Goal: Task Accomplishment & Management: Manage account settings

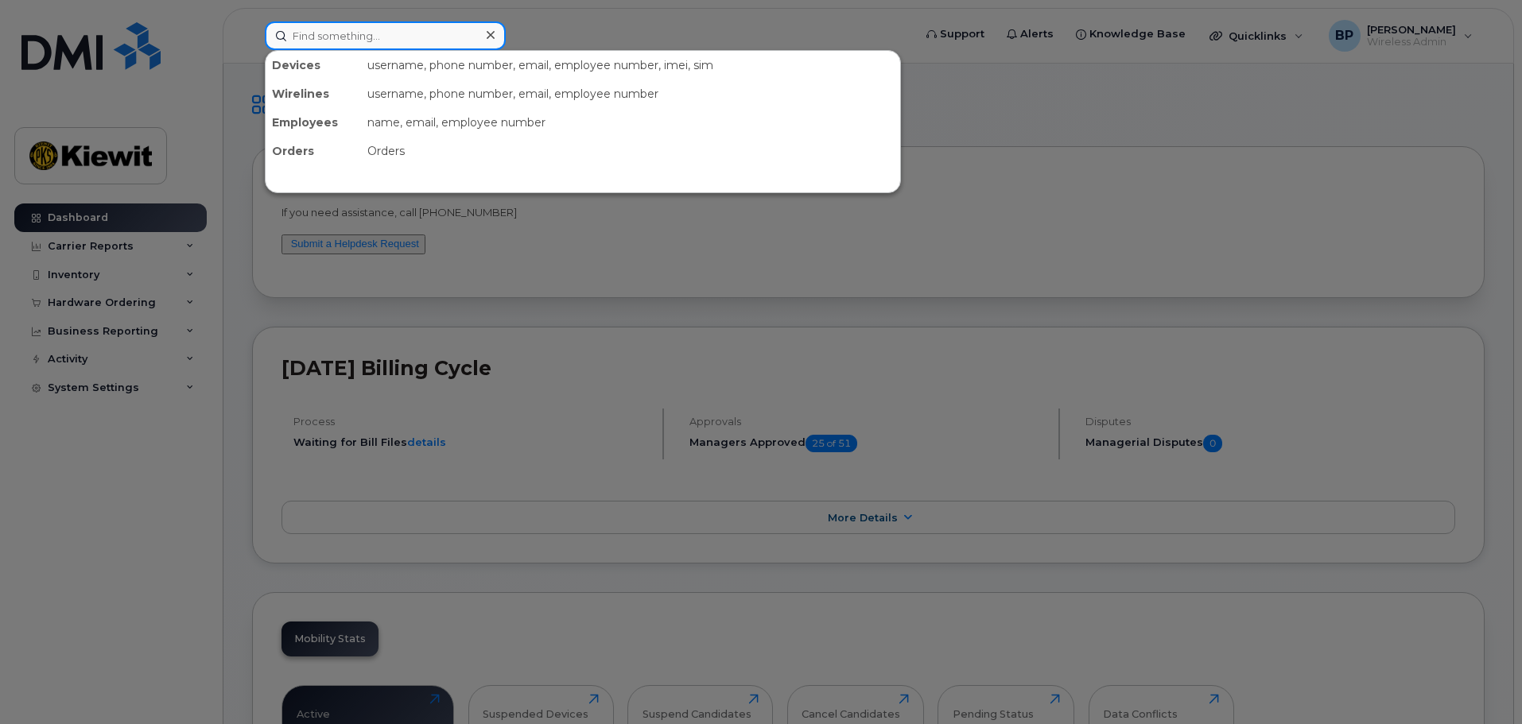
click at [358, 41] on input at bounding box center [385, 35] width 241 height 29
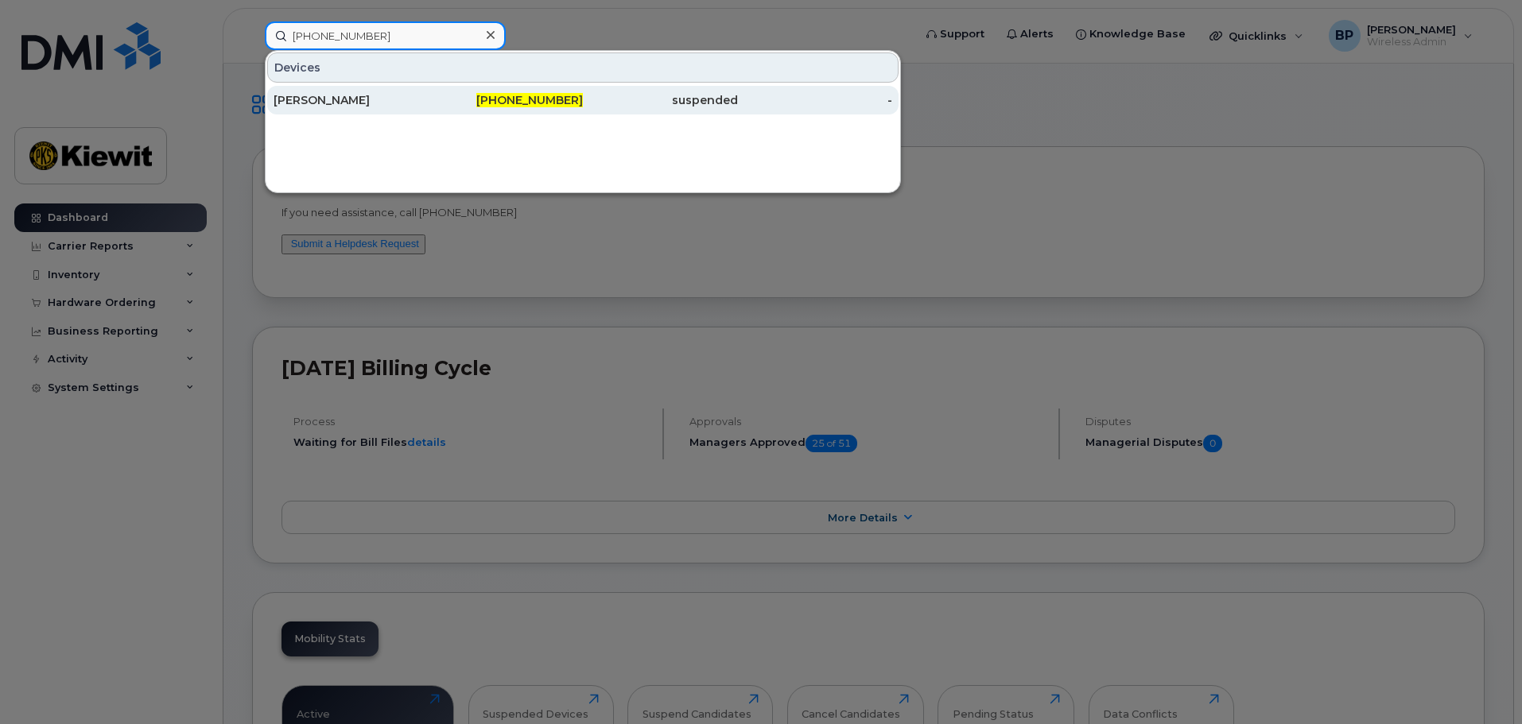
type input "361-238-9130"
click at [345, 103] on div "[PERSON_NAME]" at bounding box center [350, 100] width 155 height 16
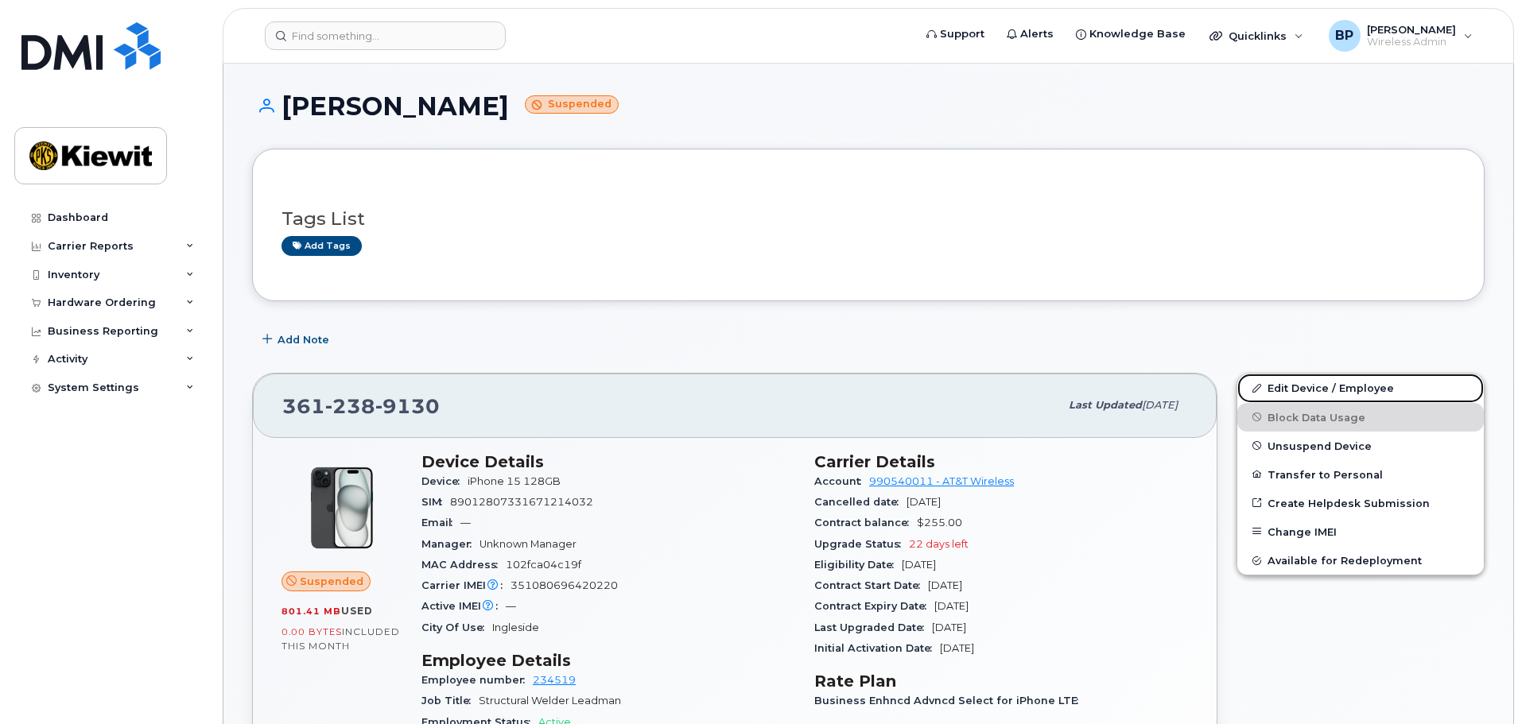
drag, startPoint x: 1292, startPoint y: 390, endPoint x: 1283, endPoint y: 404, distance: 16.1
click at [1292, 390] on link "Edit Device / Employee" at bounding box center [1360, 388] width 246 height 29
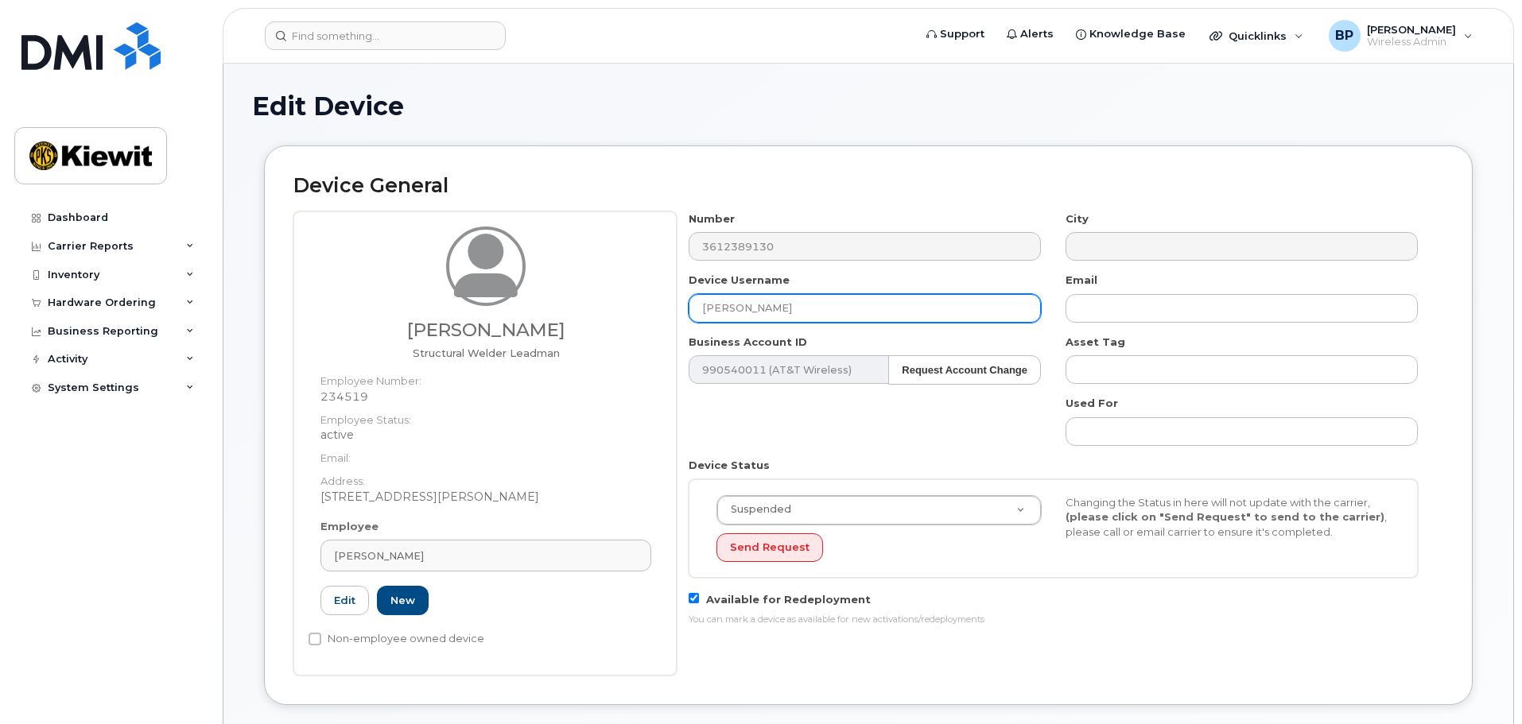
drag, startPoint x: 826, startPoint y: 307, endPoint x: 666, endPoint y: 303, distance: 159.8
click at [675, 303] on div "Jaime Prieto Structural Welder Leadman Employee Number: 234519 Employee Status:…" at bounding box center [868, 443] width 1150 height 464
type input "Jaime Prieto"
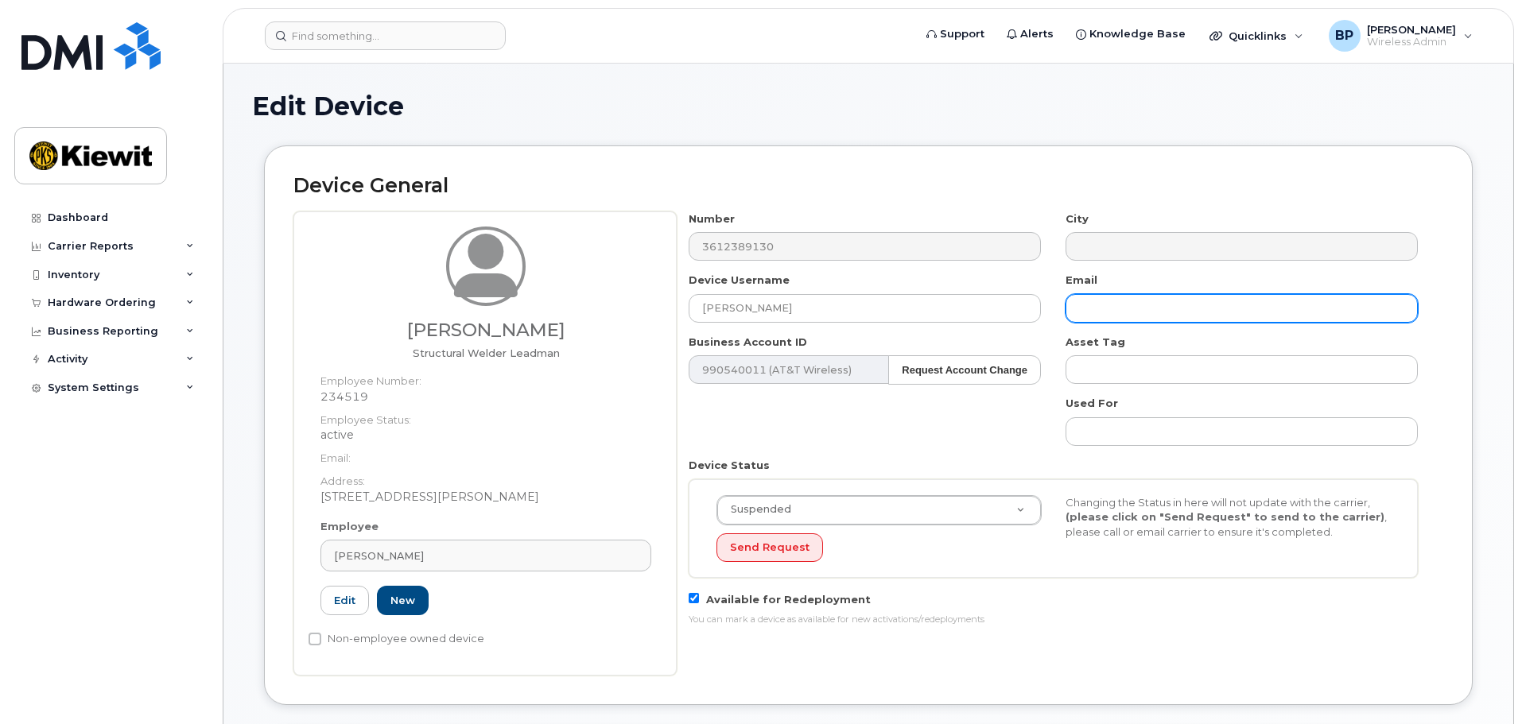
click at [1103, 309] on input "text" at bounding box center [1241, 308] width 352 height 29
type input "jaime.prieto@kiewit.com"
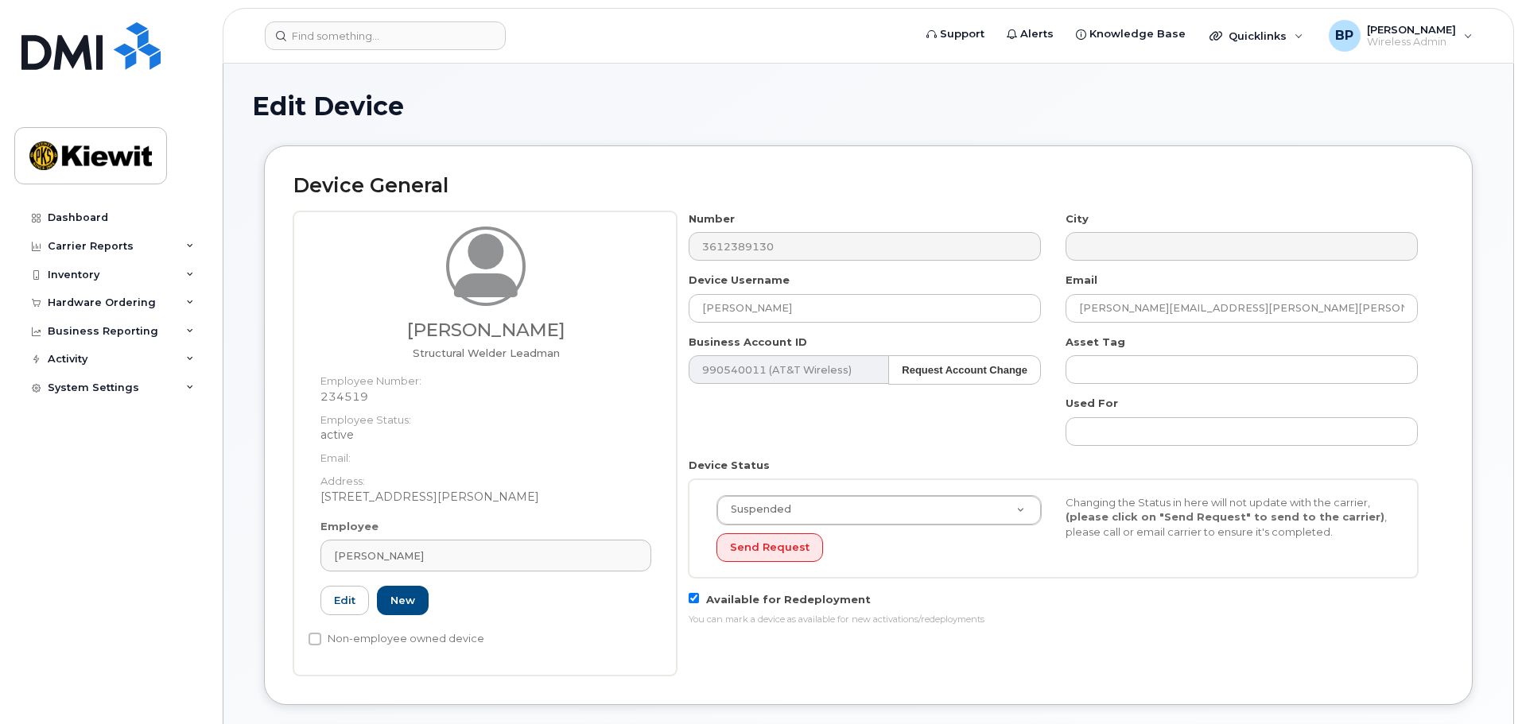
click at [975, 421] on div "Number 3612389130 City Device Username Jaime Prieto Email jaime.prieto@kiewit.c…" at bounding box center [1054, 424] width 754 height 427
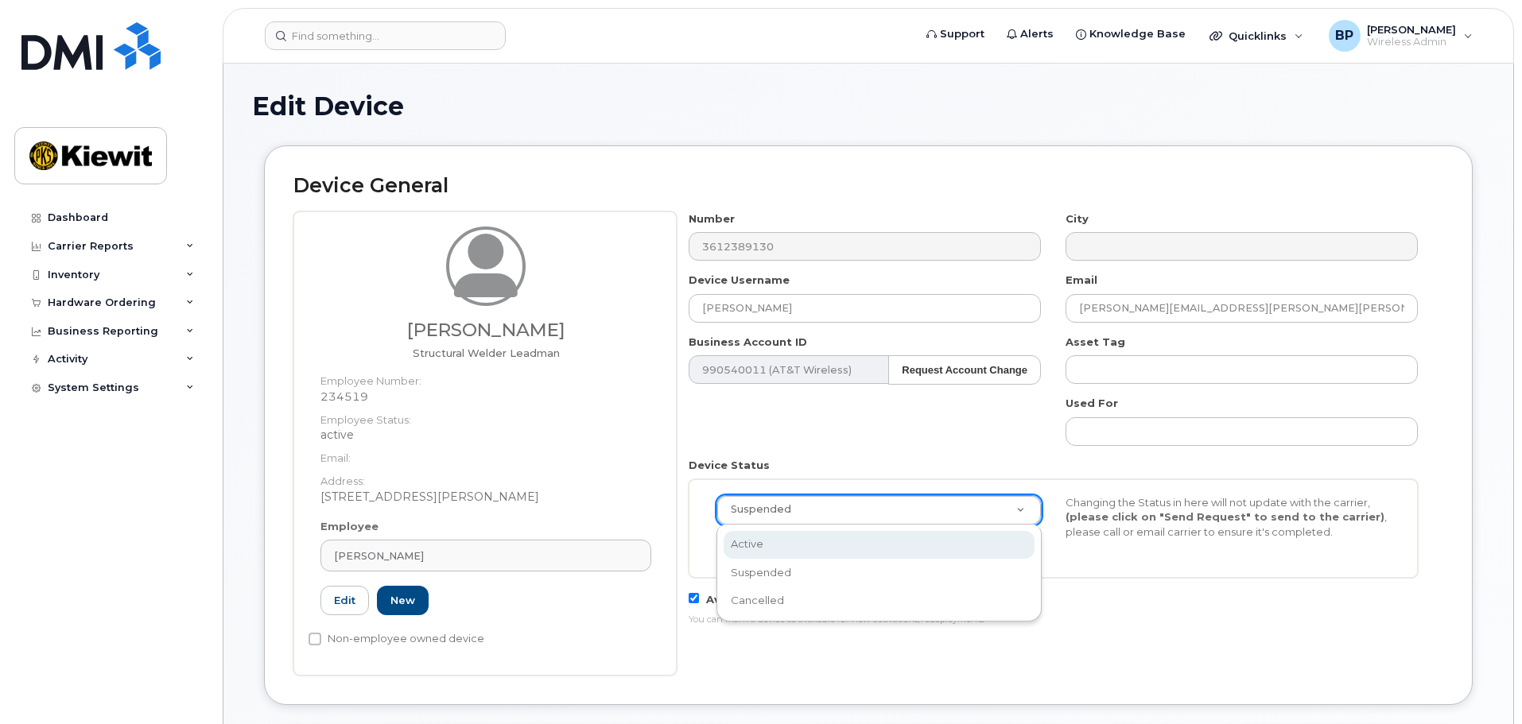
select select "active"
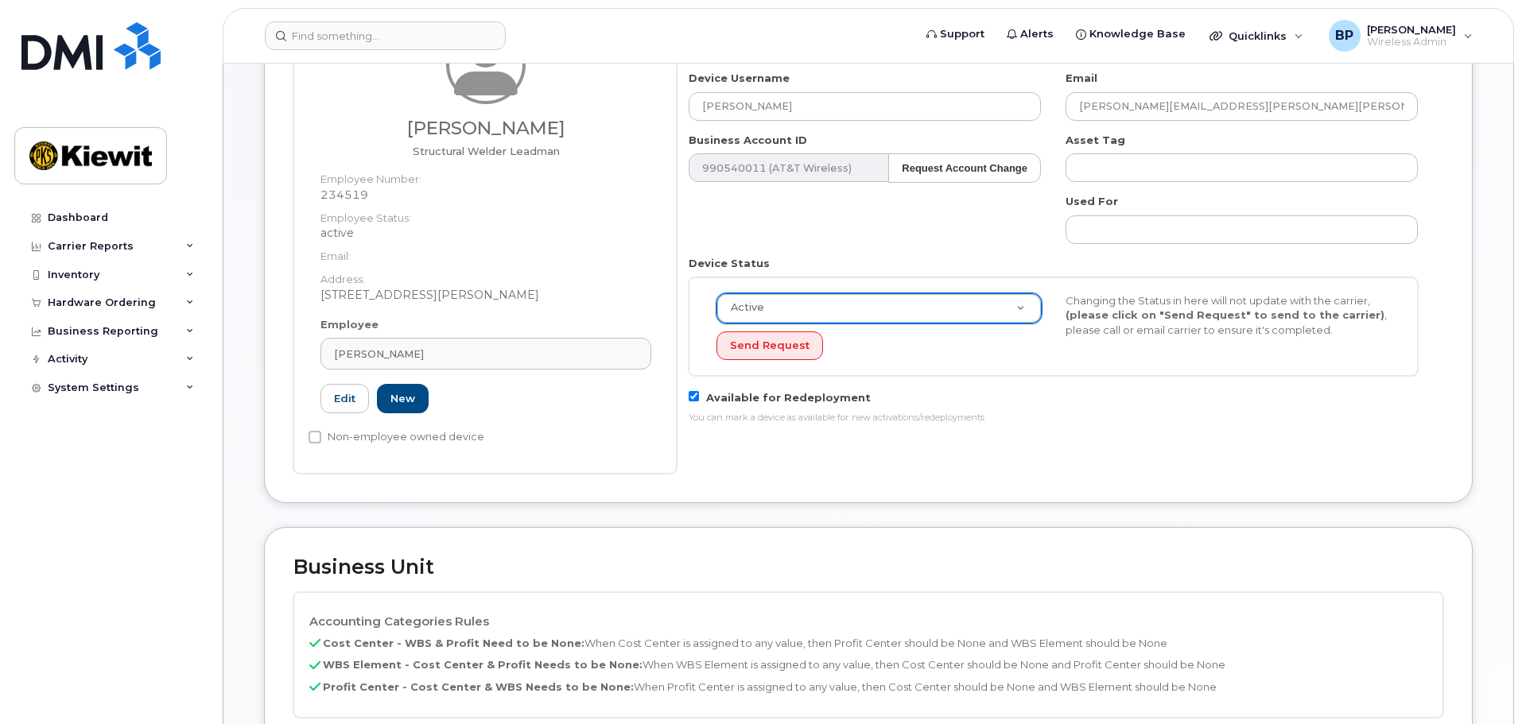
scroll to position [238, 0]
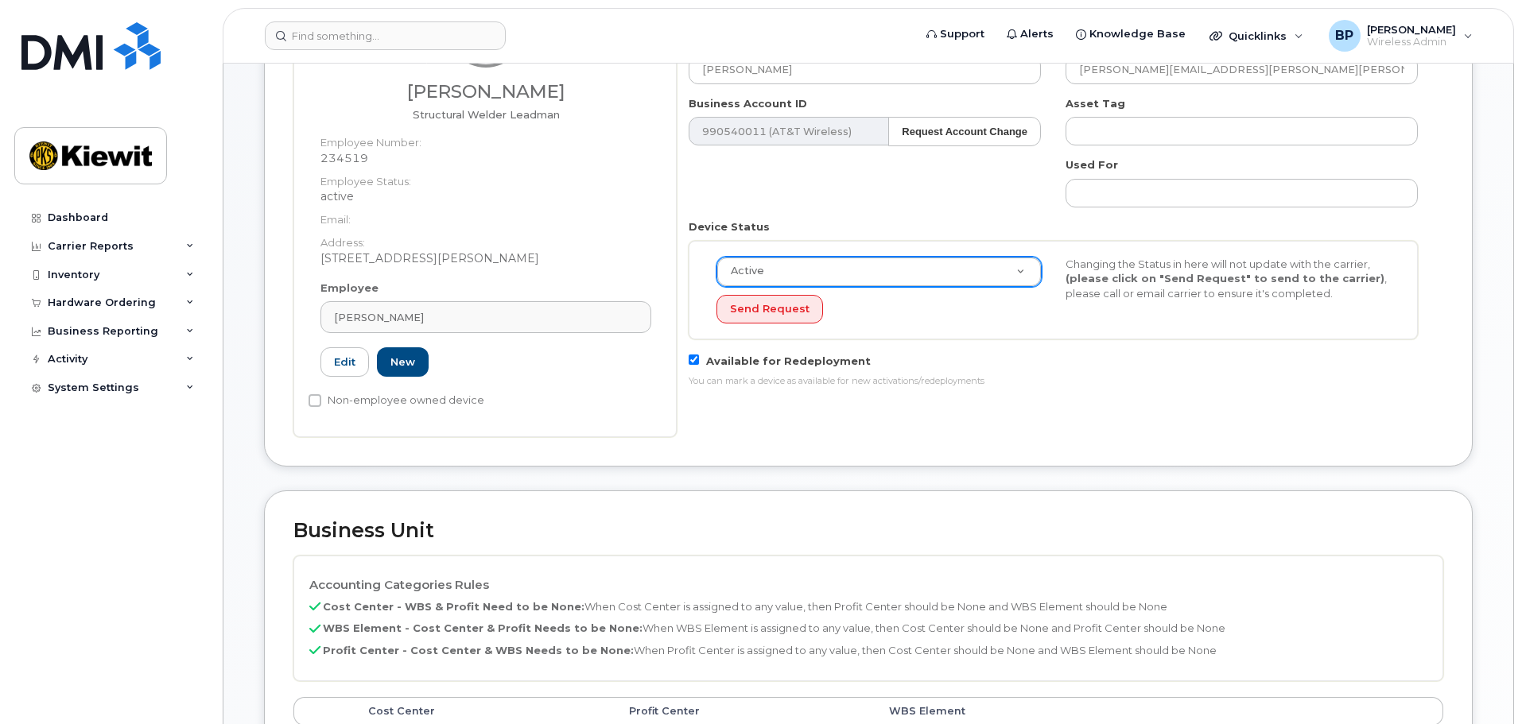
click at [1068, 318] on div "Active Active Suspended Cancelled Send Request Changing the Status in here will…" at bounding box center [1052, 291] width 697 height 68
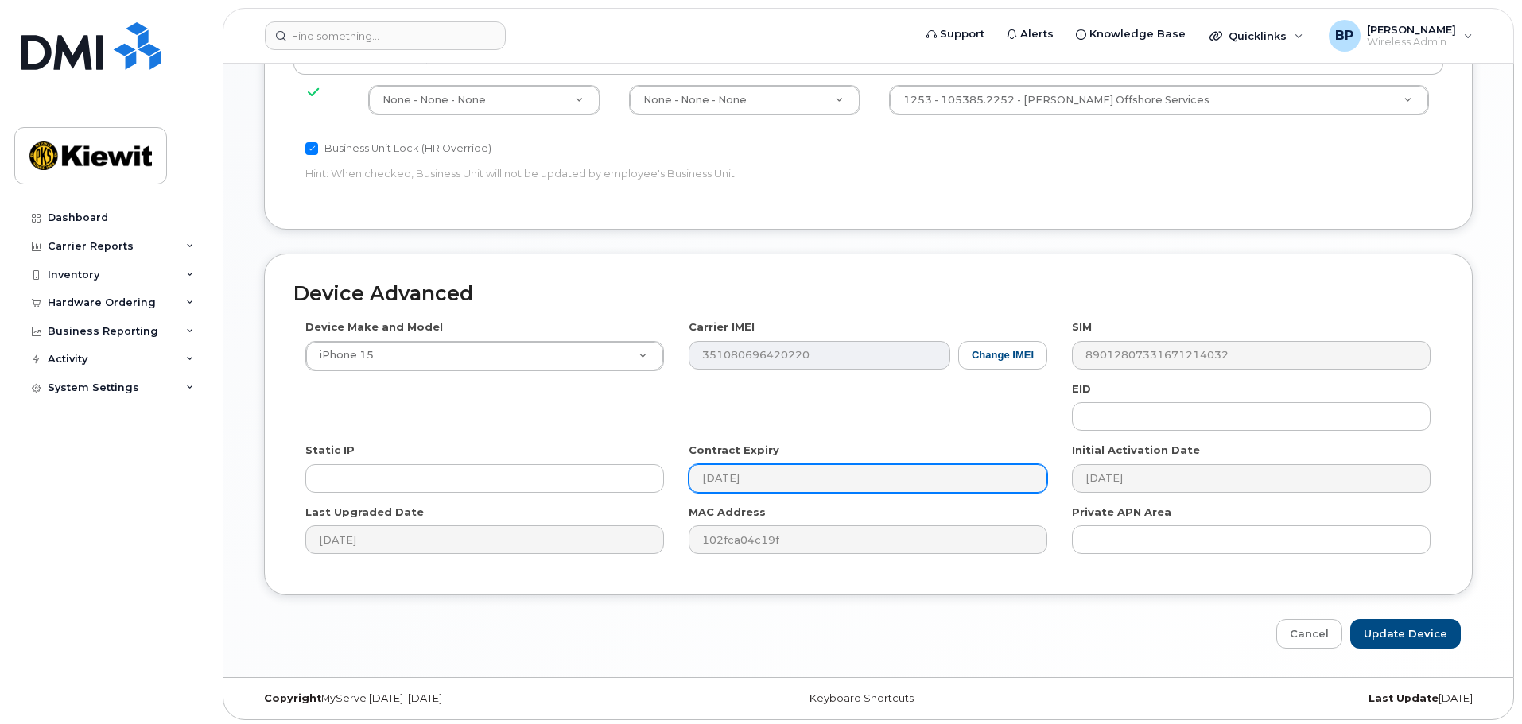
scroll to position [894, 0]
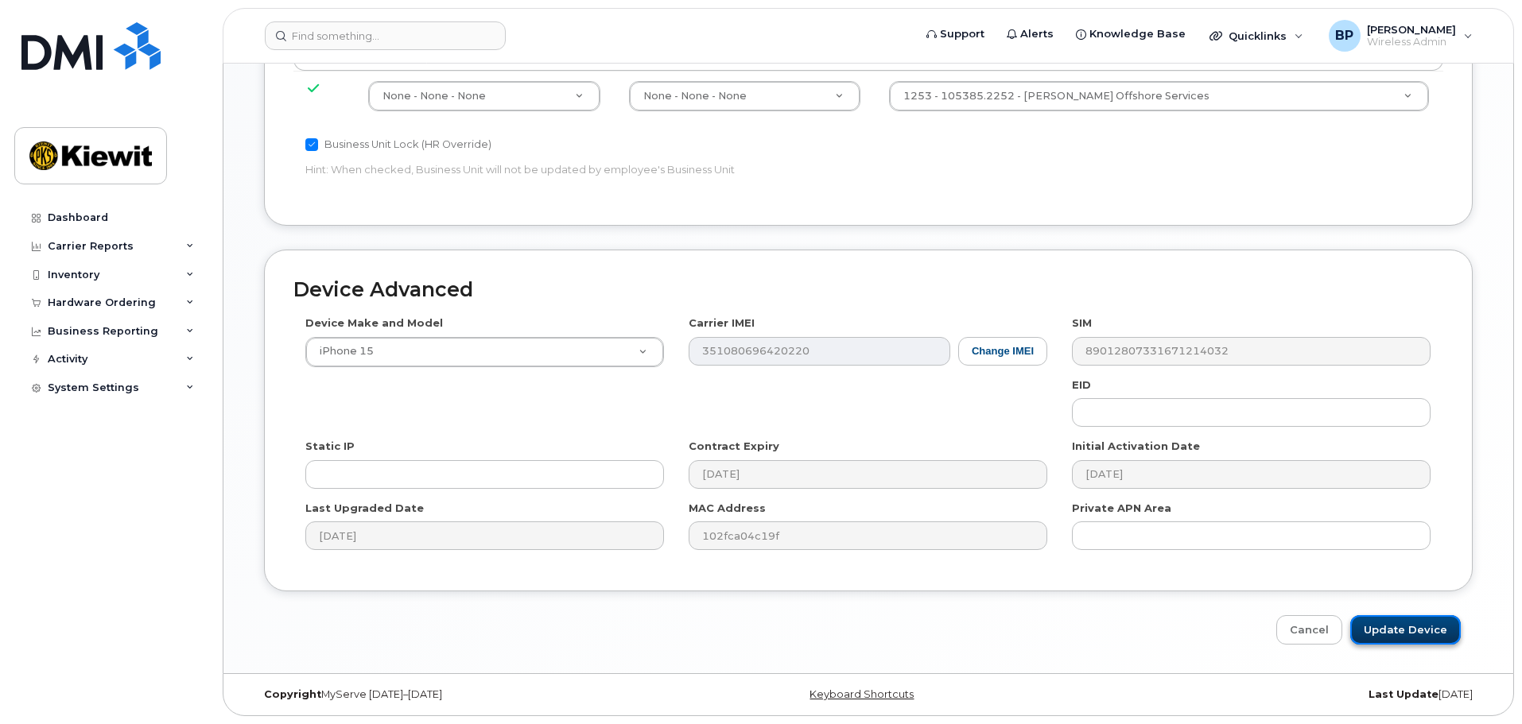
click at [1397, 633] on input "Update Device" at bounding box center [1405, 629] width 111 height 29
type input "Saving..."
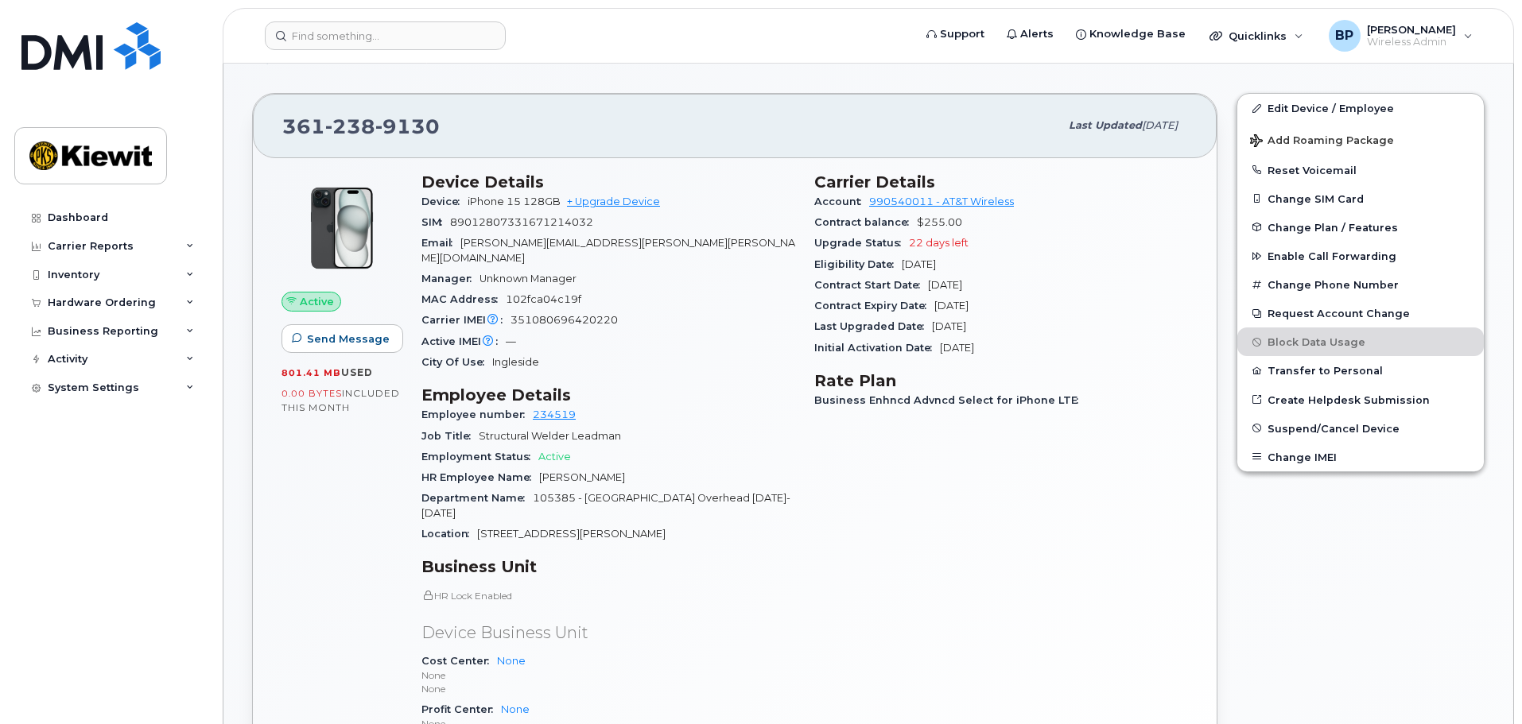
scroll to position [238, 0]
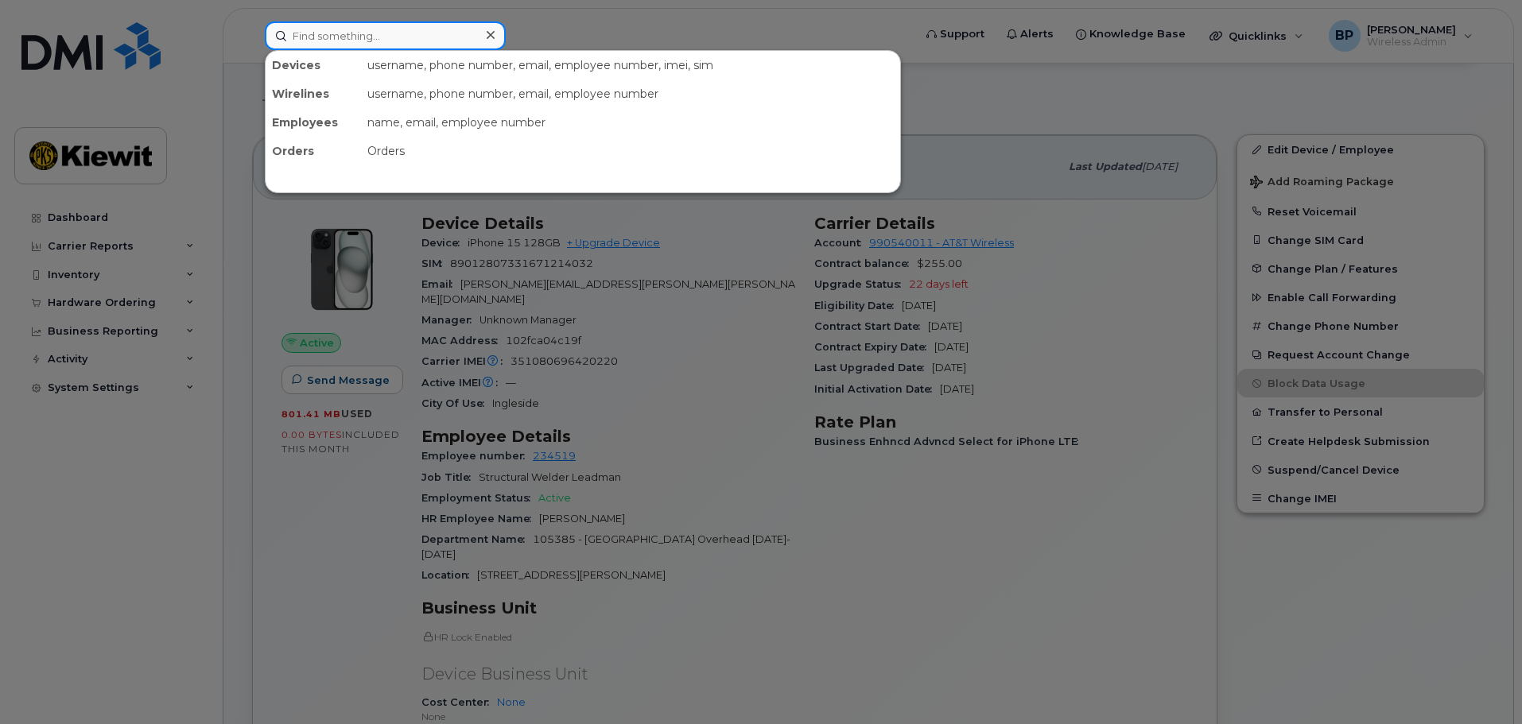
click at [371, 36] on input at bounding box center [385, 35] width 241 height 29
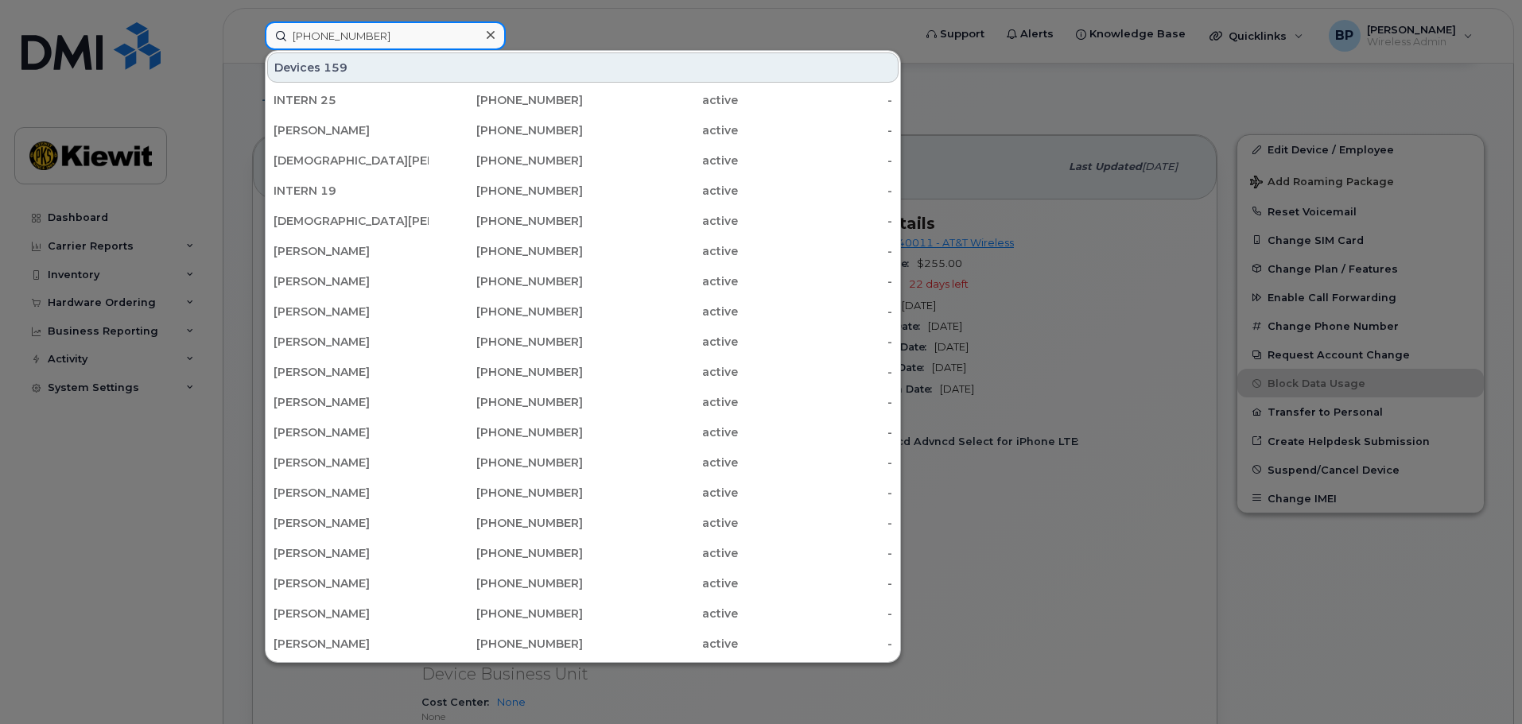
type input "361-828-1287"
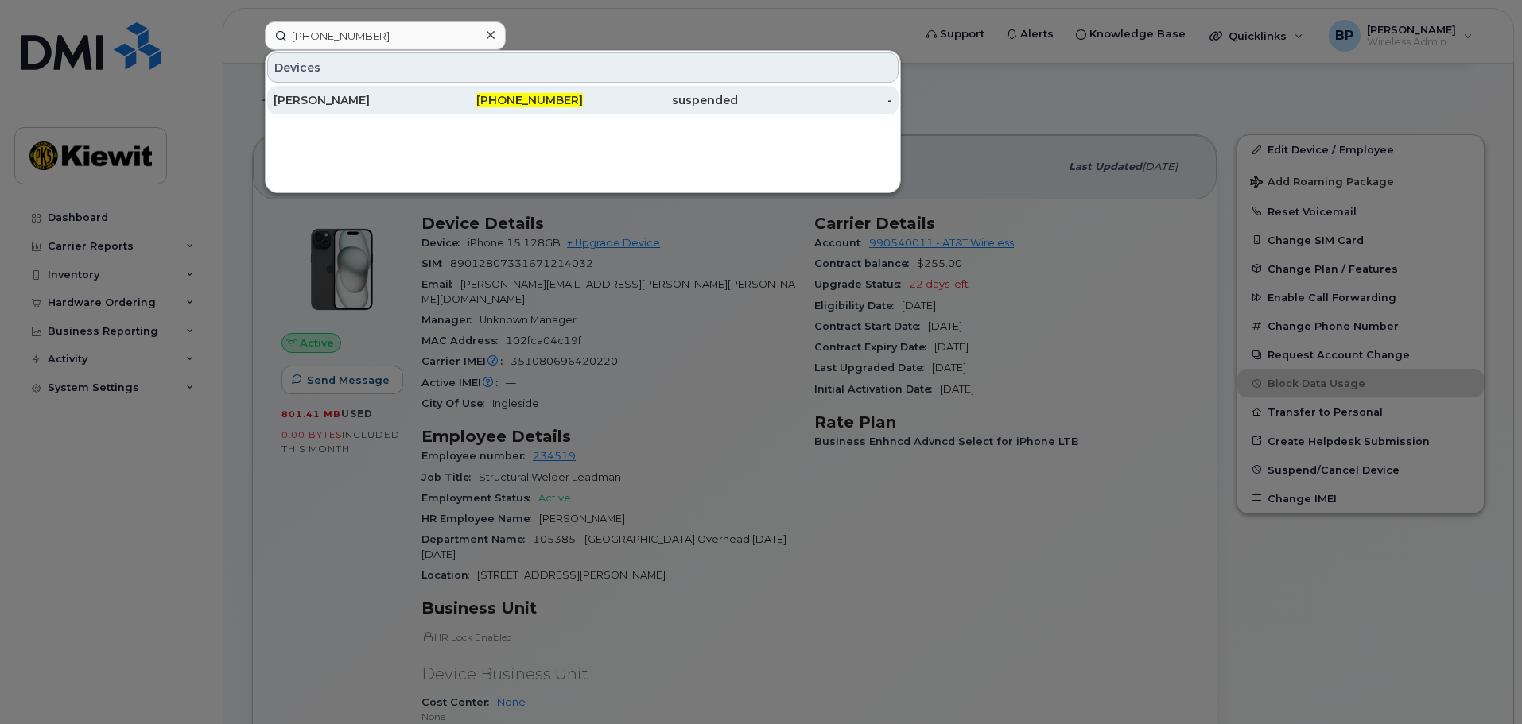
click at [330, 95] on div "NICOLE PENICK" at bounding box center [350, 100] width 155 height 16
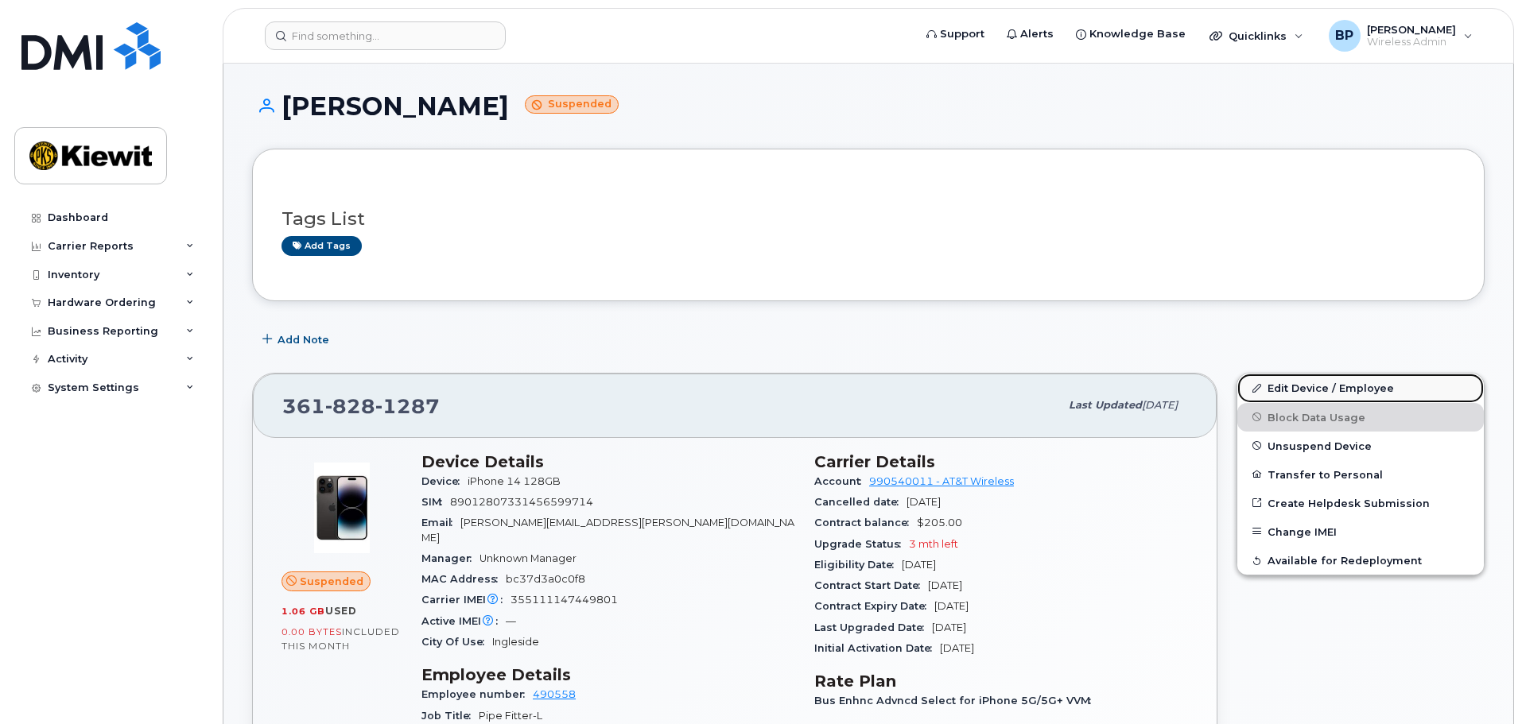
click at [1295, 384] on link "Edit Device / Employee" at bounding box center [1360, 388] width 246 height 29
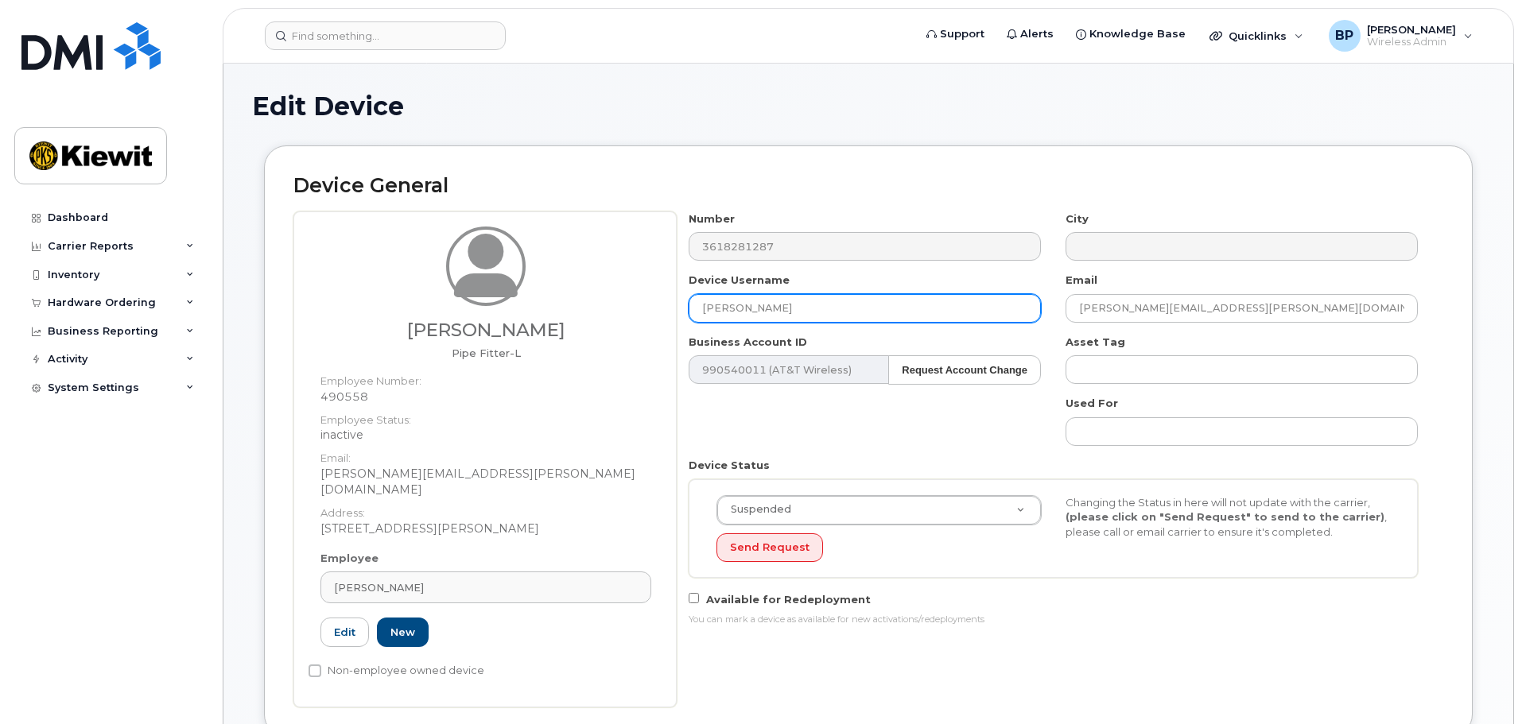
drag, startPoint x: 791, startPoint y: 313, endPoint x: 680, endPoint y: 304, distance: 111.6
click at [680, 304] on div "Device Username NICOLE PENICK" at bounding box center [865, 298] width 377 height 50
type input "[PERSON_NAME]"
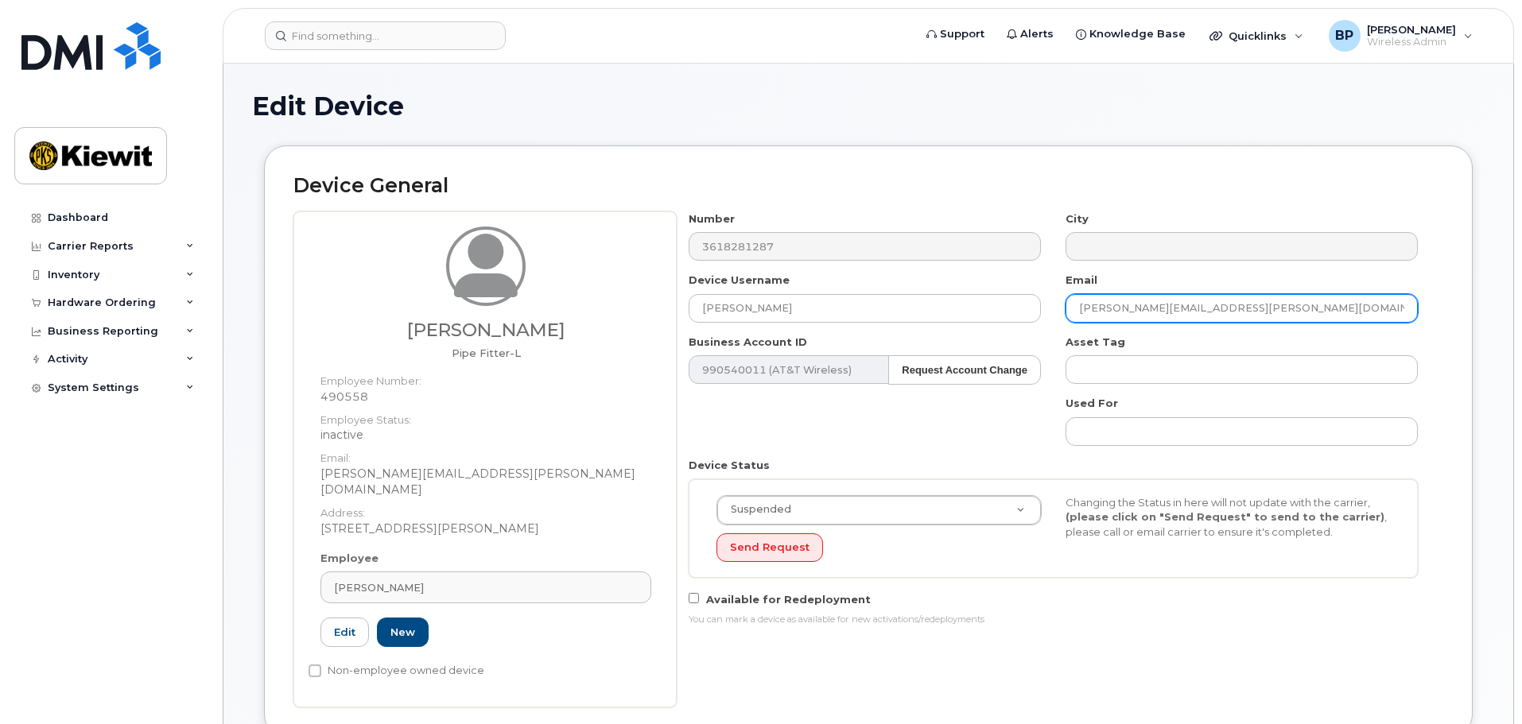
click at [1211, 306] on input "RODOLFO.NOYACAMPOS@KIEWIT.COM" at bounding box center [1241, 308] width 352 height 29
type input "RONNIE.SEPELVEDA@KIEWIT.COM"
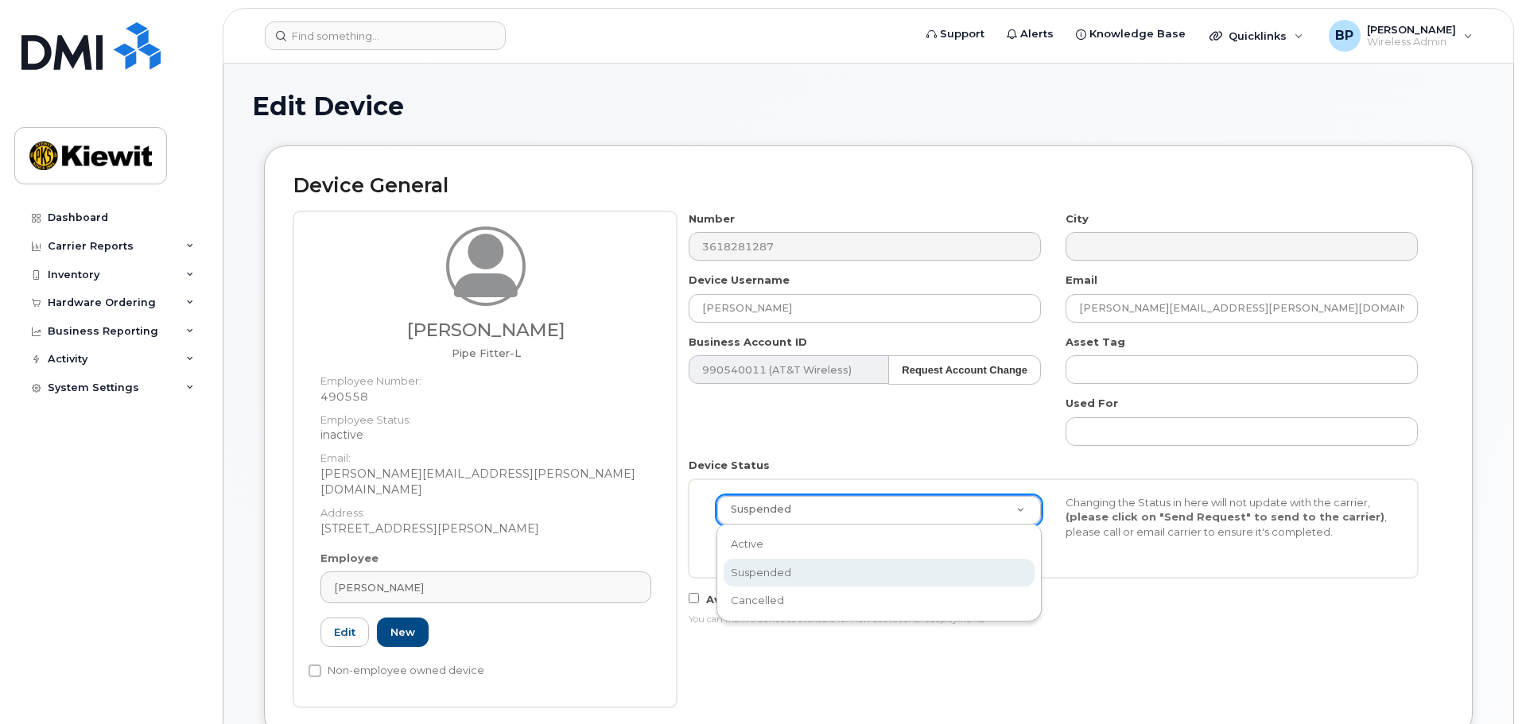
drag, startPoint x: 1022, startPoint y: 507, endPoint x: 1011, endPoint y: 510, distance: 11.4
select select "active"
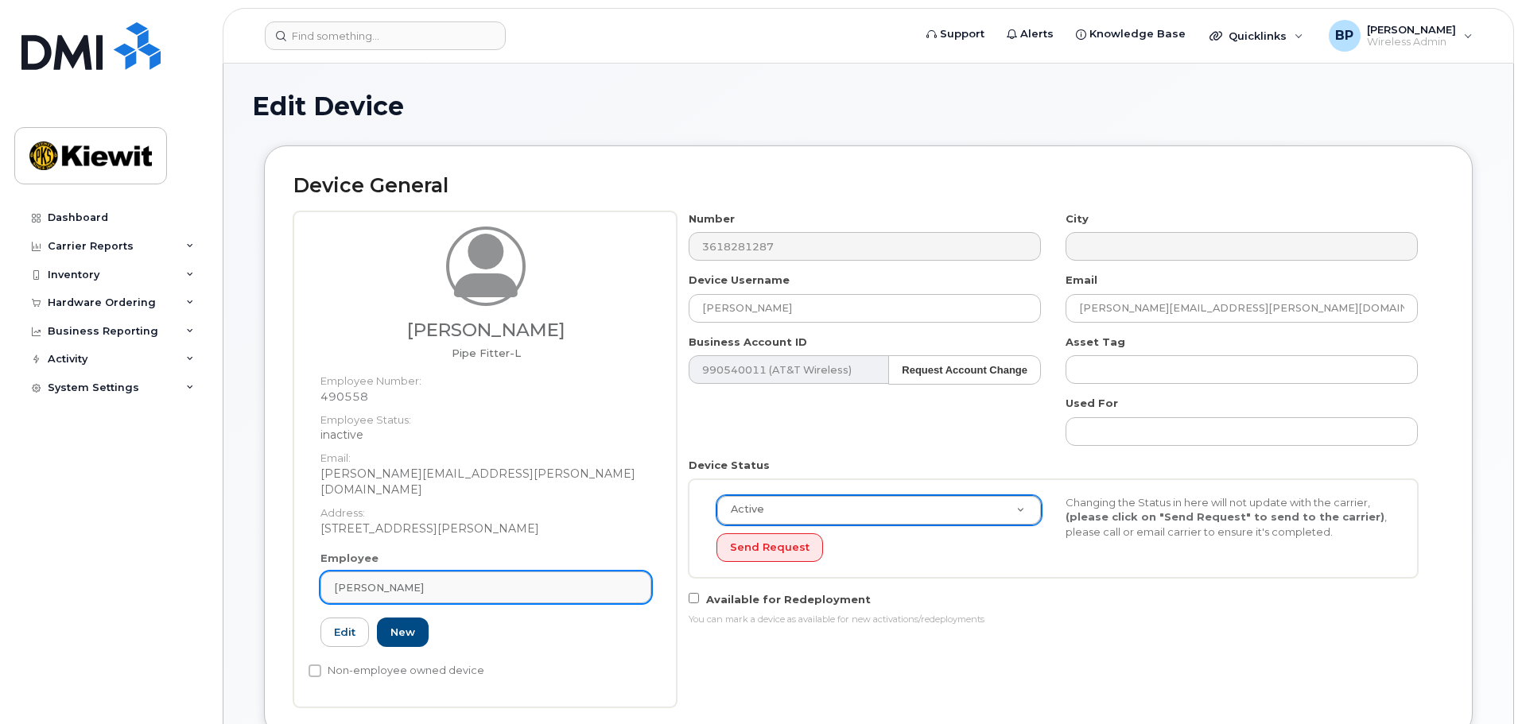
click at [460, 580] on div "[PERSON_NAME]" at bounding box center [486, 587] width 304 height 15
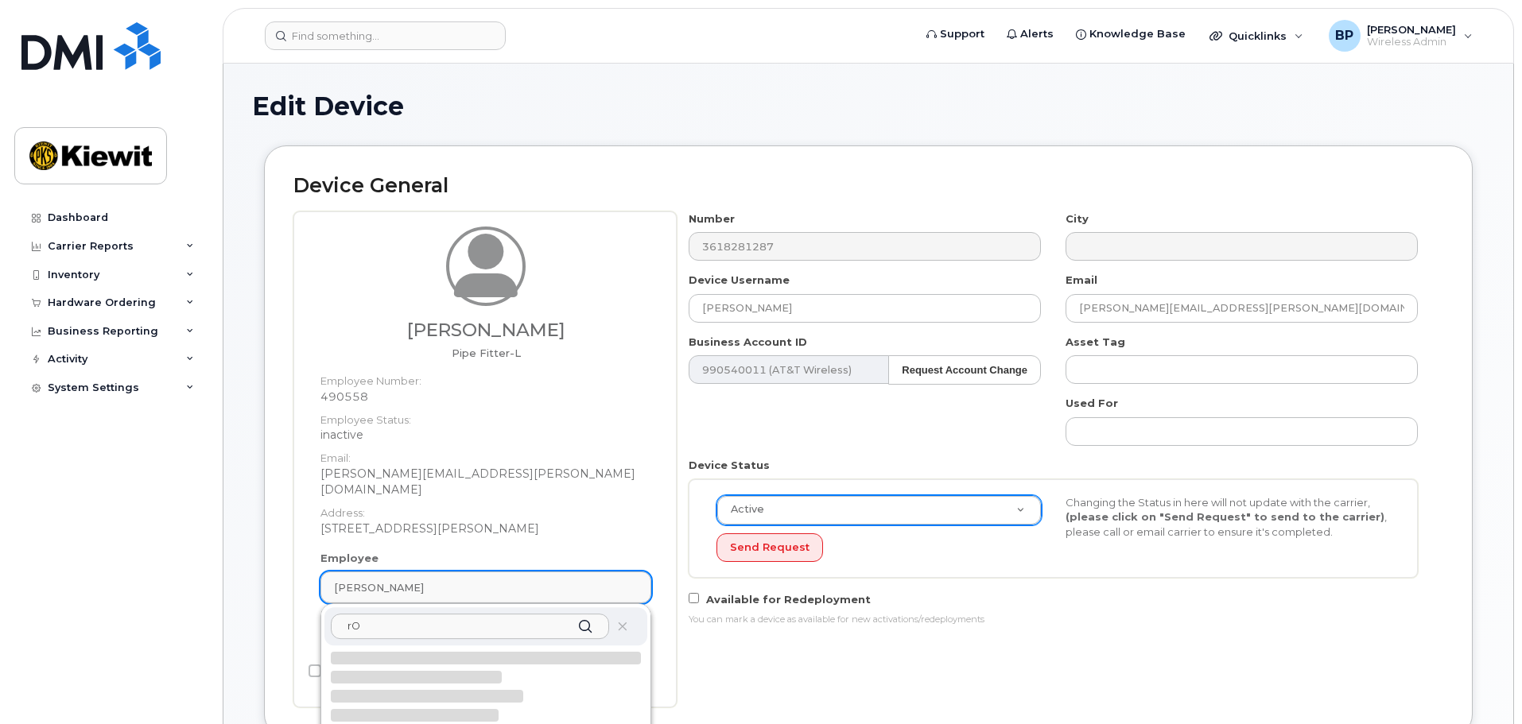
type input "r"
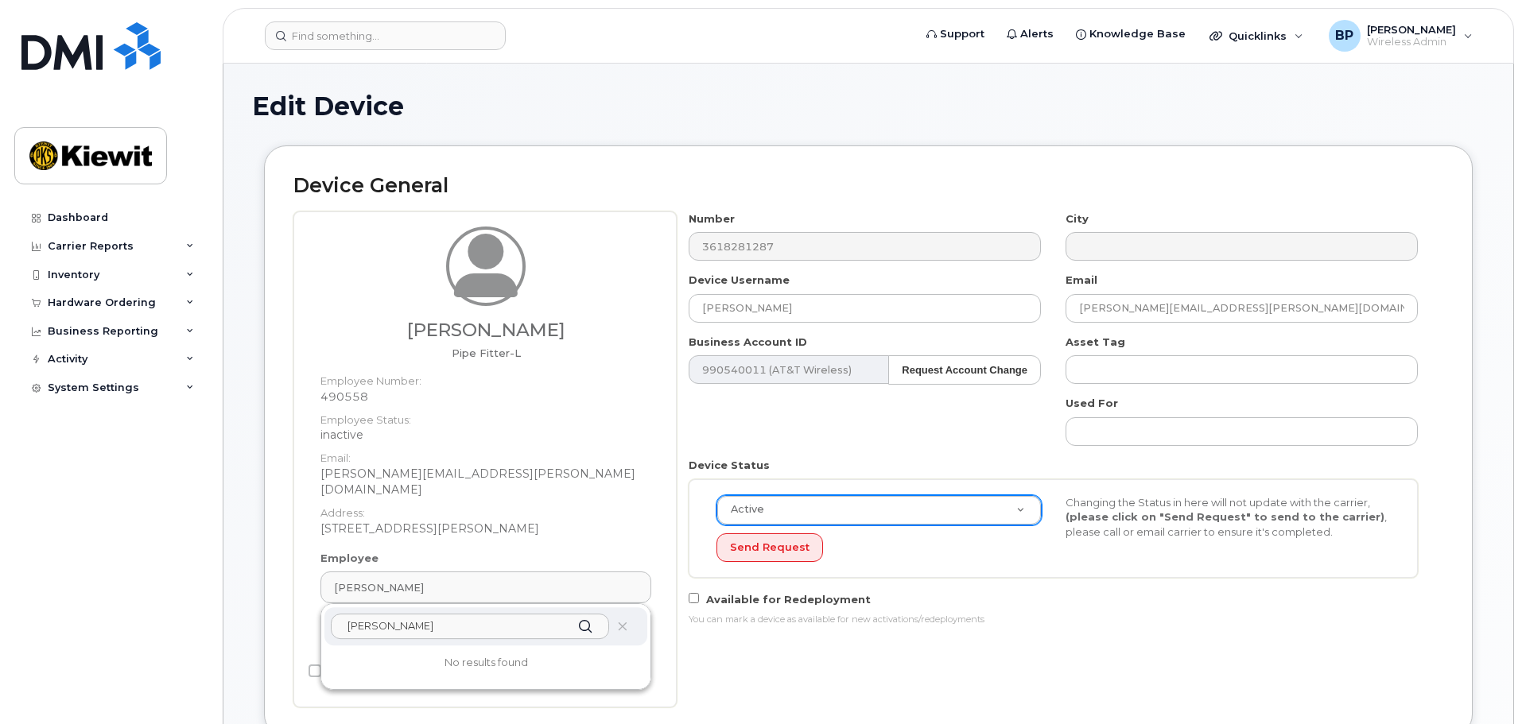
click at [482, 614] on input "RONNIE SULPEVEDA" at bounding box center [470, 626] width 278 height 25
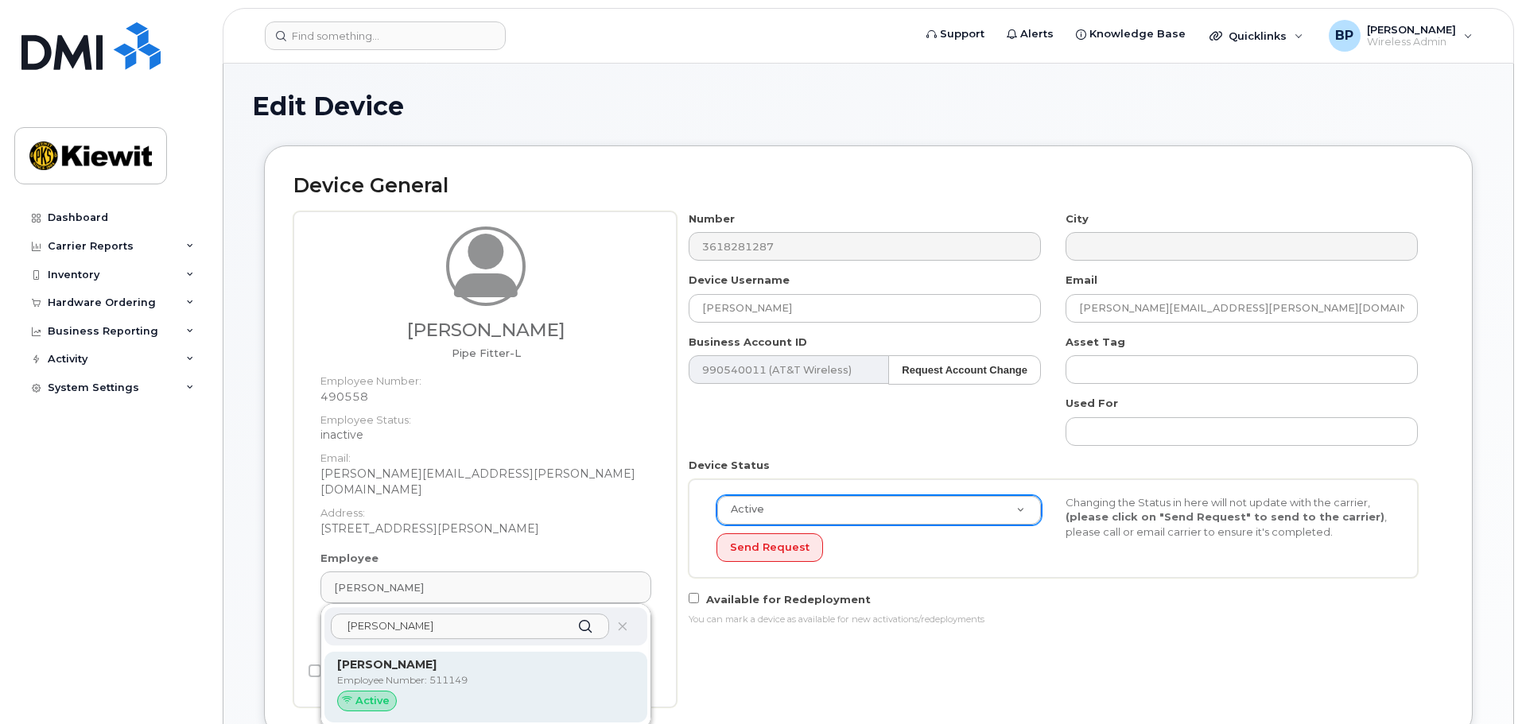
type input "RONNIE SEPULVEDA"
click at [355, 691] on div "Active" at bounding box center [367, 701] width 60 height 21
click at [463, 673] on p "Employee Number: 511149" at bounding box center [485, 680] width 297 height 14
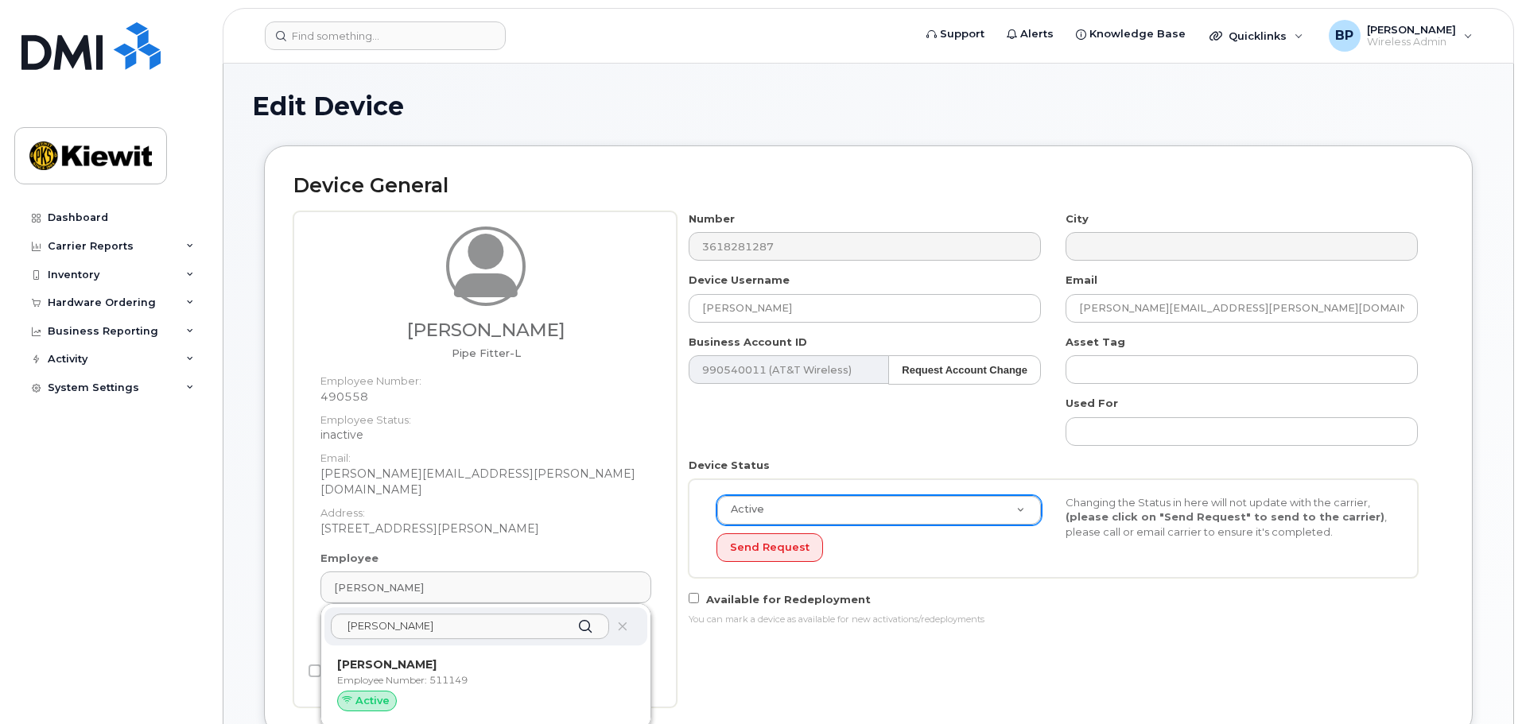
type input "511149"
type input "[PERSON_NAME]"
type input "ronnie.sepulveda@kiewit.com"
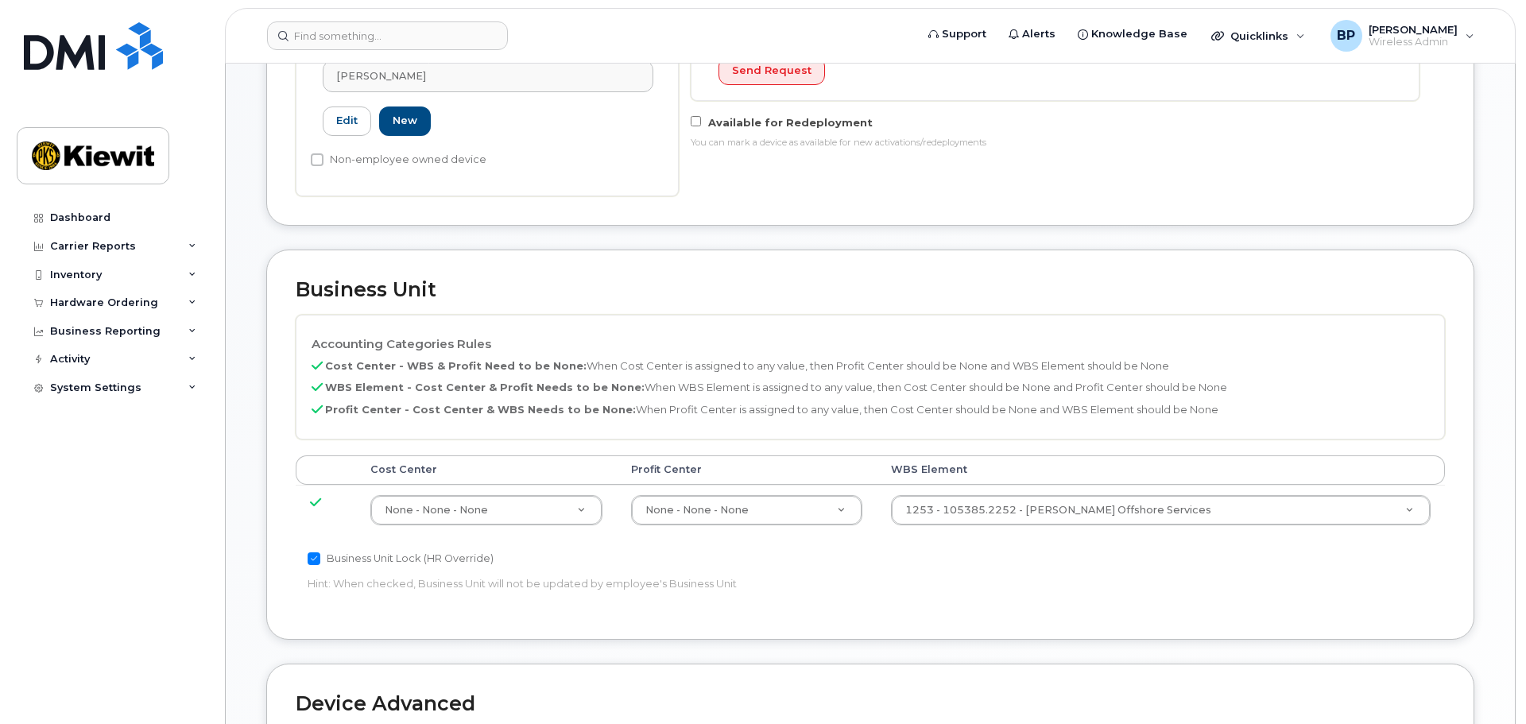
scroll to position [397, 0]
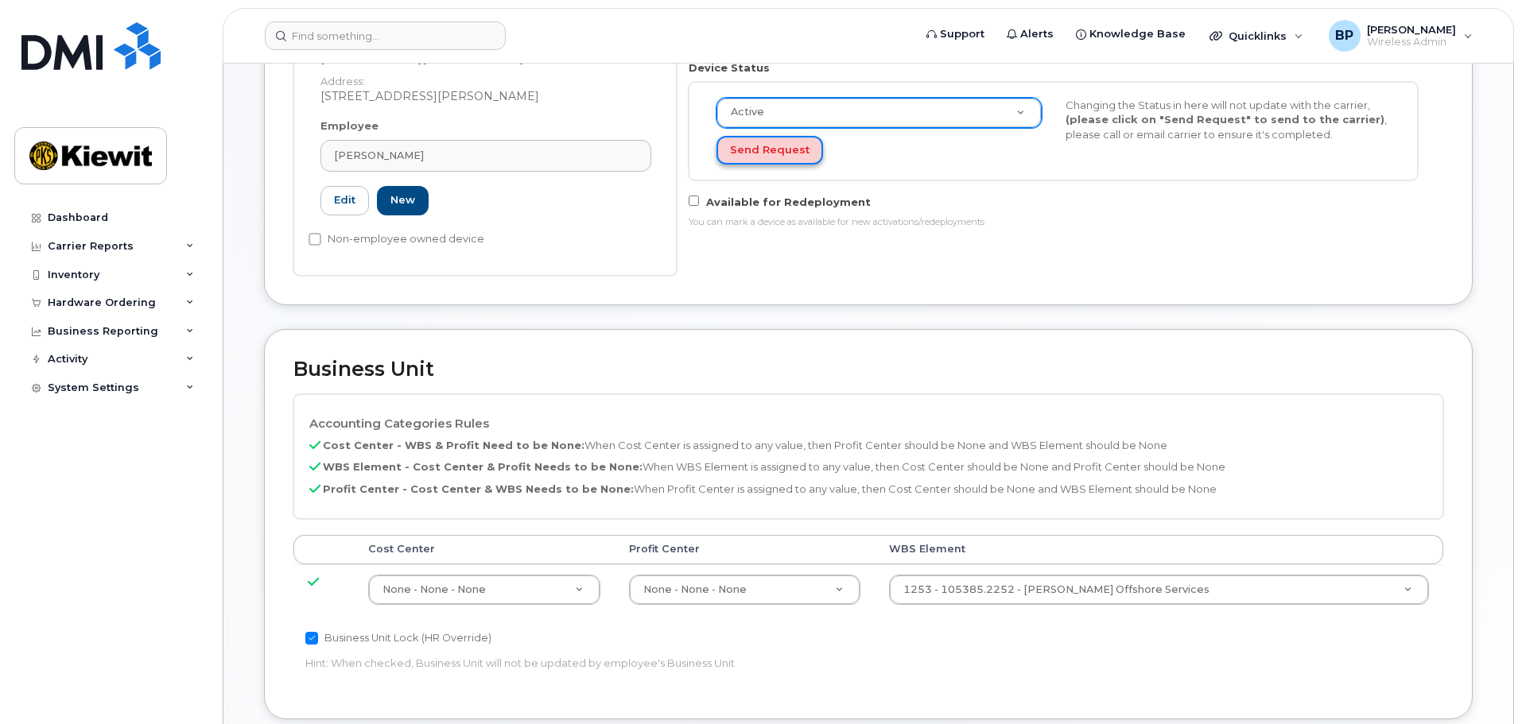
click at [775, 150] on button "Send Request" at bounding box center [769, 150] width 107 height 29
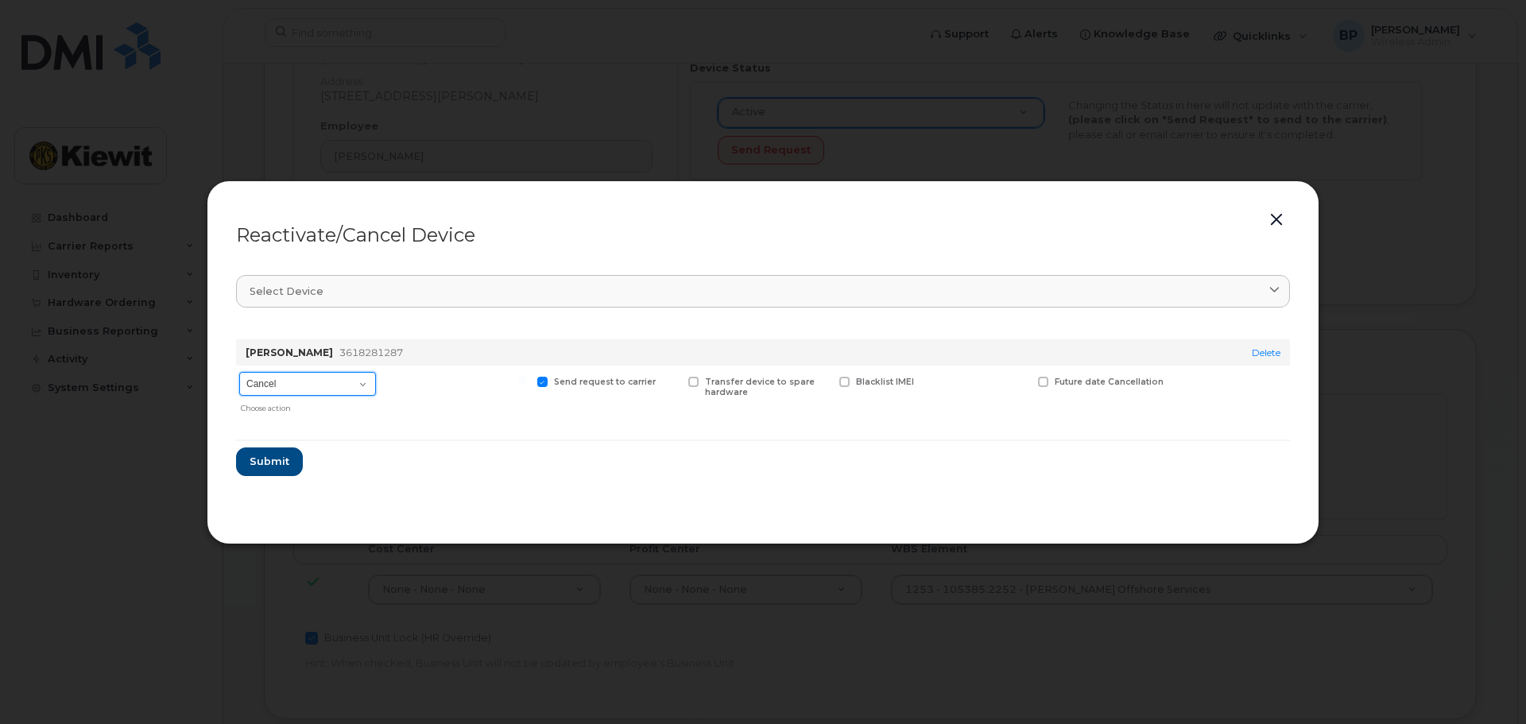
click at [367, 382] on select "Cancel Reactivate" at bounding box center [307, 384] width 137 height 24
select select "[object Object]"
click at [239, 372] on select "Cancel Reactivate" at bounding box center [307, 384] width 137 height 24
click at [262, 463] on span "Submit" at bounding box center [269, 461] width 40 height 15
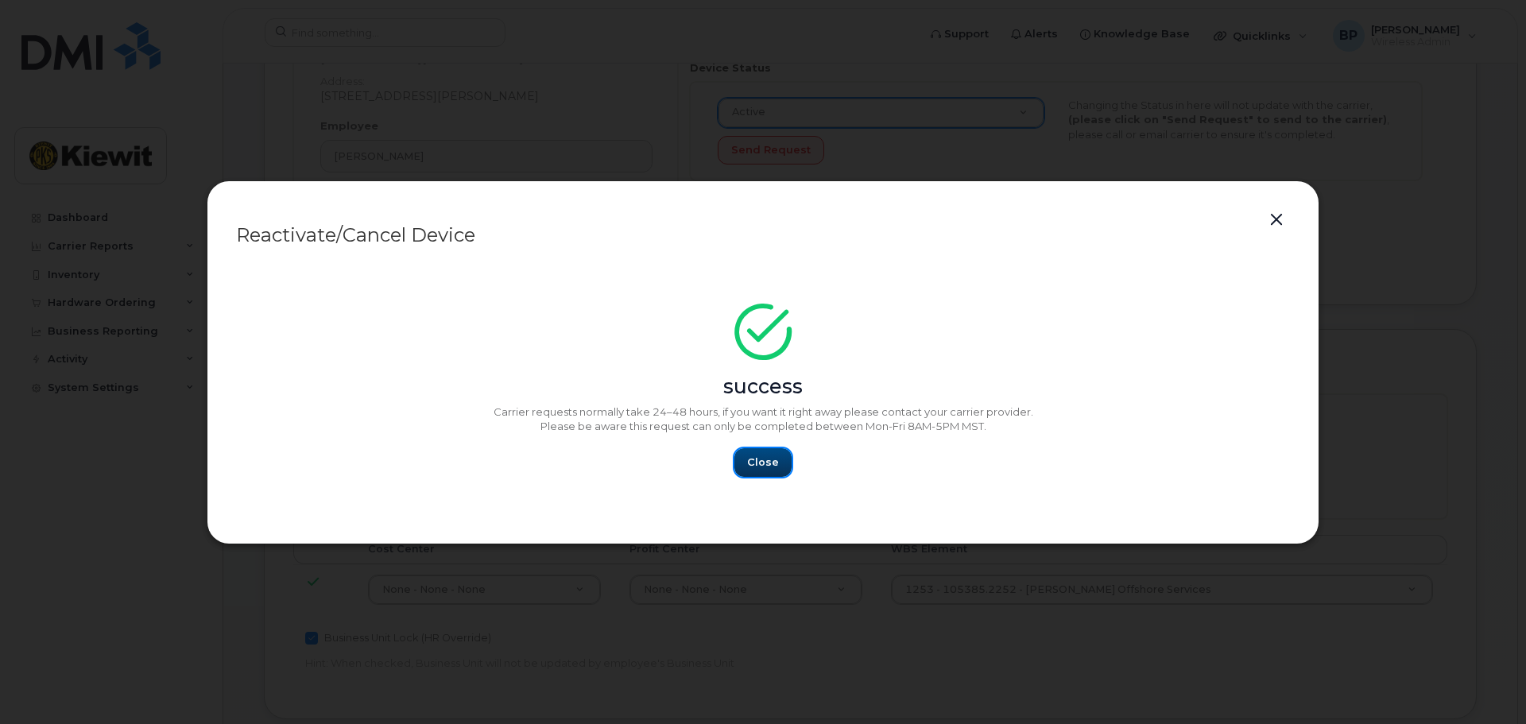
click at [756, 463] on span "Close" at bounding box center [763, 462] width 32 height 15
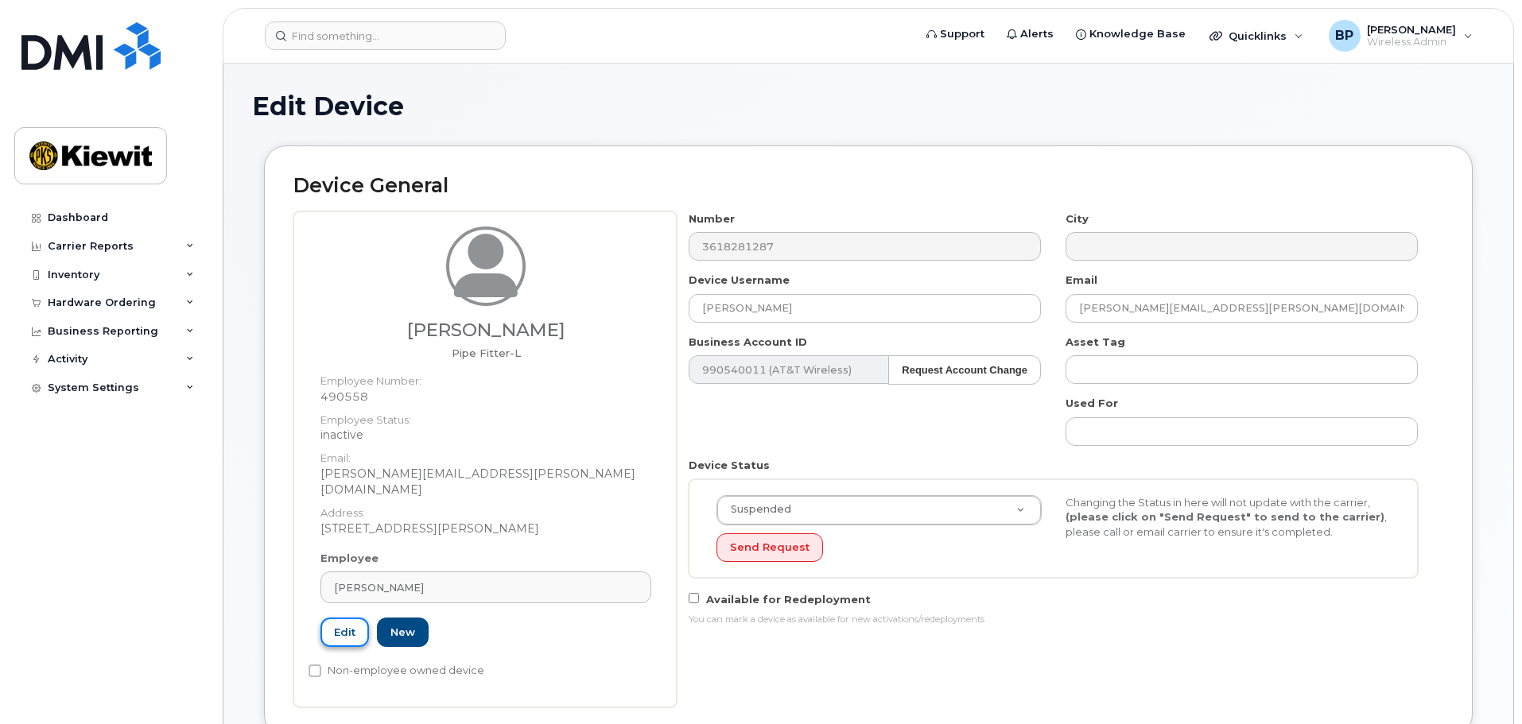
click at [335, 622] on link "Edit" at bounding box center [344, 632] width 48 height 29
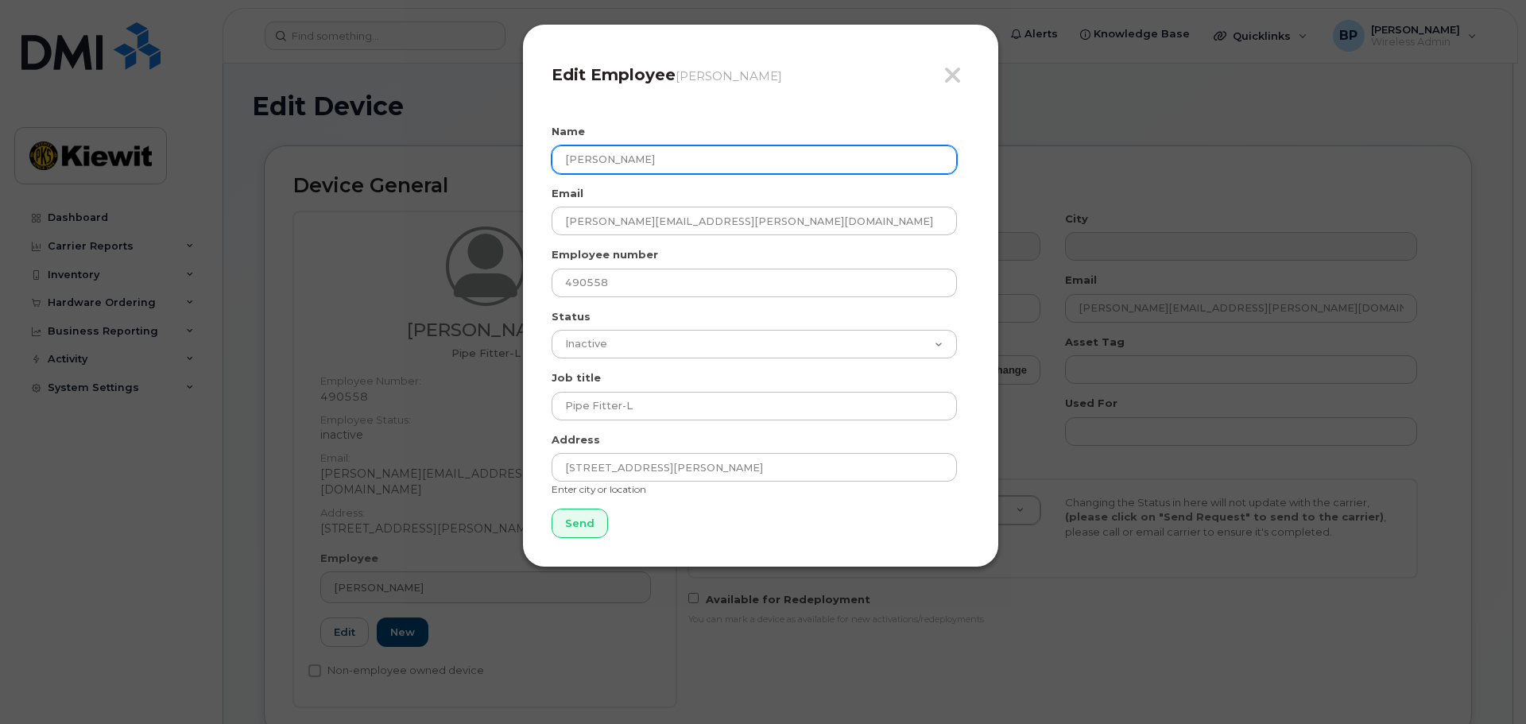
drag, startPoint x: 694, startPoint y: 156, endPoint x: 500, endPoint y: 145, distance: 194.3
click at [500, 146] on div "Close Edit Employee Rodolfo Noya Campos Name Rodolfo Noya Campos Email RODOLFO.…" at bounding box center [763, 362] width 1526 height 724
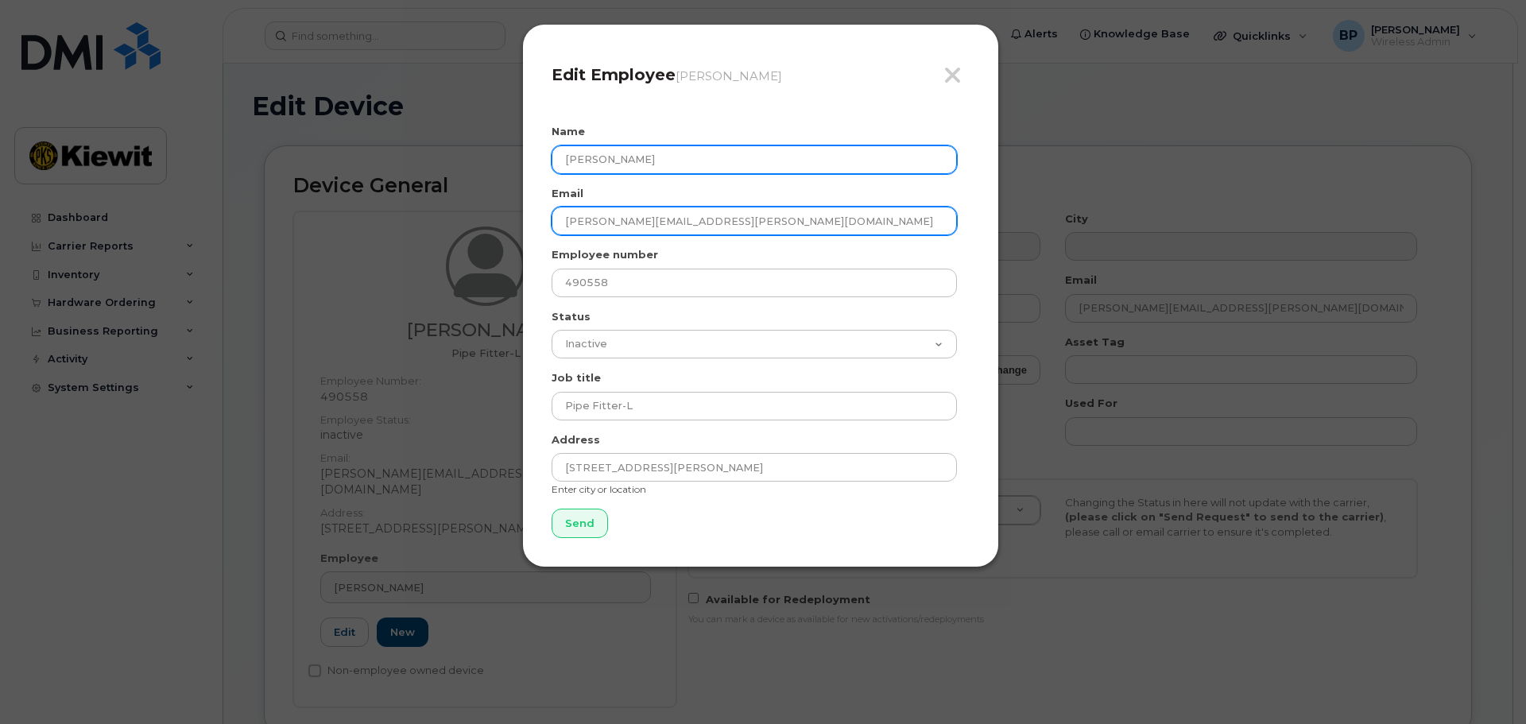
type input "RONNIE SEPULVEDA"
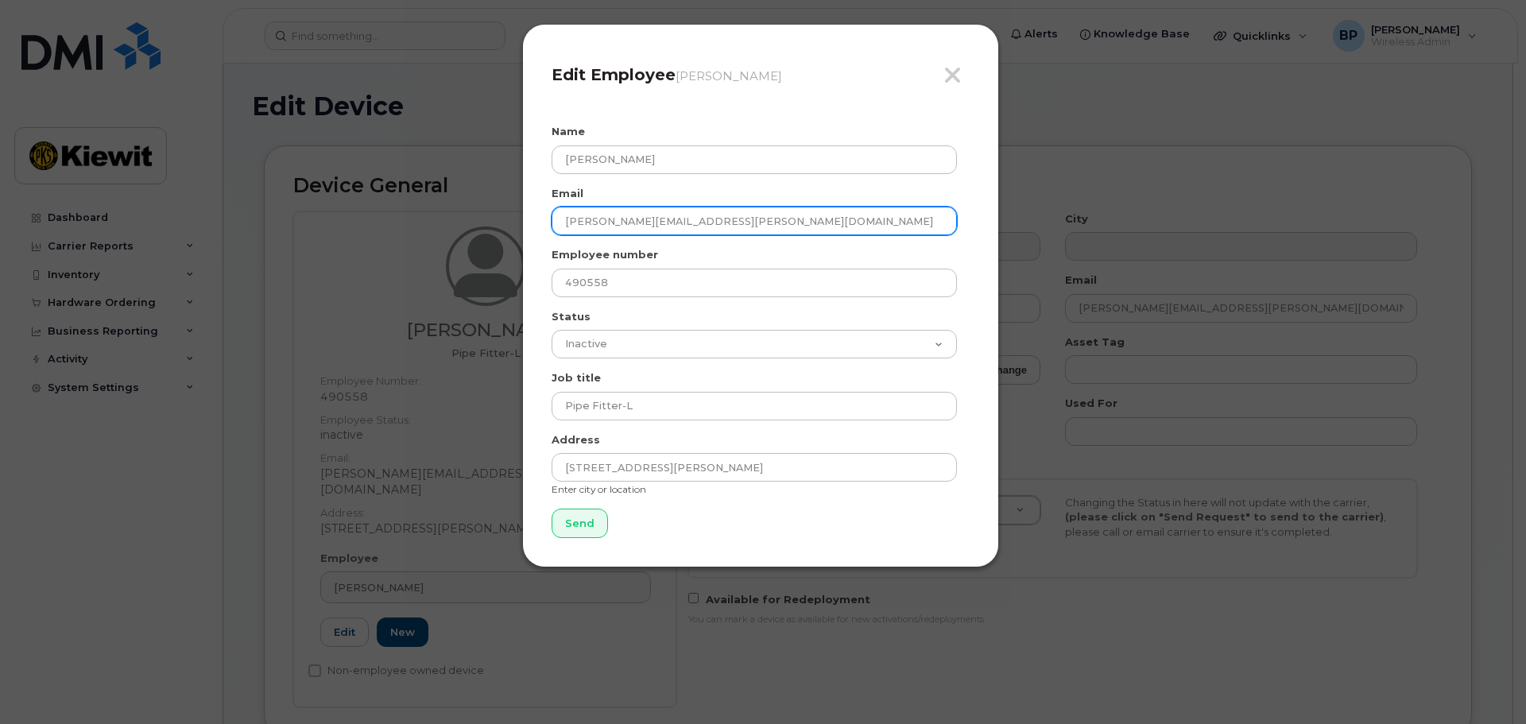
click at [695, 219] on input "RODOLFO.NOYACAMPOS@KIEWIT.COM" at bounding box center [754, 221] width 405 height 29
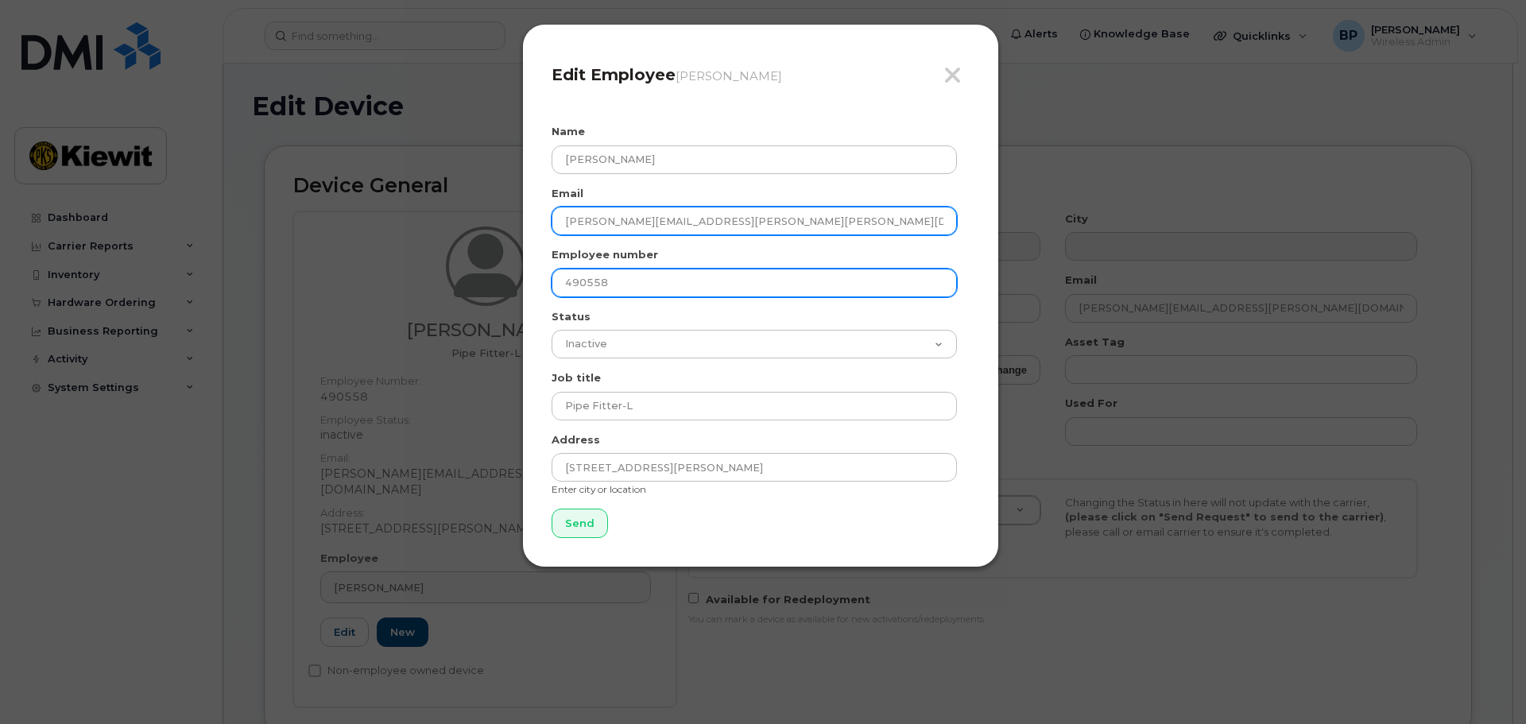
type input "[PERSON_NAME][EMAIL_ADDRESS][PERSON_NAME][PERSON_NAME][DOMAIN_NAME]"
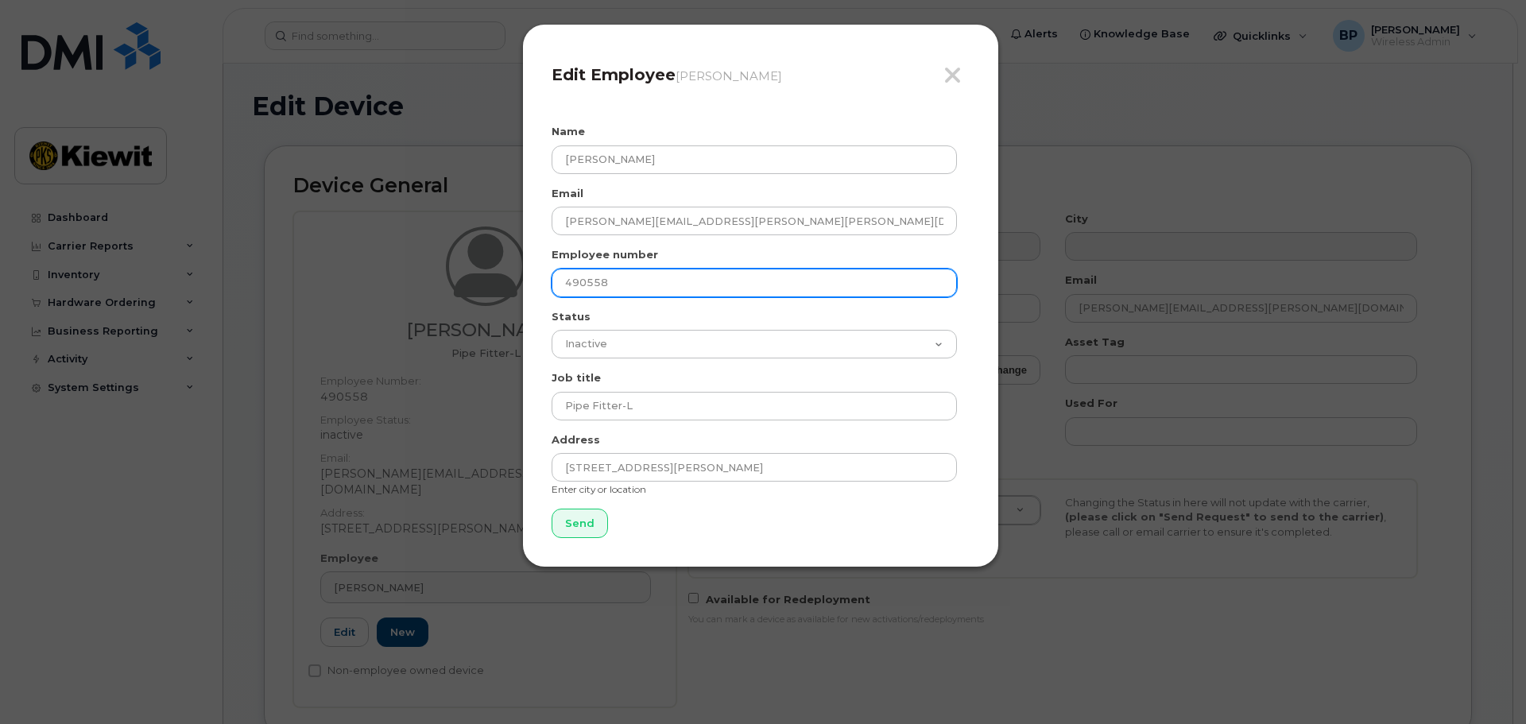
drag, startPoint x: 643, startPoint y: 287, endPoint x: 510, endPoint y: 272, distance: 134.4
click at [510, 272] on div "Close Edit Employee Rodolfo Noya Campos Name RONNIE SEPULVEDA Email RONNIE.SEPU…" at bounding box center [763, 362] width 1526 height 724
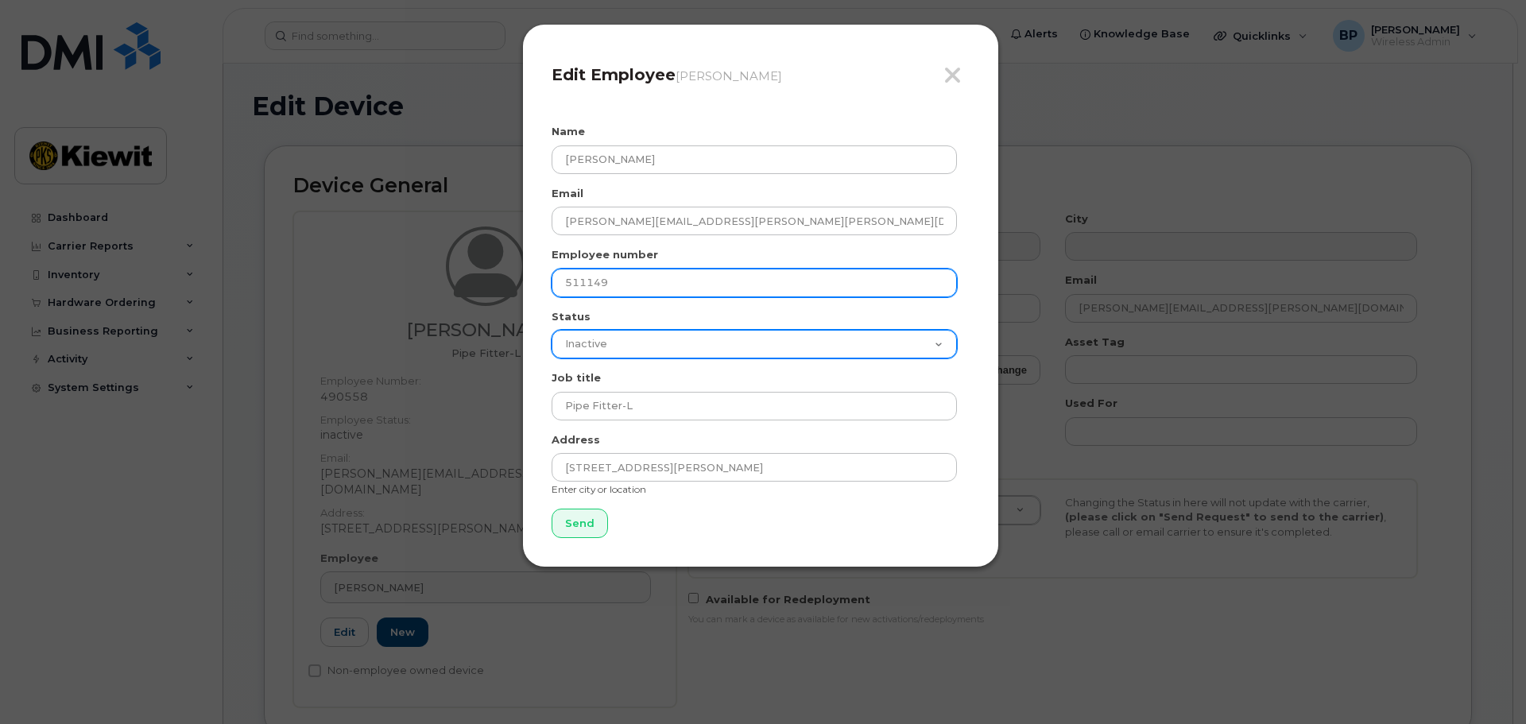
type input "511149"
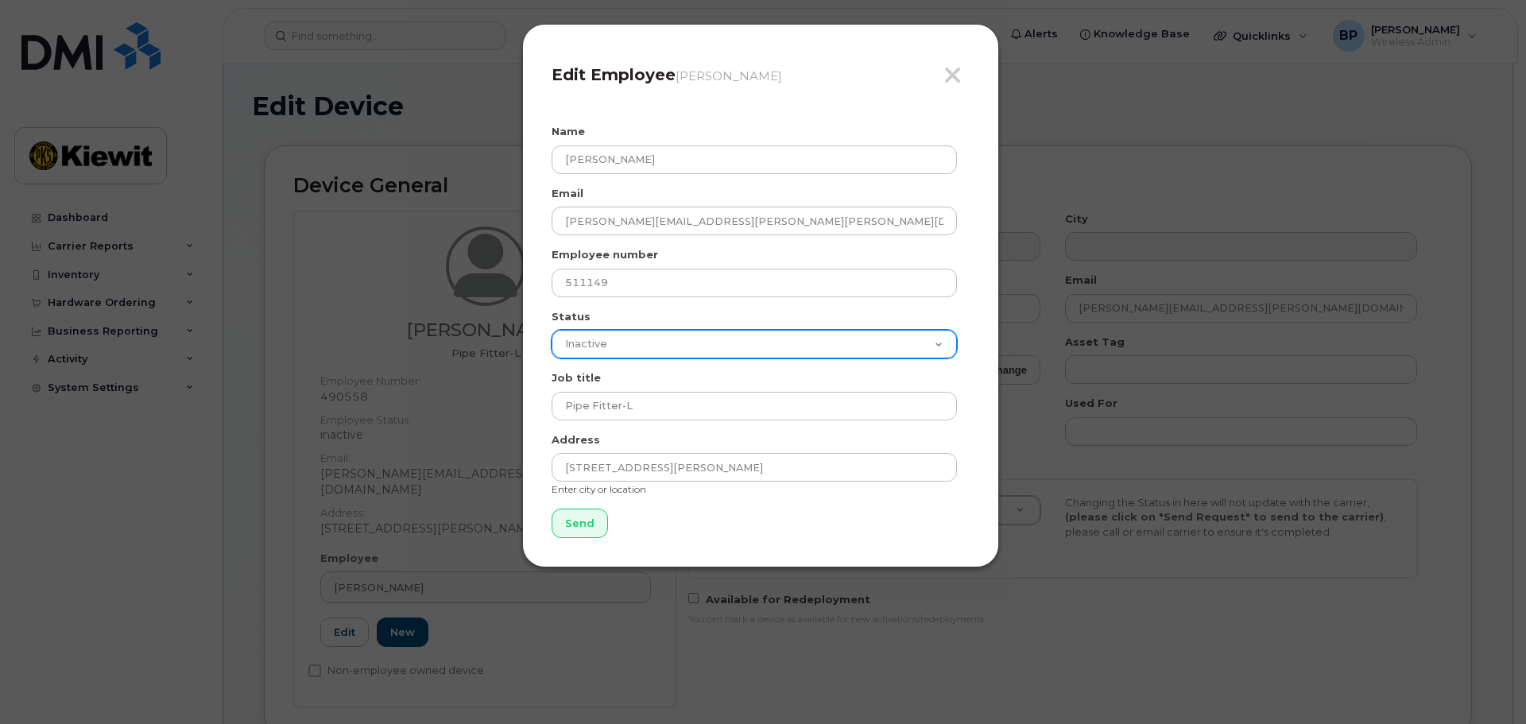
click at [936, 346] on select "Active On-Leave Long Term Short Term Maternity Leave Temp Layoff Inactive" at bounding box center [754, 344] width 405 height 29
select select "active"
click at [552, 330] on select "Active On-Leave Long Term Short Term Maternity Leave Temp Layoff Inactive" at bounding box center [754, 344] width 405 height 29
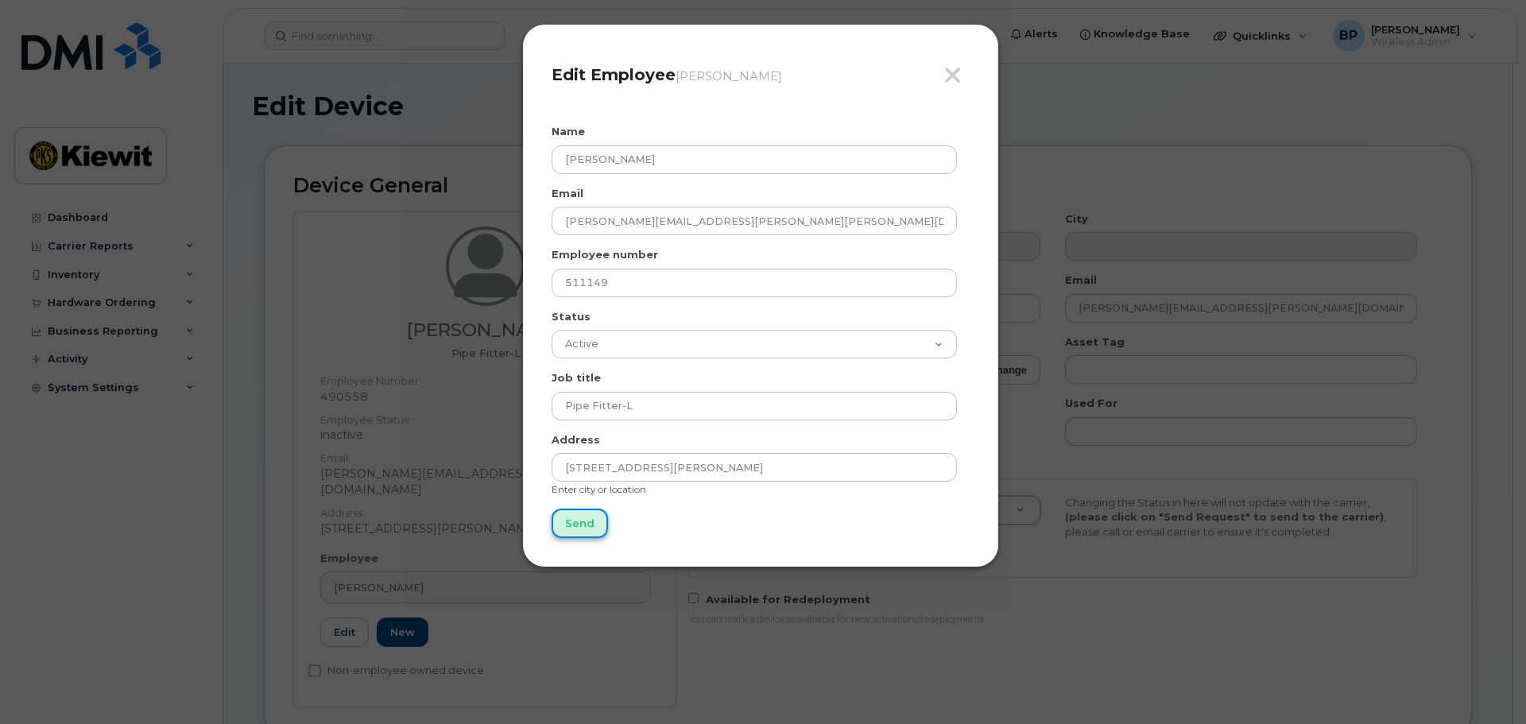
click at [576, 529] on input "Send" at bounding box center [580, 523] width 56 height 29
type input "Send"
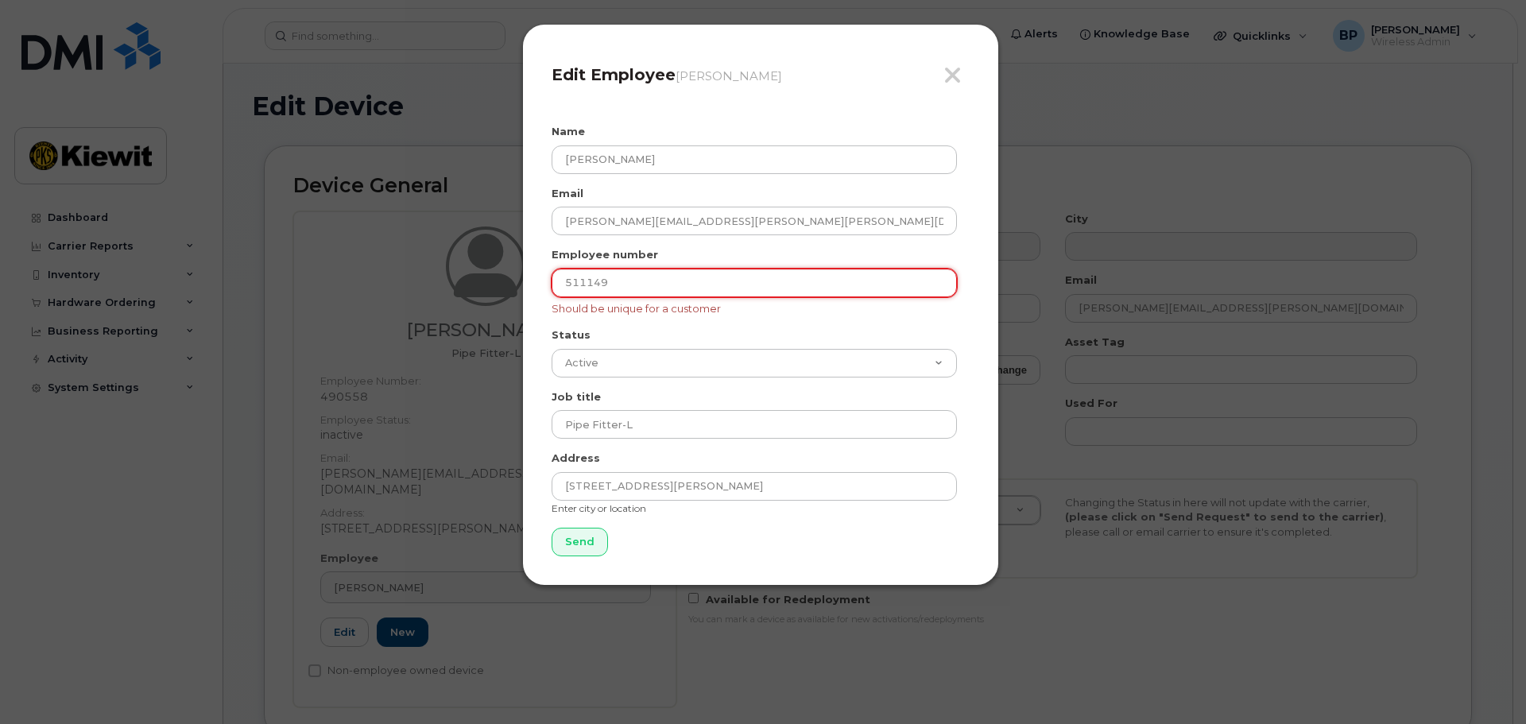
click at [564, 287] on input "511149" at bounding box center [754, 283] width 405 height 29
type input "00511149"
click at [842, 320] on form "Name RONNIE SEPULVEDA Email RONNIE.SEPULVEDA@KIEWIT.COM Employee number 0051114…" at bounding box center [761, 340] width 418 height 432
click at [559, 544] on input "Send" at bounding box center [580, 542] width 56 height 29
type input "Send"
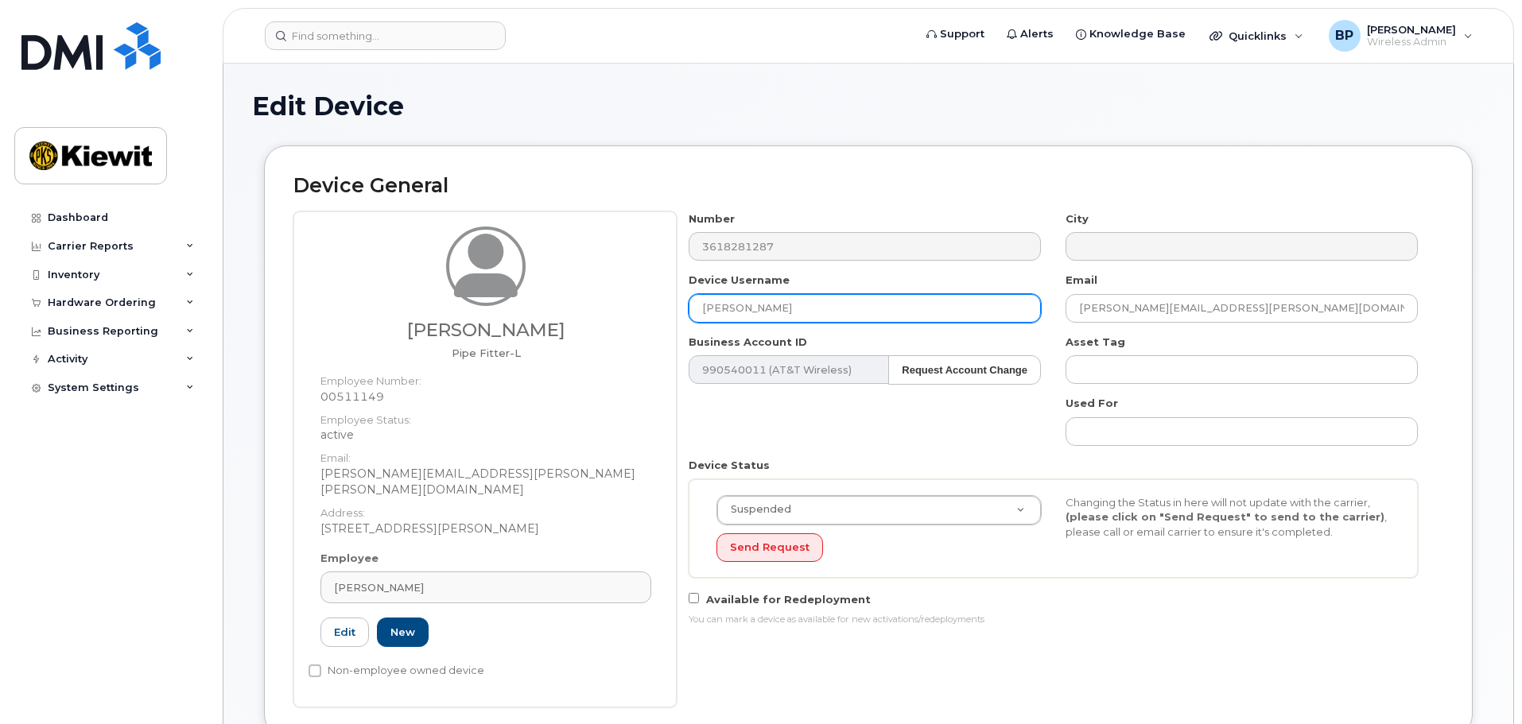
drag, startPoint x: 815, startPoint y: 316, endPoint x: 651, endPoint y: 294, distance: 165.2
click at [651, 294] on div "RONNIE SEPULVEDA Pipe Fitter-L Employee Number: 00511149 Employee Status: activ…" at bounding box center [868, 459] width 1150 height 496
type input "Ronnie Sepelveda"
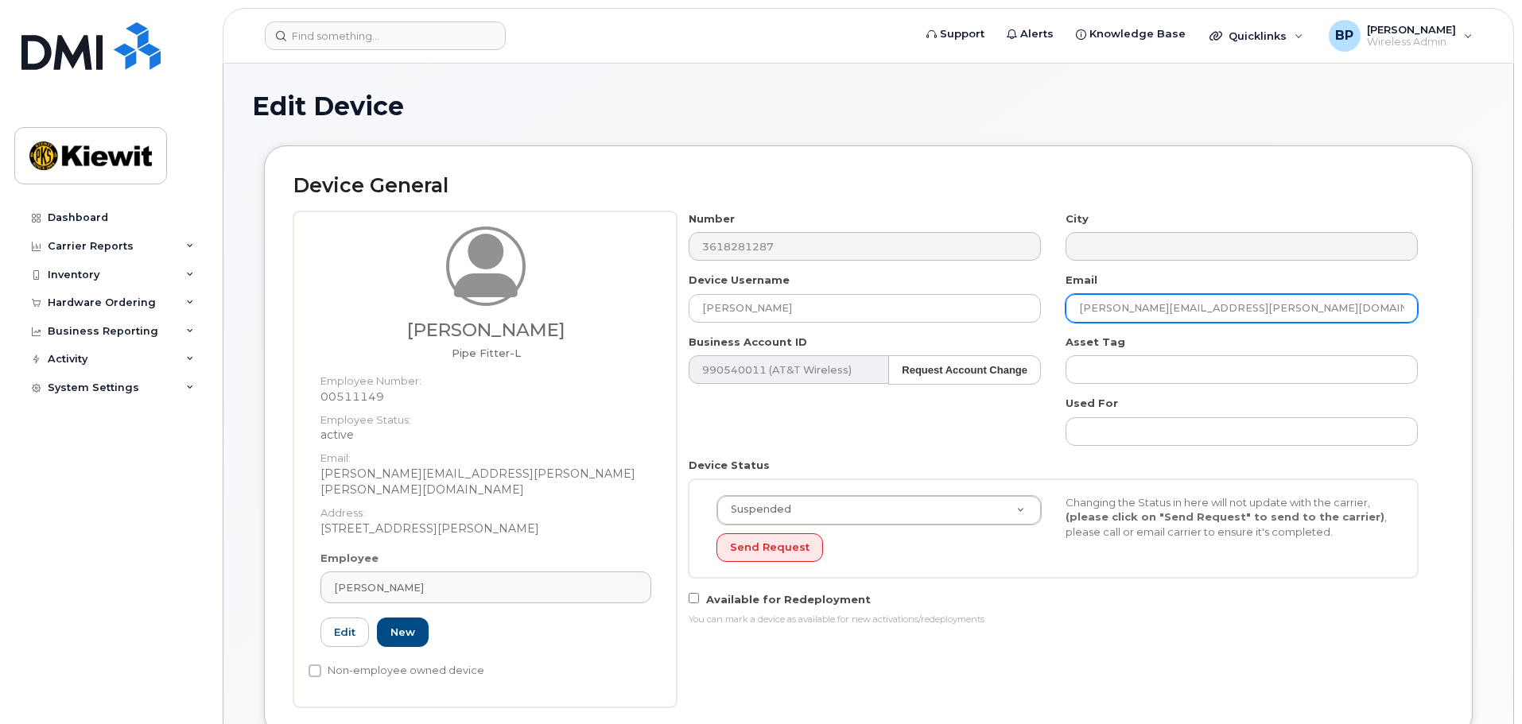
click at [1210, 300] on input "RODOLFO.NOYACAMPOS@KIEWIT.COM" at bounding box center [1241, 308] width 352 height 29
type input "[PERSON_NAME][EMAIL_ADDRESS][PERSON_NAME][PERSON_NAME][DOMAIN_NAME]"
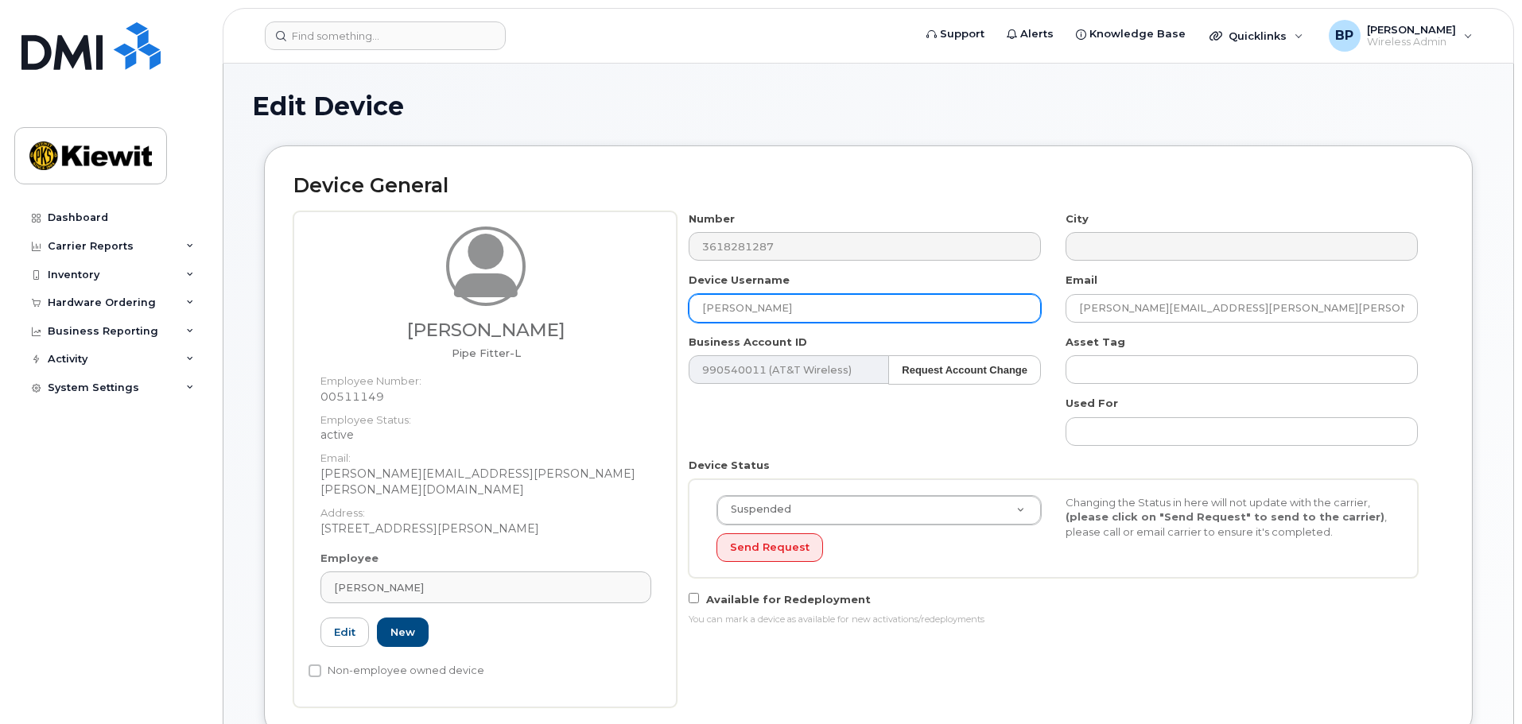
click at [767, 305] on input "Ronnie Sepelveda" at bounding box center [864, 308] width 352 height 29
type input "[PERSON_NAME]"
click at [911, 398] on div "Number 3618281287 City Device Username Ronnie Sepulveda Email RONNIE.SEPULVEDA@…" at bounding box center [1054, 424] width 754 height 427
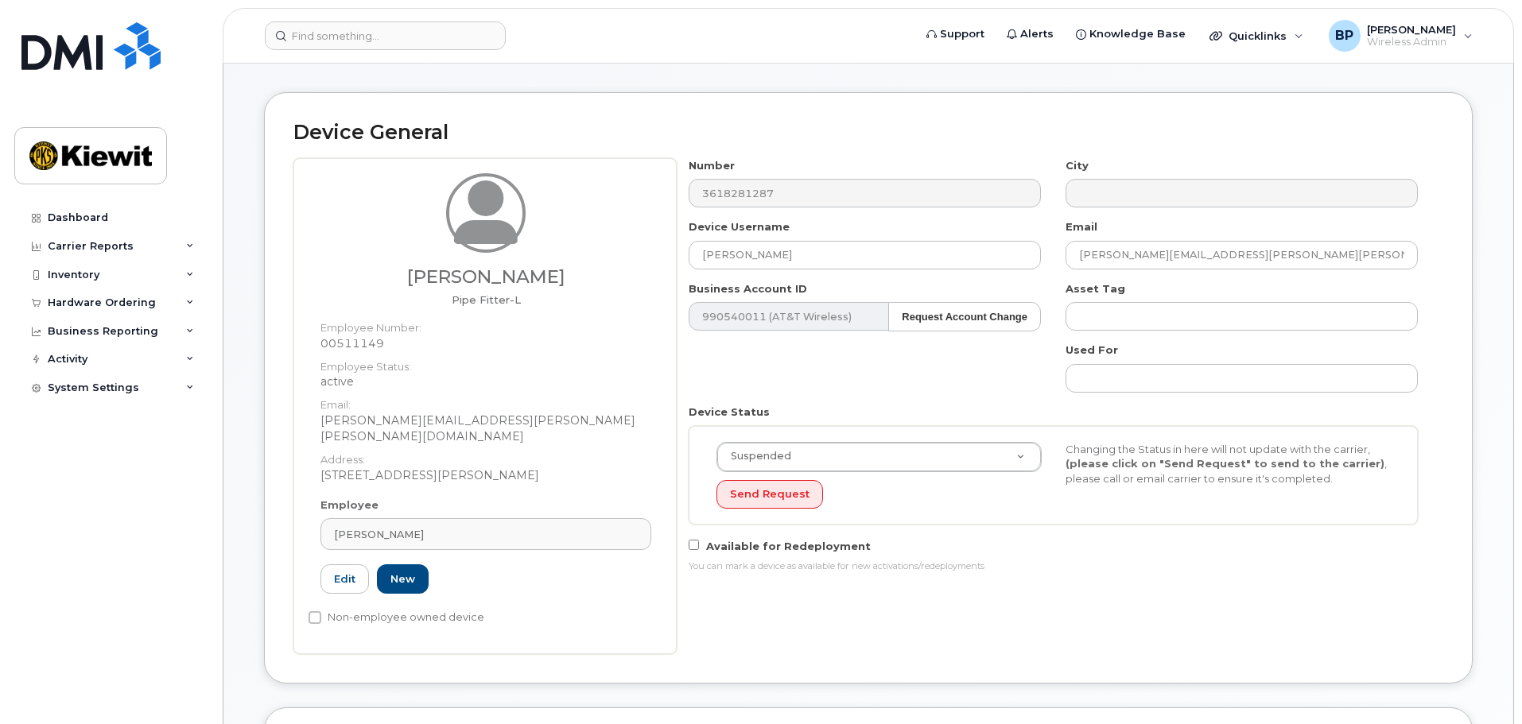
scroll to position [79, 0]
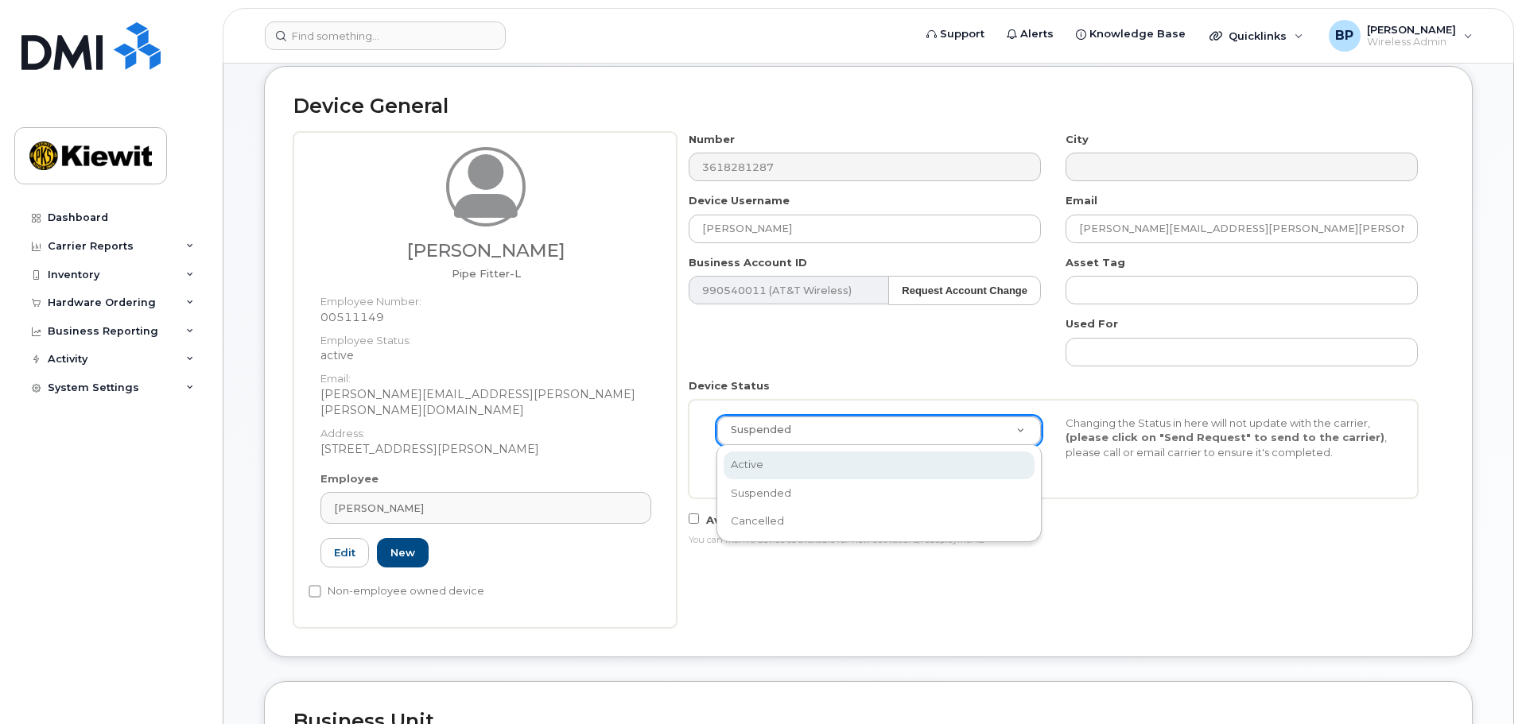
select select "active"
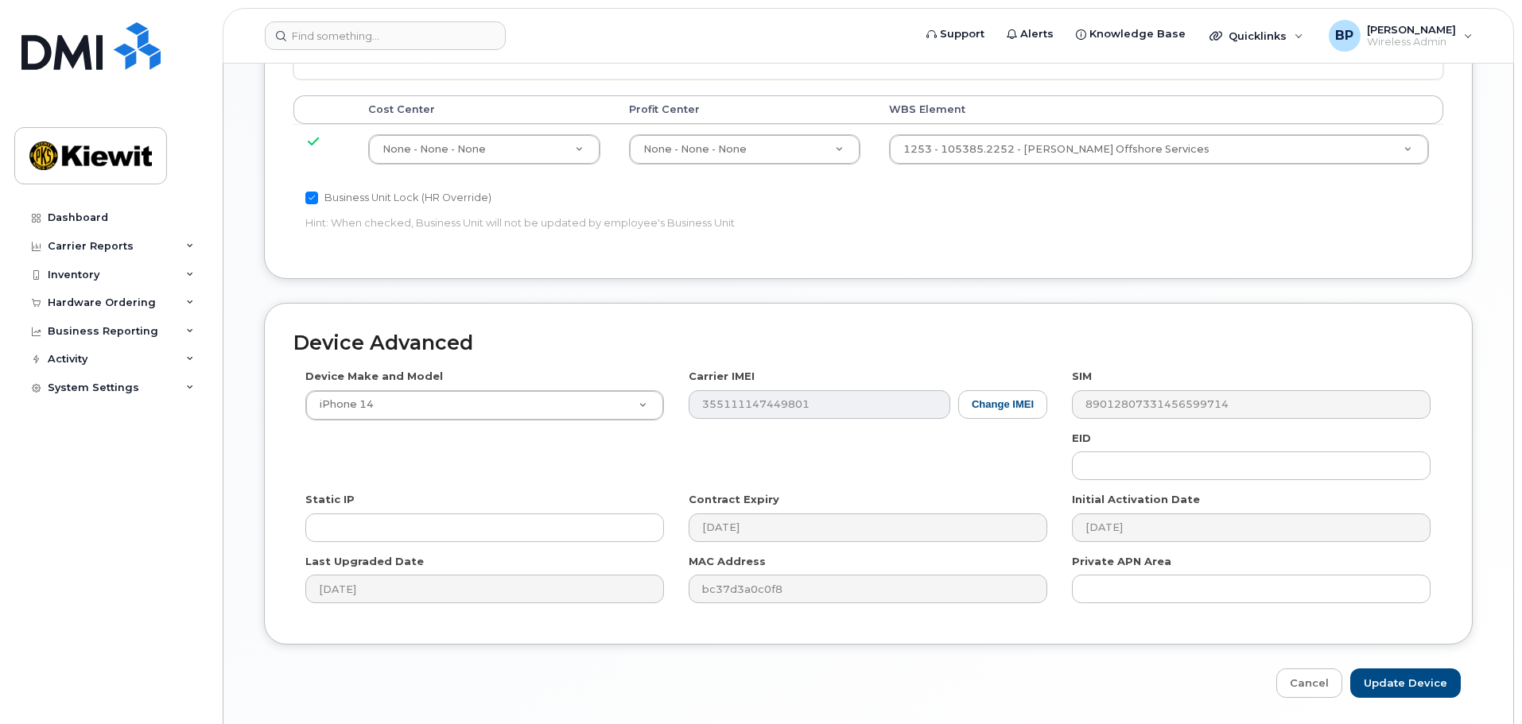
scroll to position [909, 0]
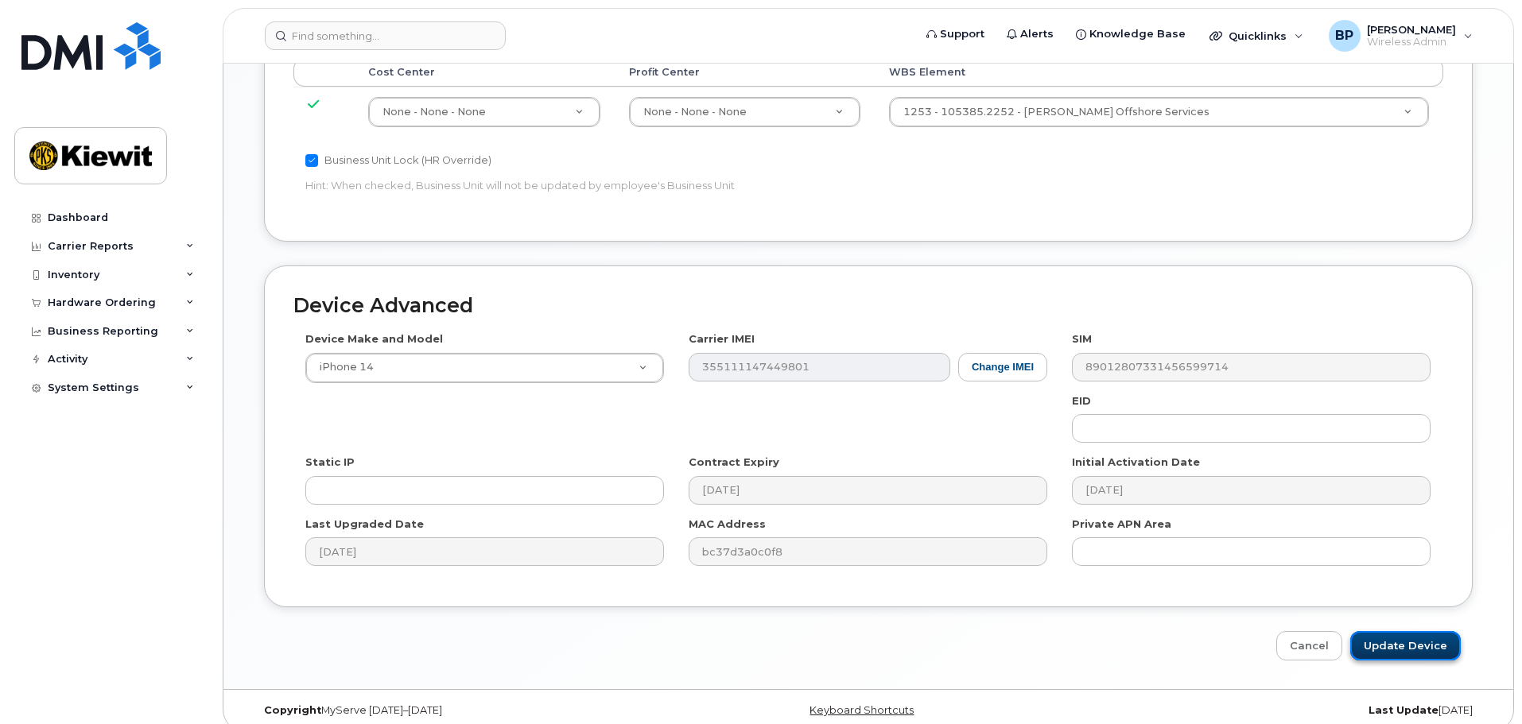
click at [1403, 631] on input "Update Device" at bounding box center [1405, 645] width 111 height 29
type input "Saving..."
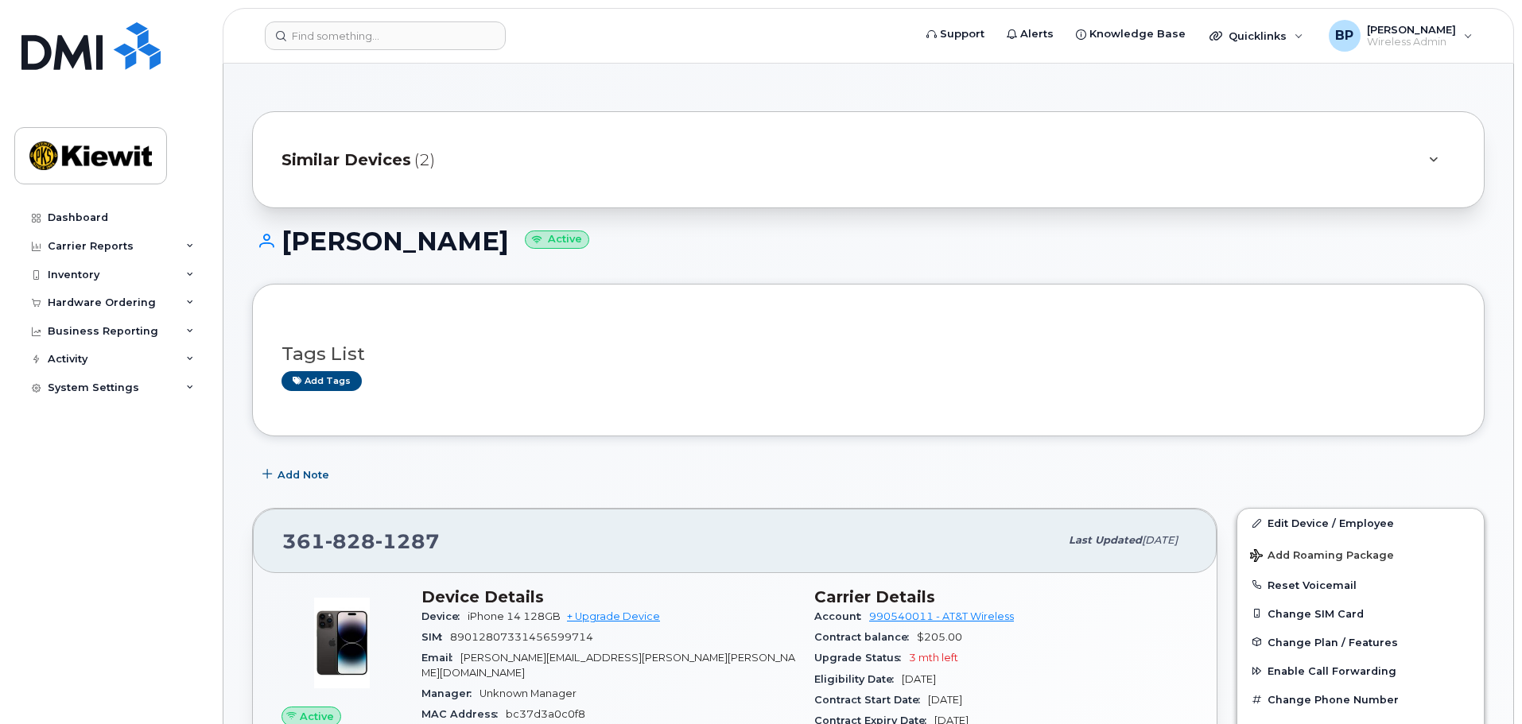
click at [337, 162] on span "Similar Devices" at bounding box center [346, 160] width 130 height 23
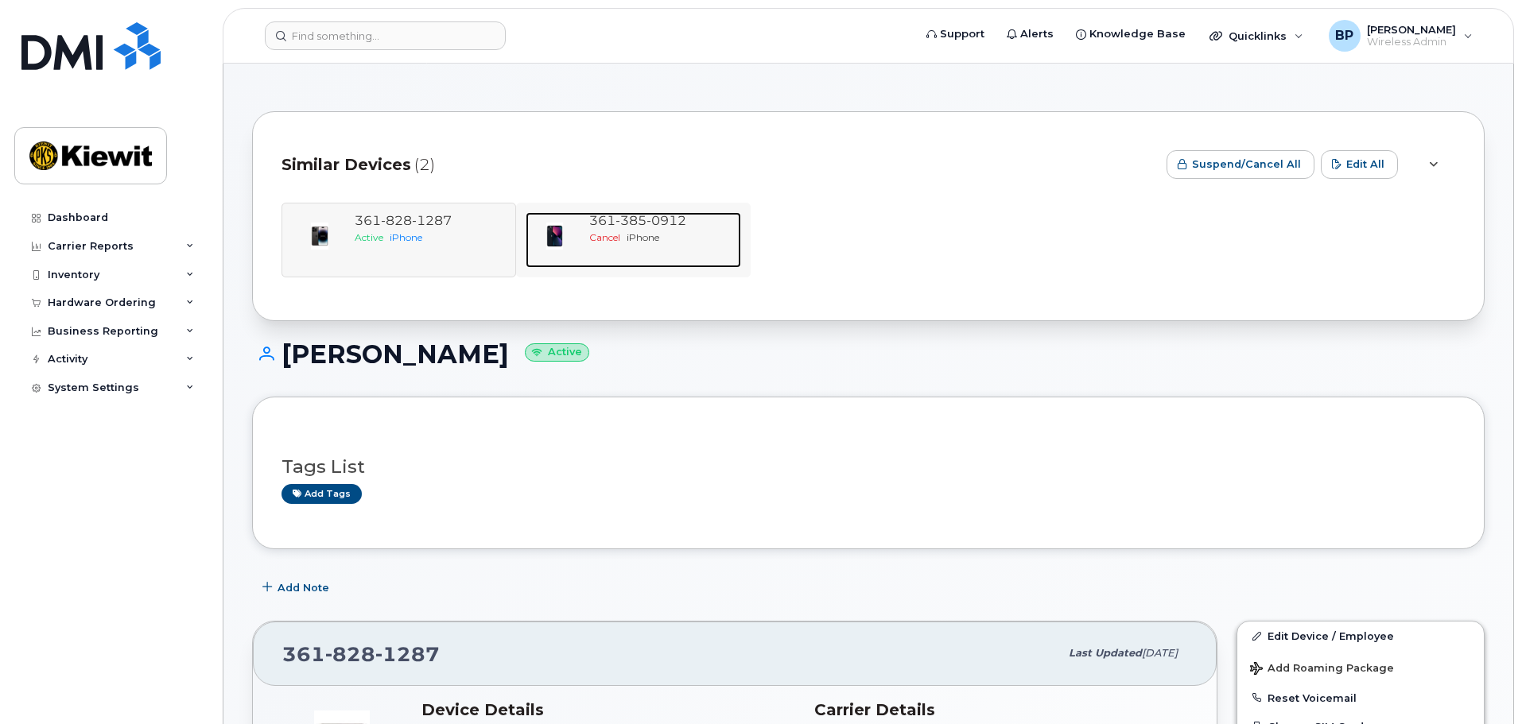
click at [603, 239] on span "Cancel" at bounding box center [604, 237] width 31 height 12
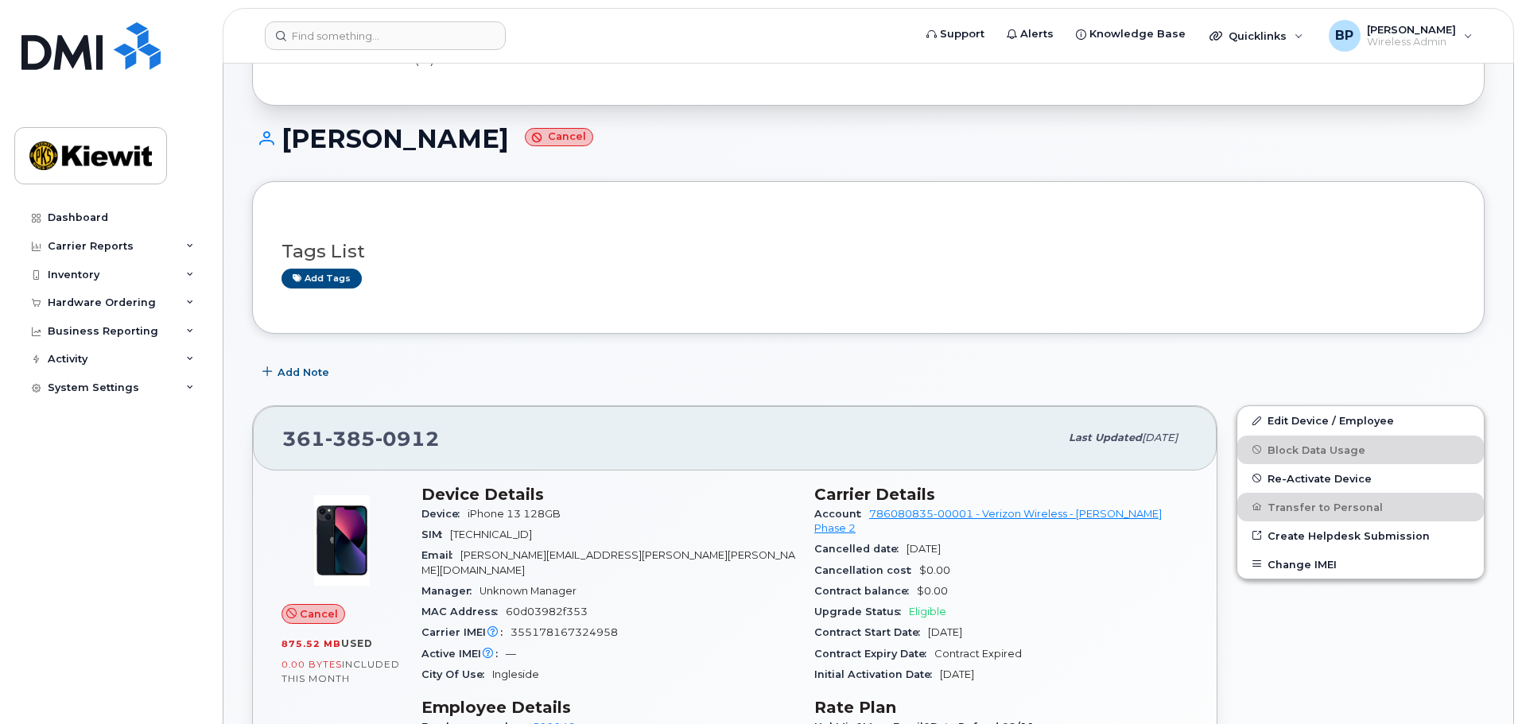
scroll to position [95, 0]
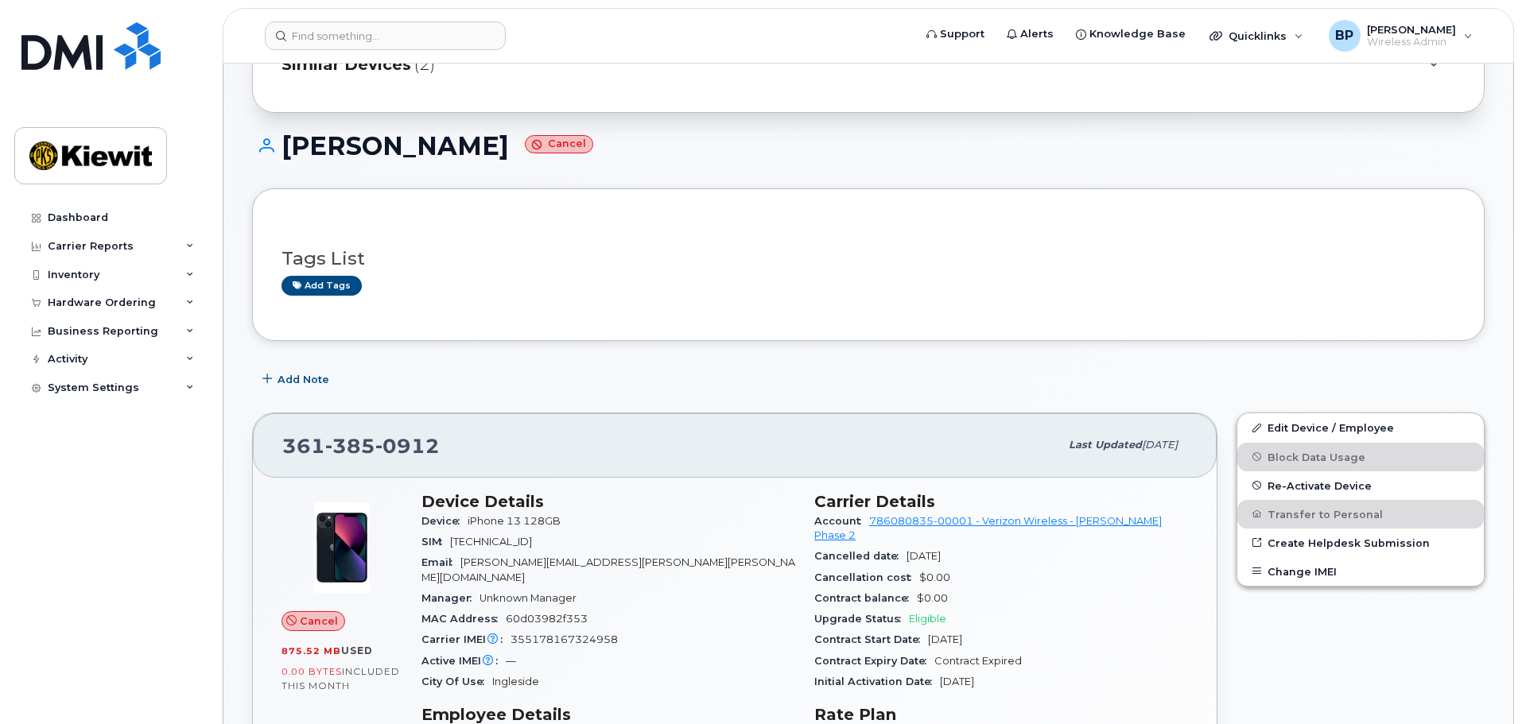
click at [565, 145] on small "Cancel" at bounding box center [559, 144] width 68 height 18
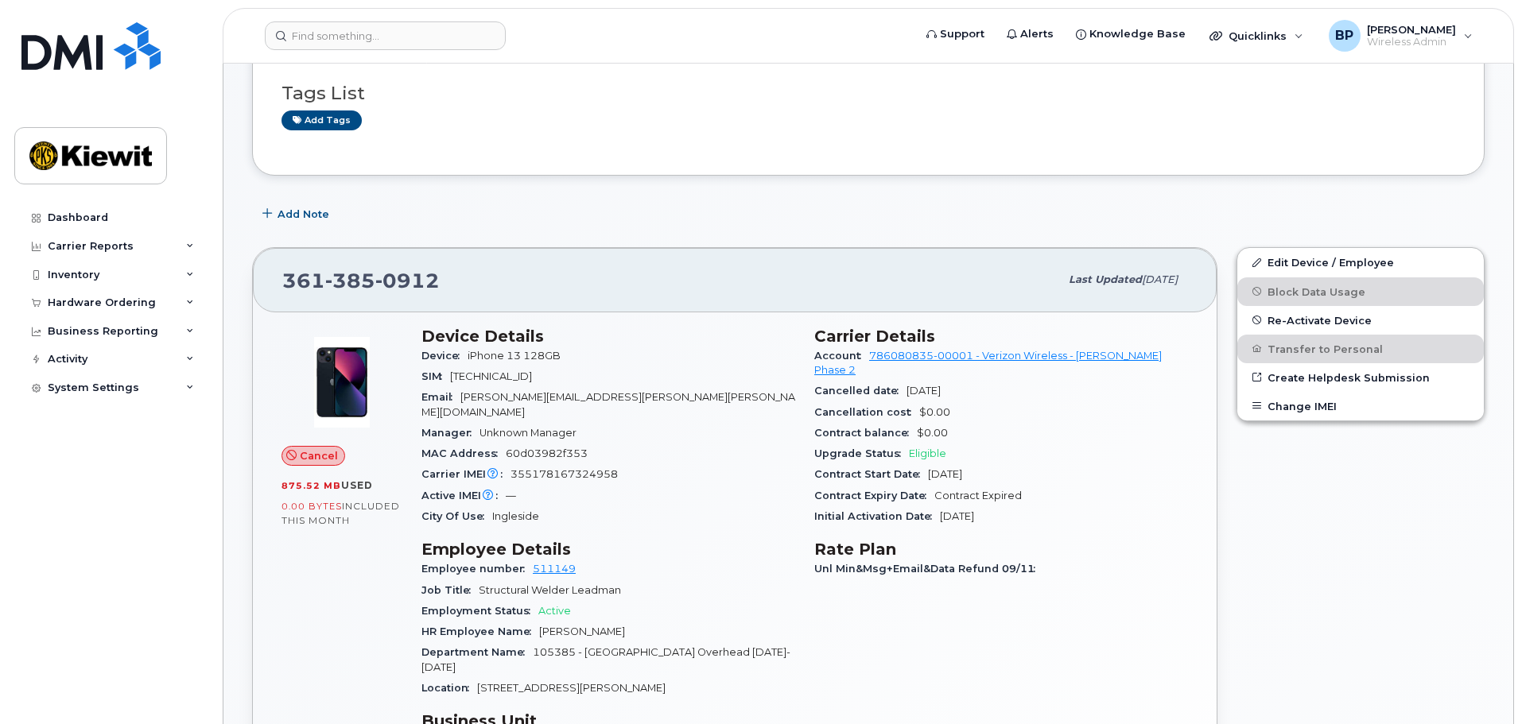
scroll to position [254, 0]
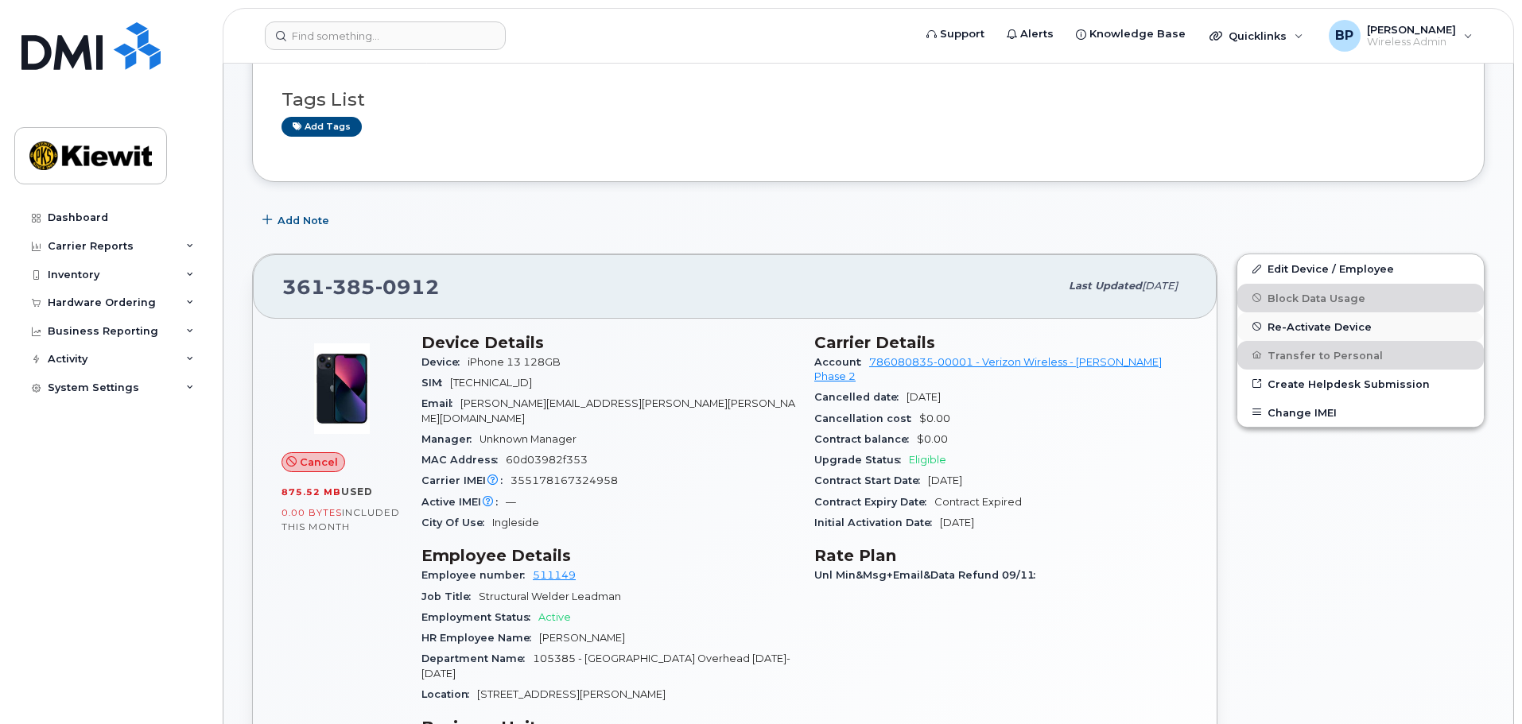
click at [1306, 331] on span "Re-Activate Device" at bounding box center [1319, 326] width 104 height 12
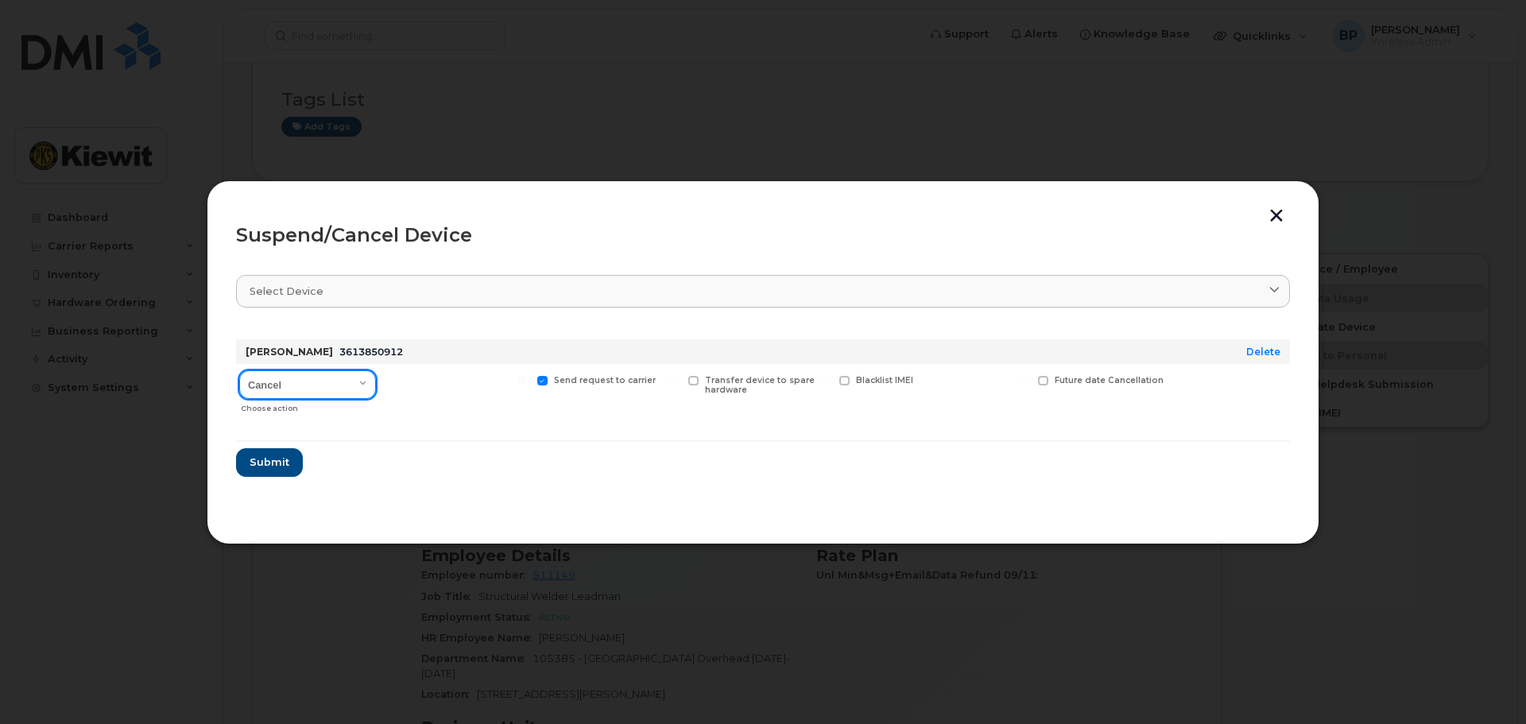
click at [360, 383] on select "Cancel Suspend - Reduced Rate Suspend - Full Rate Suspend - Lost Device/Stolen …" at bounding box center [307, 384] width 137 height 29
select select "[object Object]"
click at [239, 370] on select "Cancel Suspend - Reduced Rate Suspend - Full Rate Suspend - Lost Device/Stolen …" at bounding box center [307, 384] width 137 height 29
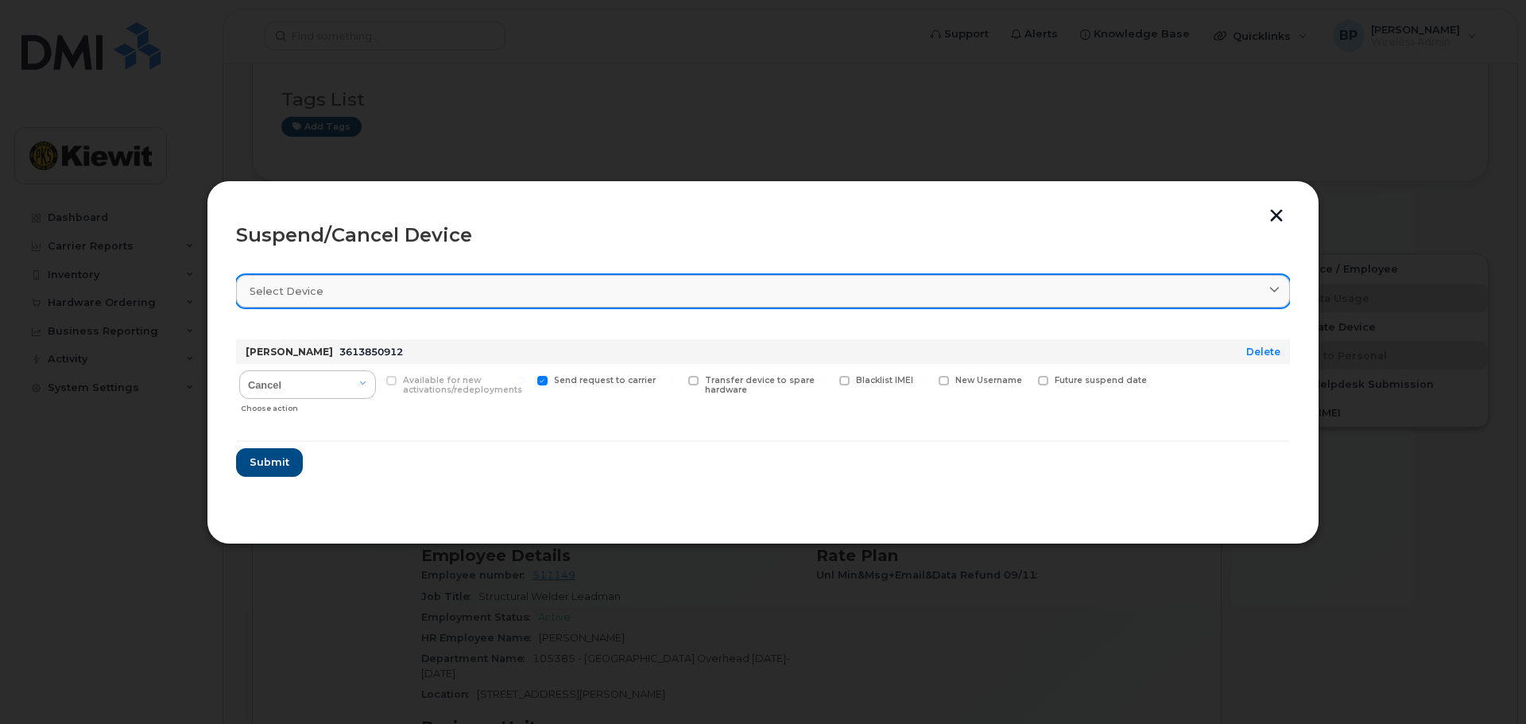
click at [1274, 288] on icon at bounding box center [1275, 291] width 10 height 10
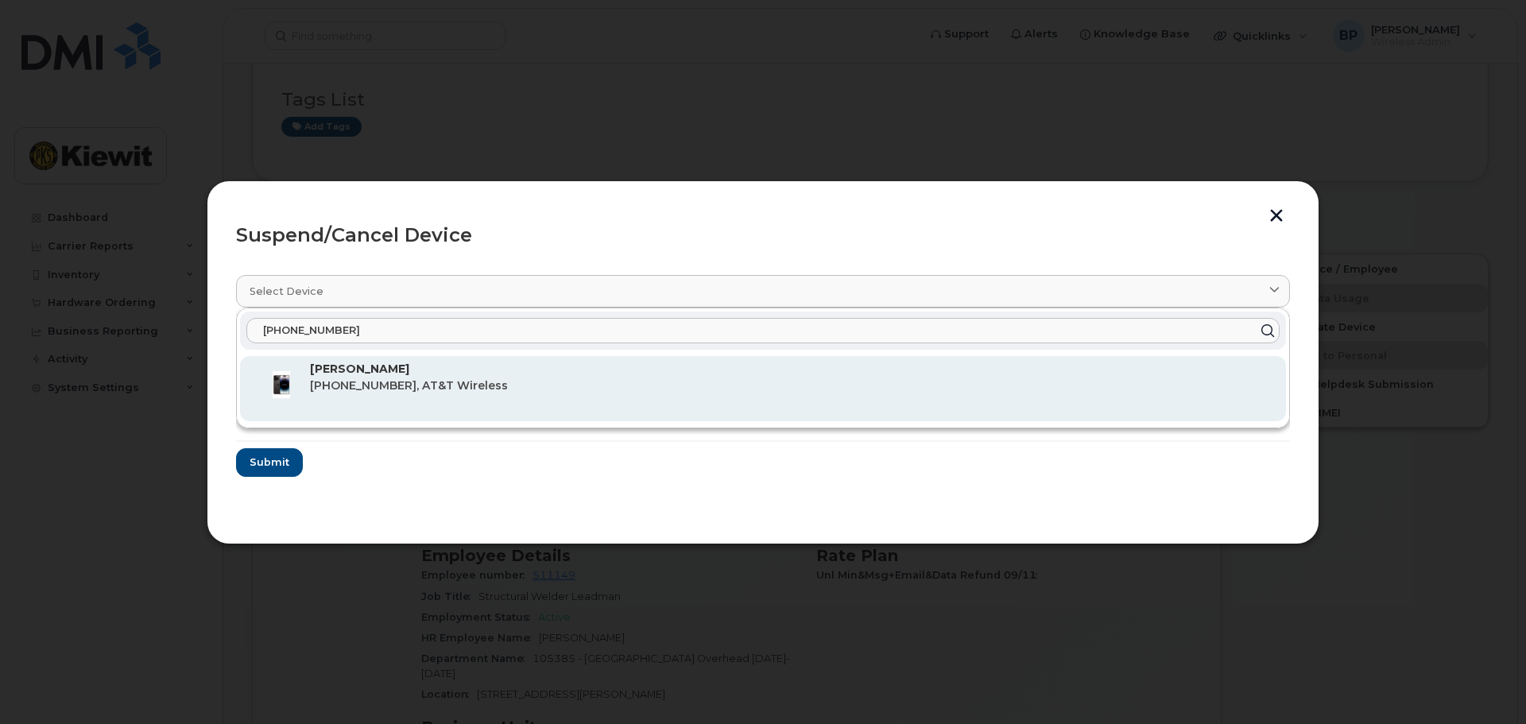
type input "361-828-1287"
click at [467, 385] on span "361-828-1287, AT&T Wireless" at bounding box center [409, 385] width 198 height 14
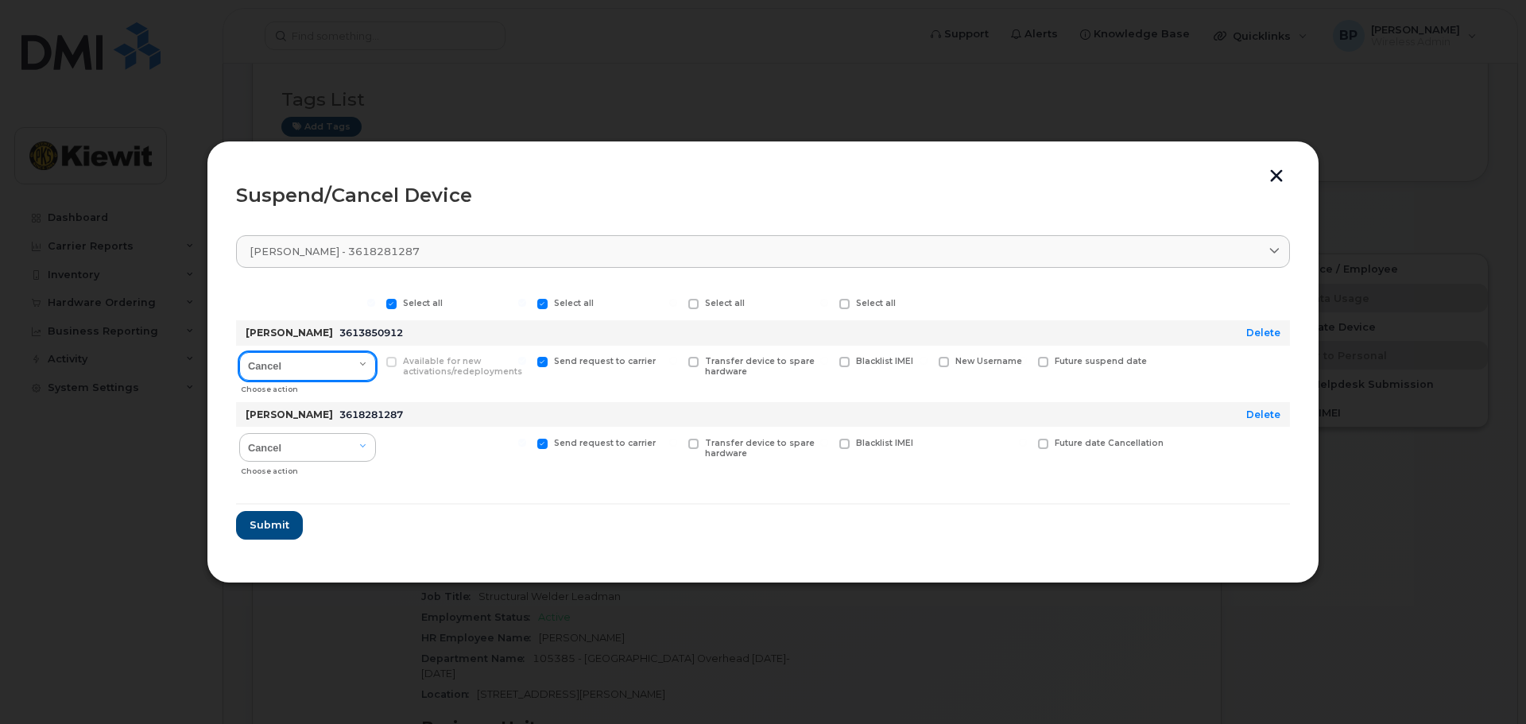
click at [365, 358] on select "Cancel Suspend - Reduced Rate Suspend - Full Rate Suspend - Lost Device/Stolen …" at bounding box center [307, 366] width 137 height 29
select select "[object Object]"
click at [239, 352] on select "Cancel Suspend - Reduced Rate Suspend - Full Rate Suspend - Lost Device/Stolen …" at bounding box center [307, 366] width 137 height 29
click at [370, 451] on select "Cancel Suspend - Reduced Rate Suspend - Full Rate Suspend - Lost Device/Stolen …" at bounding box center [307, 447] width 137 height 29
select select "[object Object]"
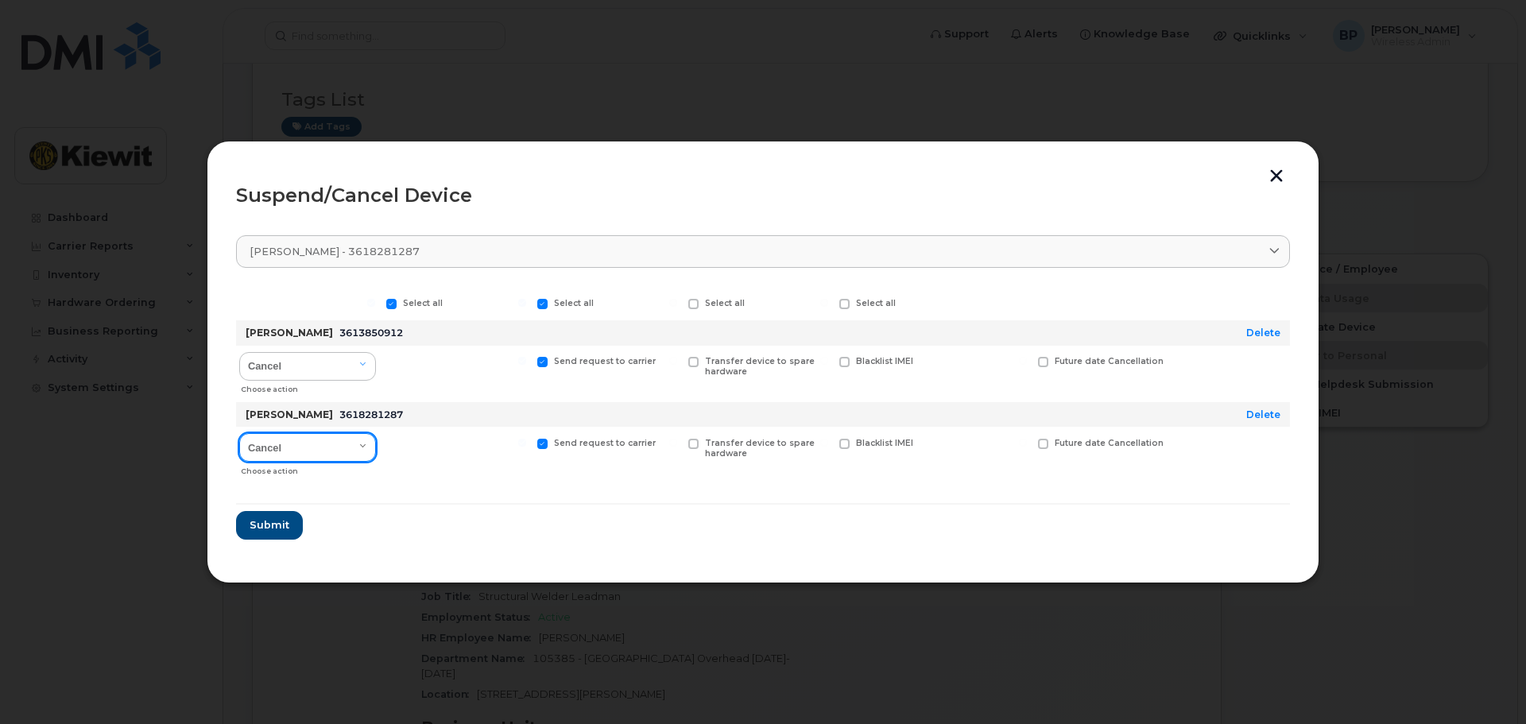
click at [239, 433] on select "Cancel Suspend - Reduced Rate Suspend - Full Rate Suspend - Lost Device/Stolen …" at bounding box center [307, 447] width 137 height 29
click at [262, 525] on span "Submit" at bounding box center [269, 525] width 40 height 15
click at [268, 526] on span "Submit" at bounding box center [269, 525] width 40 height 15
click at [262, 528] on span "Submit" at bounding box center [269, 525] width 40 height 15
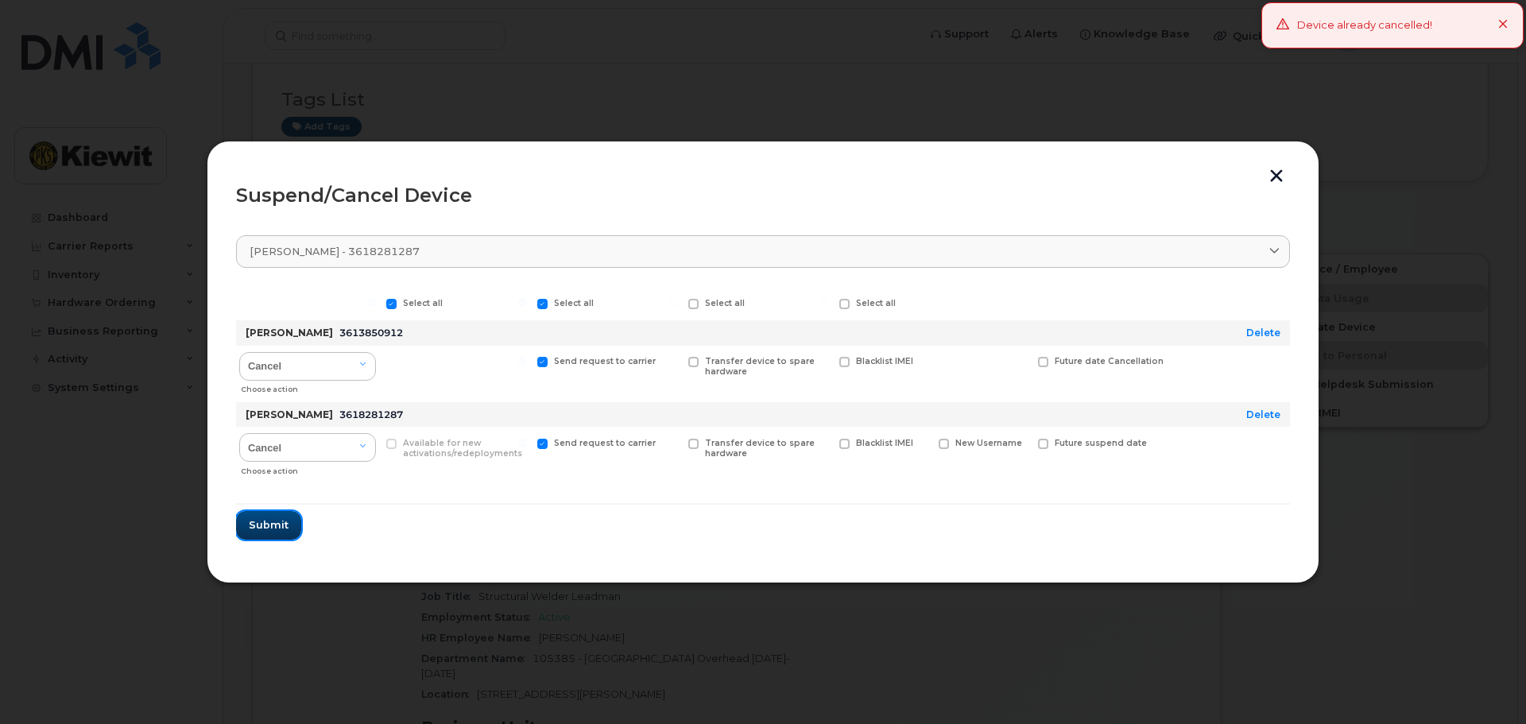
drag, startPoint x: 260, startPoint y: 523, endPoint x: 281, endPoint y: 521, distance: 20.8
click at [260, 522] on span "Submit" at bounding box center [269, 525] width 40 height 15
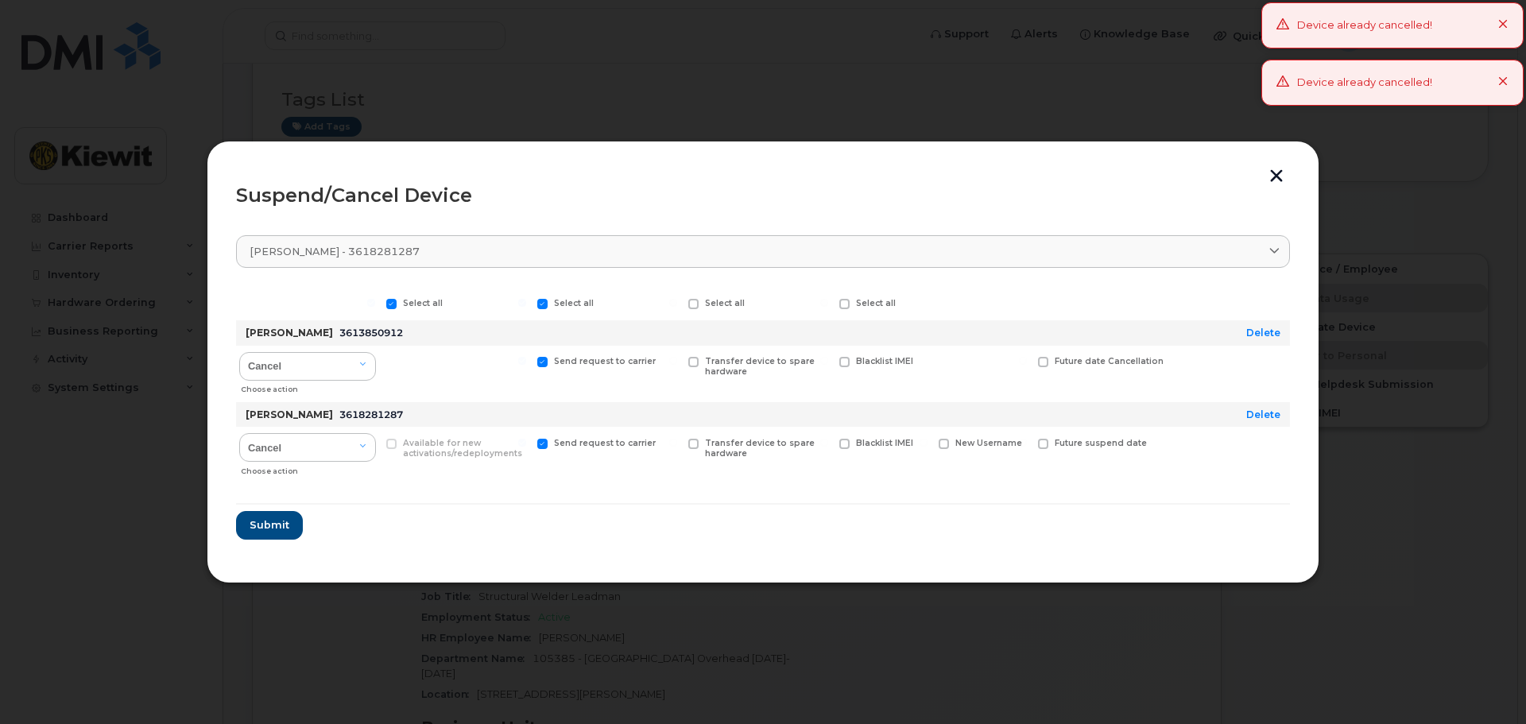
click at [1506, 79] on icon at bounding box center [1504, 82] width 10 height 10
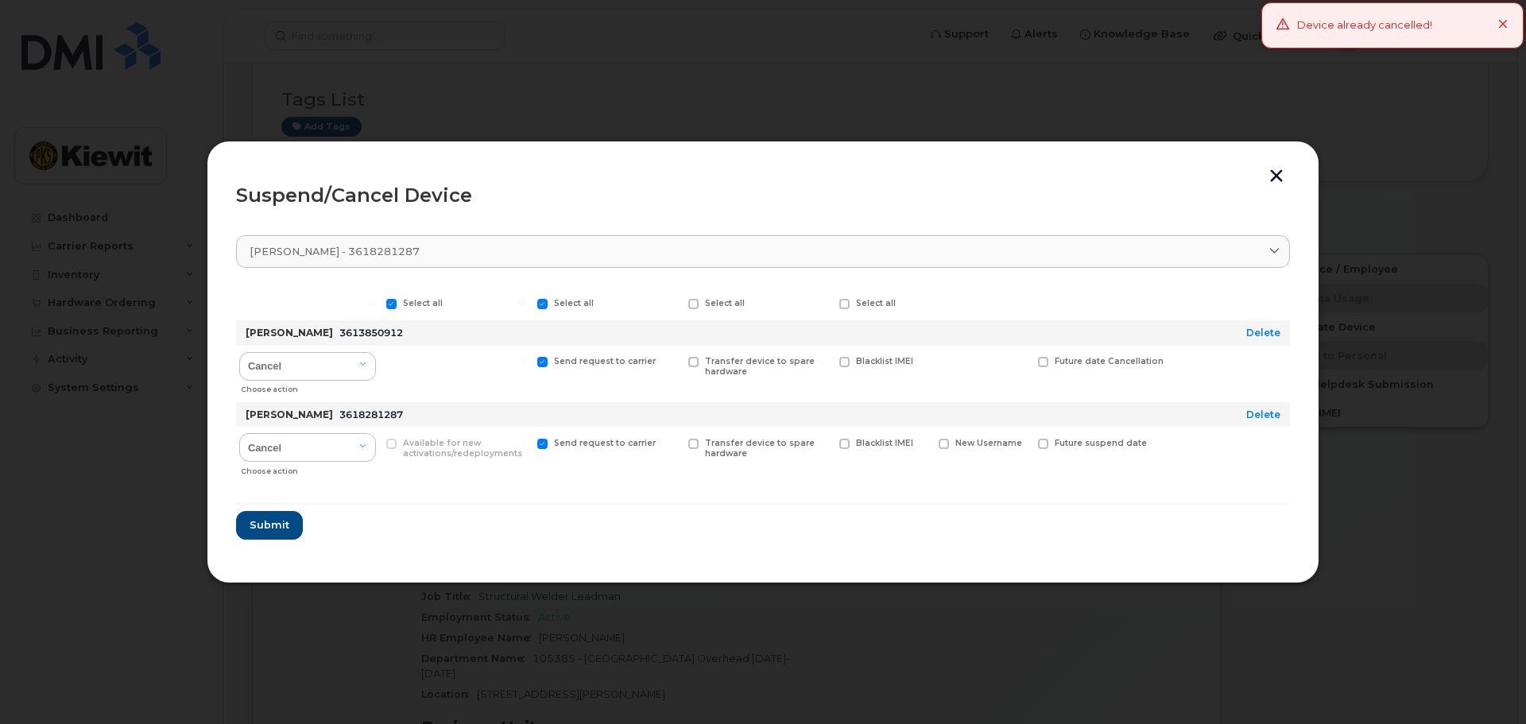
click at [1501, 26] on icon at bounding box center [1504, 25] width 10 height 10
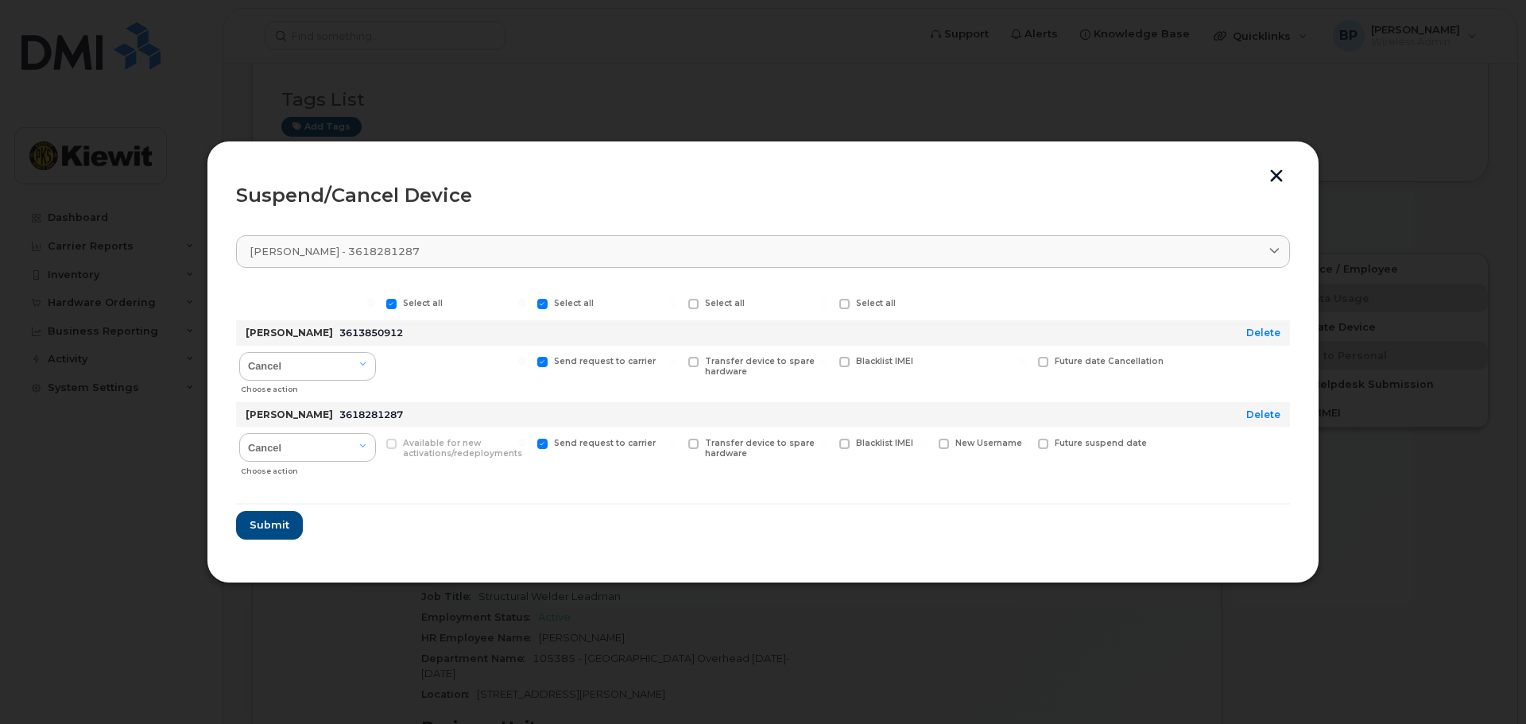
click at [1276, 176] on button "button" at bounding box center [1277, 177] width 24 height 17
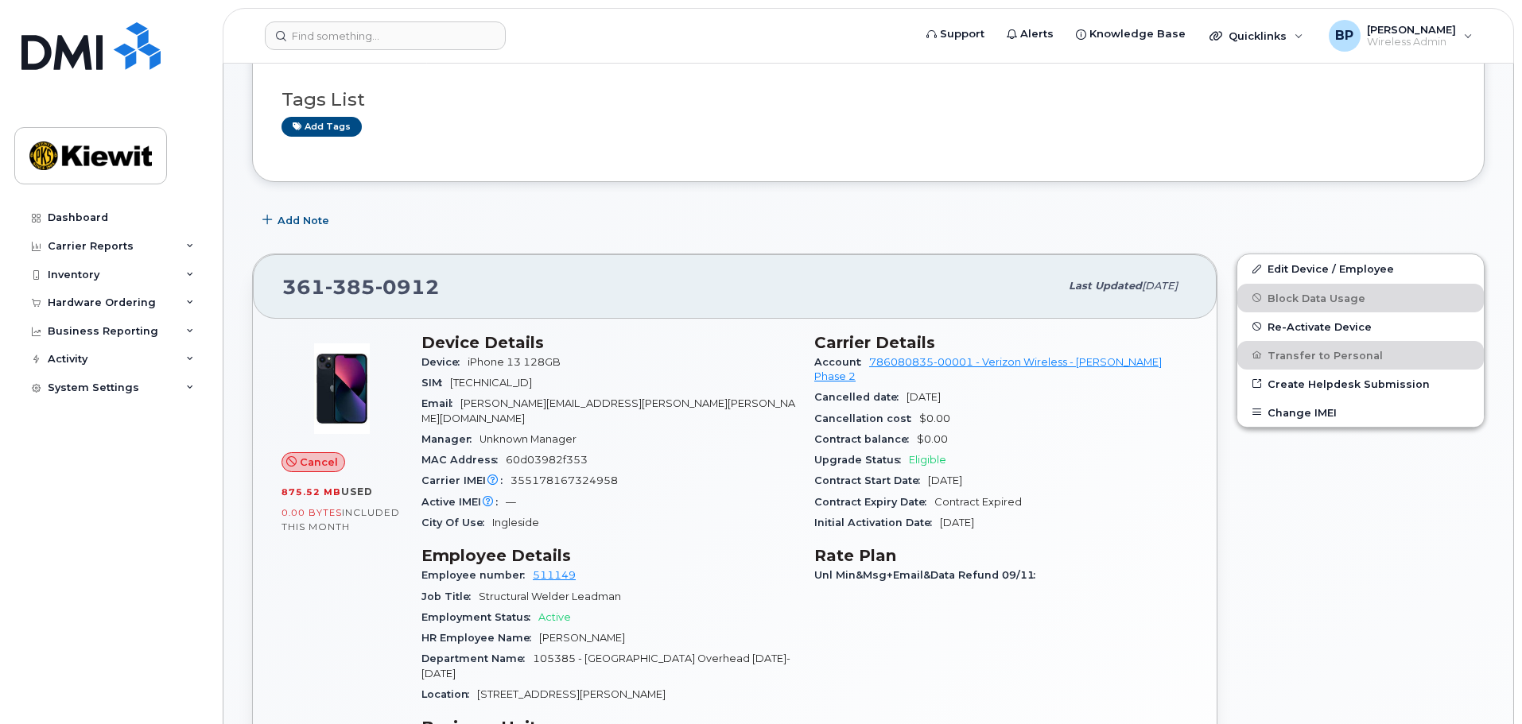
click at [1099, 450] on div "Upgrade Status Eligible" at bounding box center [1001, 460] width 374 height 21
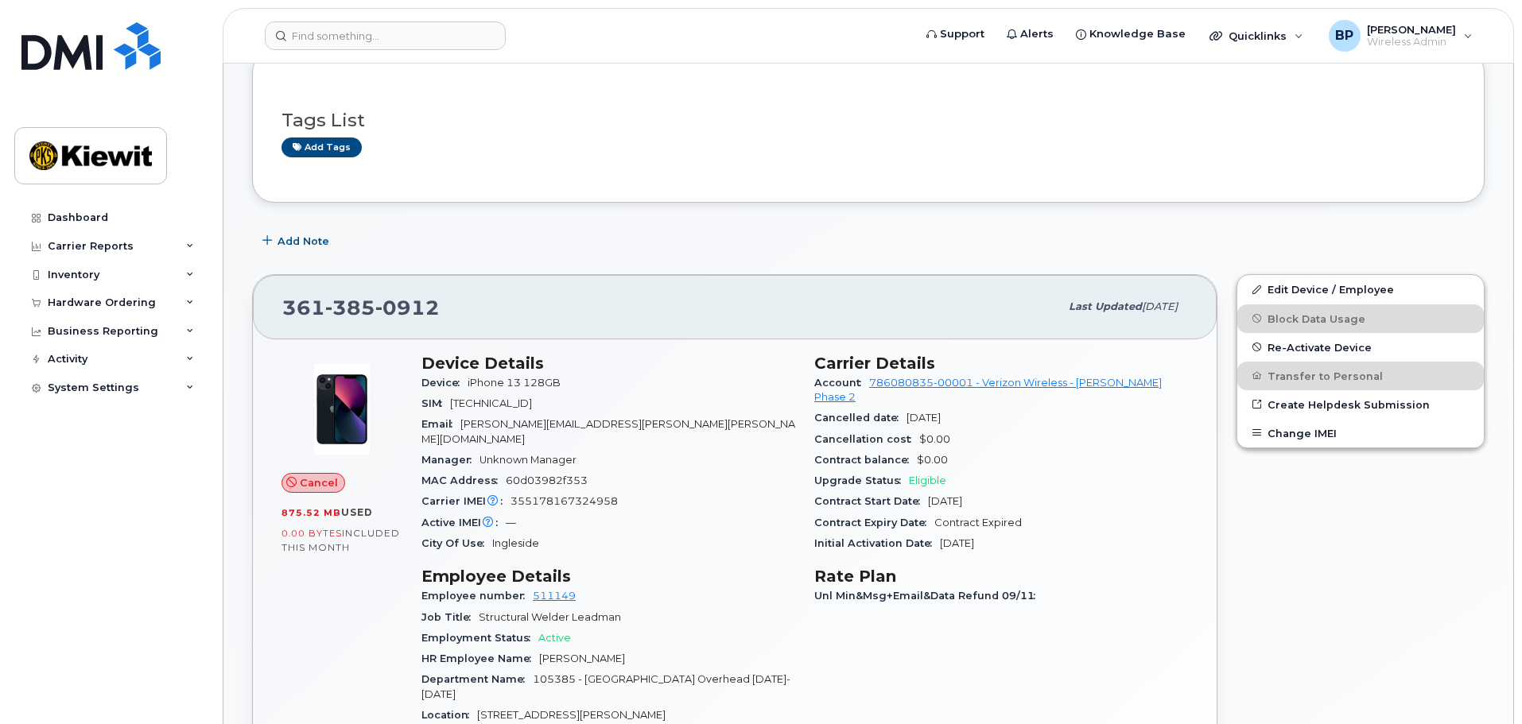
scroll to position [0, 0]
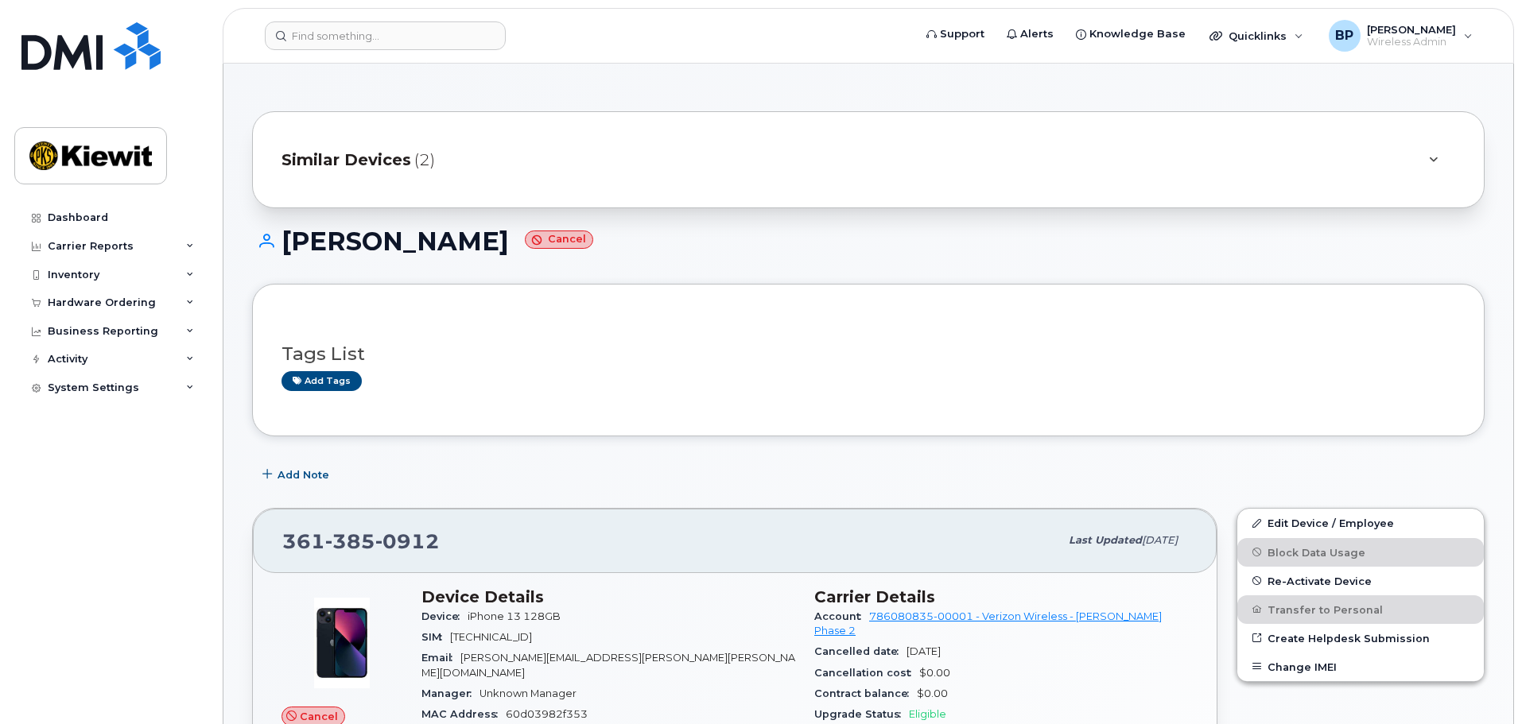
click at [386, 156] on span "Similar Devices" at bounding box center [346, 160] width 130 height 23
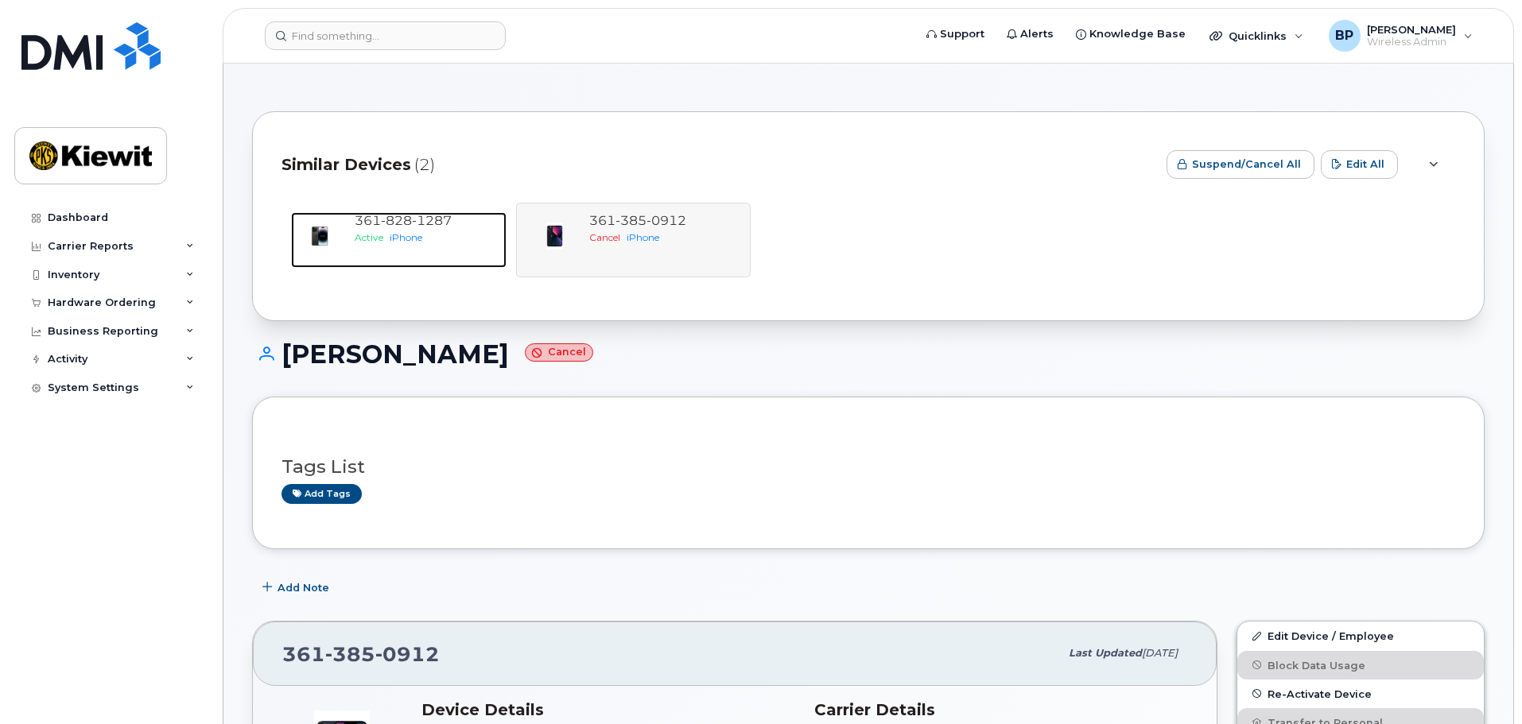
drag, startPoint x: 393, startPoint y: 215, endPoint x: 416, endPoint y: 296, distance: 84.3
click at [393, 215] on span "828" at bounding box center [396, 220] width 31 height 15
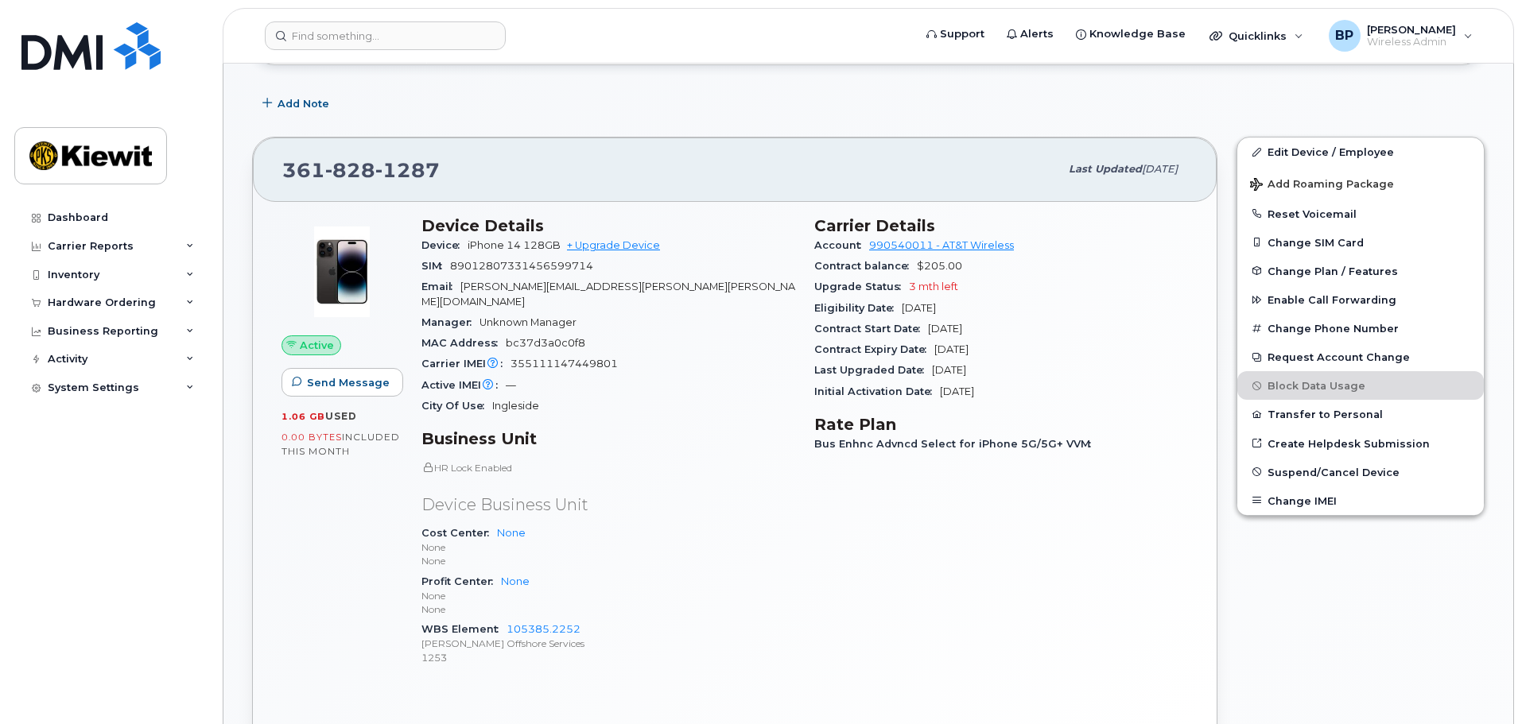
scroll to position [397, 0]
